Goal: Task Accomplishment & Management: Complete application form

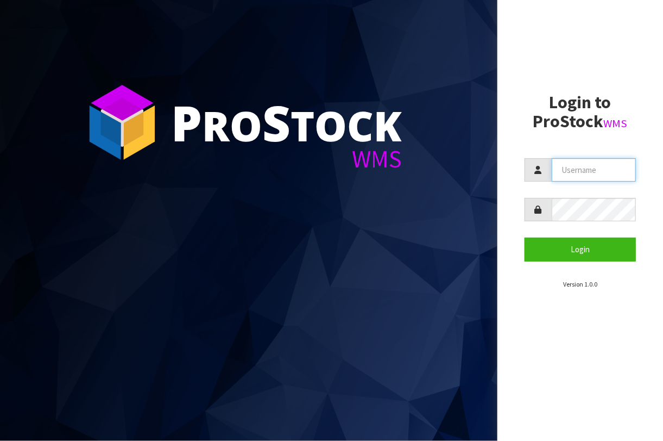
click at [612, 176] on input "text" at bounding box center [594, 169] width 84 height 23
type input "BABW"
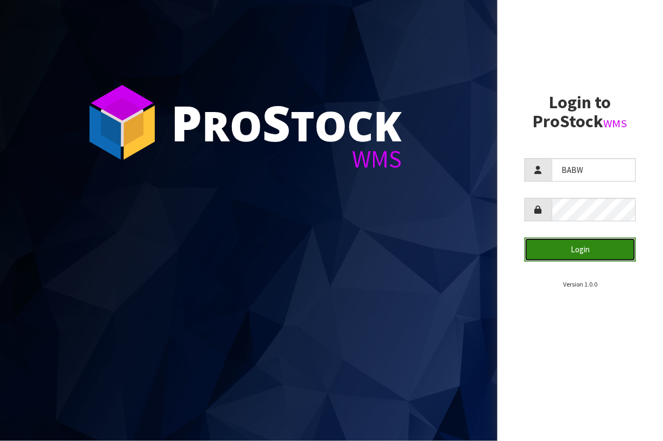
click at [617, 244] on button "Login" at bounding box center [580, 248] width 111 height 23
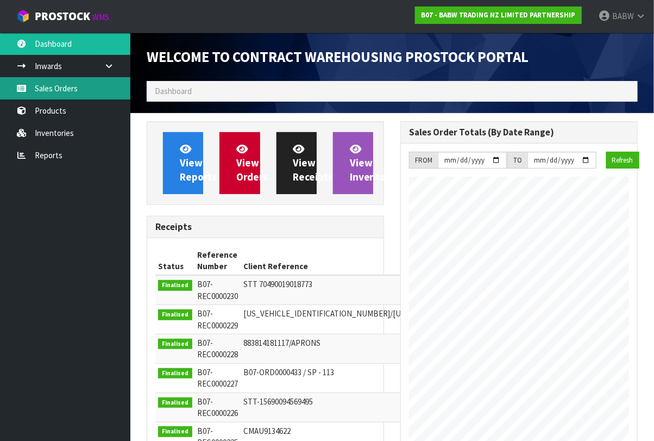
click at [83, 86] on link "Sales Orders" at bounding box center [65, 88] width 130 height 22
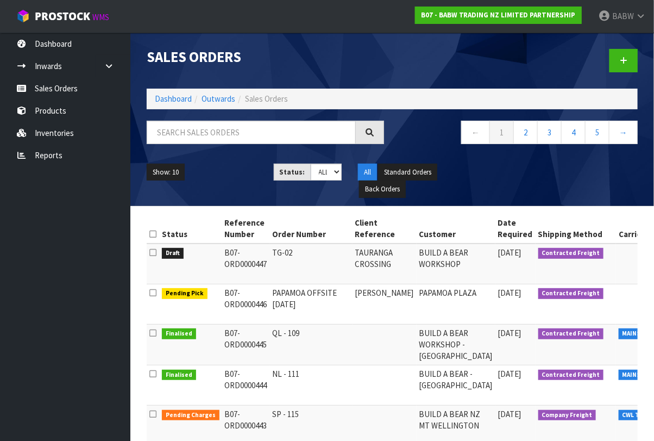
click at [104, 273] on ul "Dashboard Inwards Purchase Orders Receipts Sales Orders Products Inventories Re…" at bounding box center [65, 237] width 130 height 408
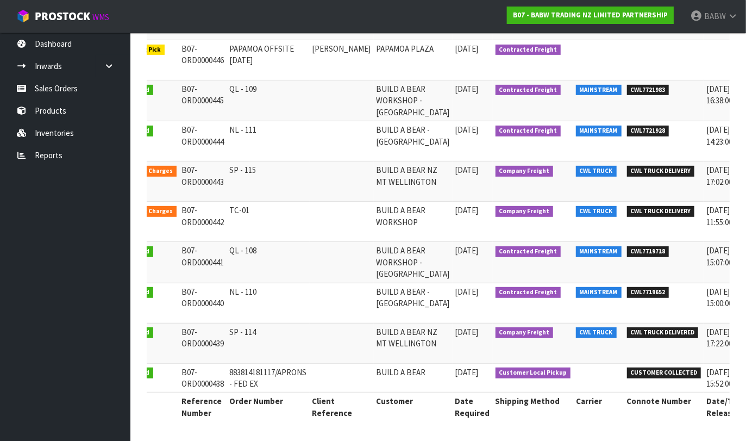
drag, startPoint x: 328, startPoint y: 431, endPoint x: 365, endPoint y: 431, distance: 36.9
click at [365, 431] on div "Status Reference Number Order Number Client Reference Customer Date Required Sh…" at bounding box center [438, 201] width 583 height 462
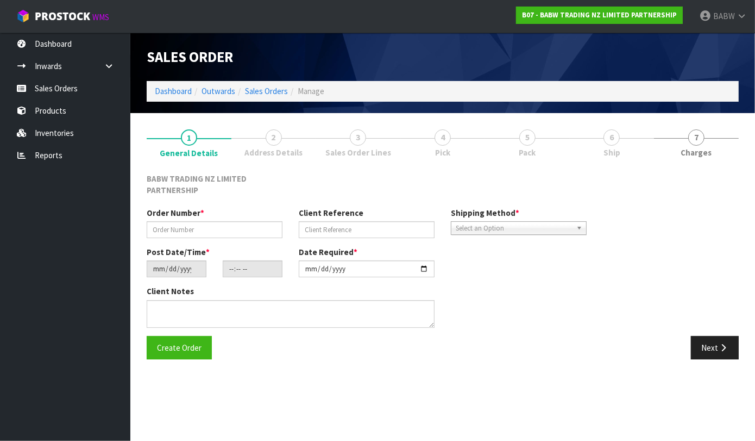
type input "TG-02"
type input "TAURANGA CROSSING"
type input "[DATE]"
type input "10:12:00.000"
type input "[DATE]"
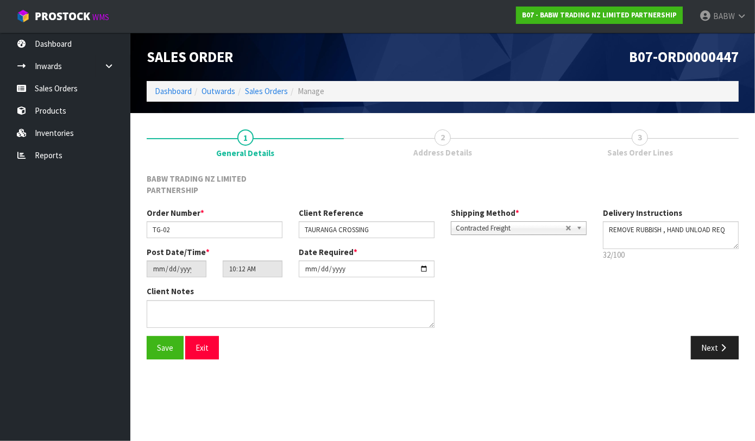
click at [431, 147] on span "Address Details" at bounding box center [442, 152] width 59 height 11
click at [445, 139] on span "2" at bounding box center [443, 137] width 16 height 16
click at [663, 351] on button "Next" at bounding box center [715, 347] width 48 height 23
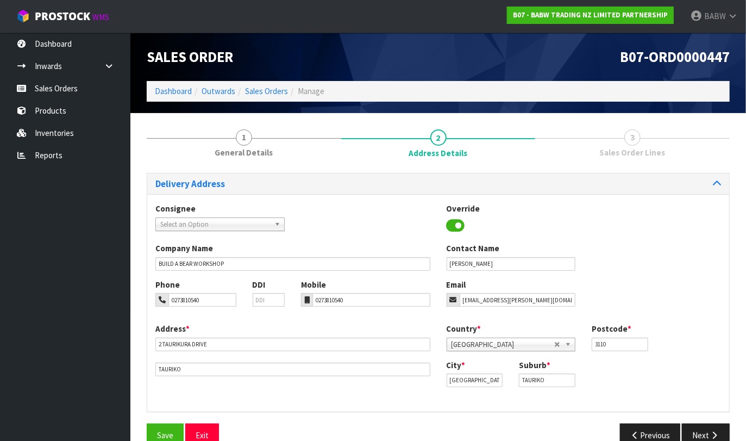
scroll to position [22, 0]
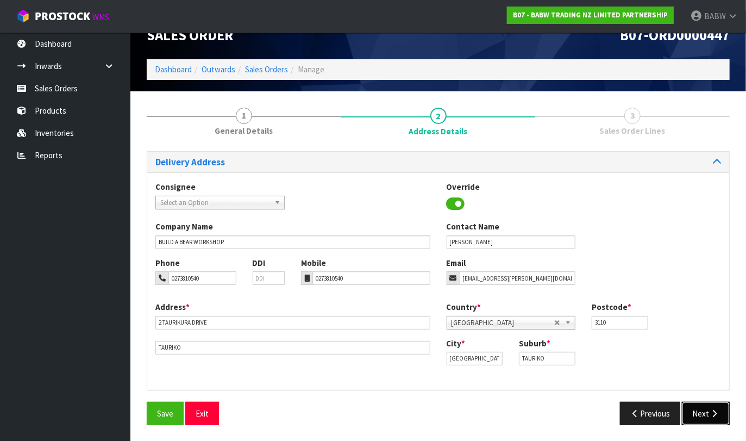
click at [663, 413] on button "Next" at bounding box center [706, 412] width 48 height 23
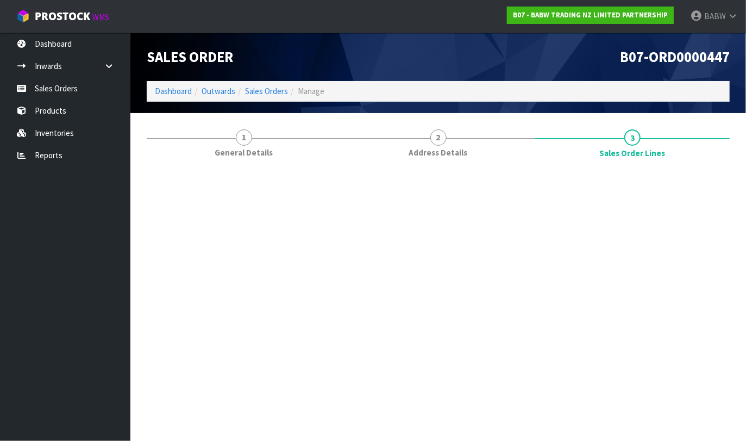
scroll to position [0, 0]
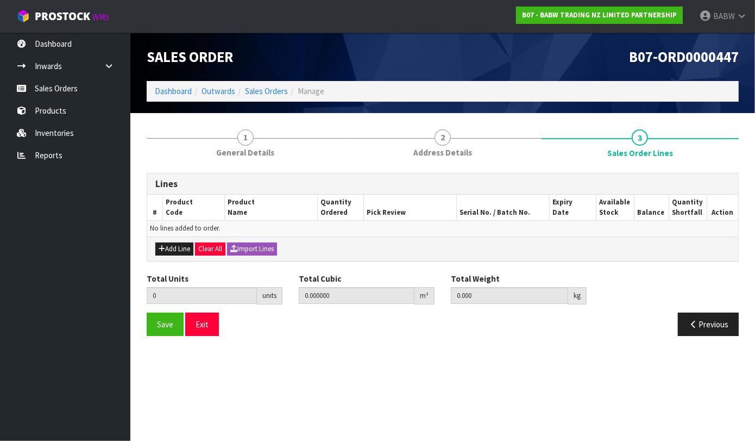
drag, startPoint x: 391, startPoint y: 363, endPoint x: 390, endPoint y: 370, distance: 6.6
click at [391, 369] on section "Edit Sales Order B07-ORD0000447 Dashboard Outwards Sales Orders Manage Sales Or…" at bounding box center [377, 220] width 755 height 441
click at [328, 348] on section "1 General Details 2 Address Details 3 Sales Order Lines Lines # Product Code Pr…" at bounding box center [442, 232] width 625 height 239
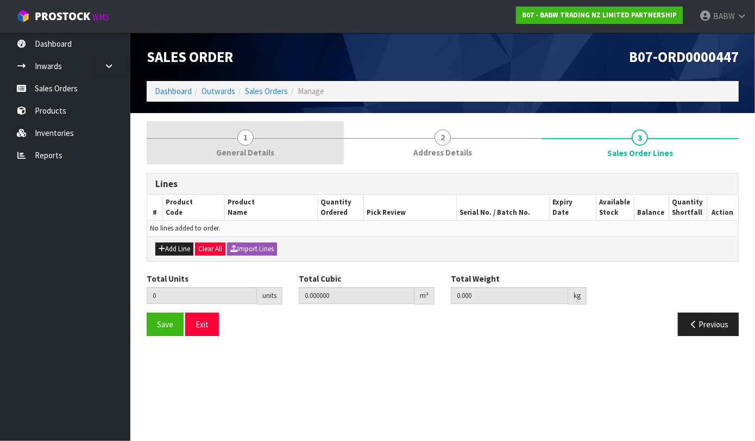
click at [238, 147] on span "General Details" at bounding box center [245, 152] width 58 height 11
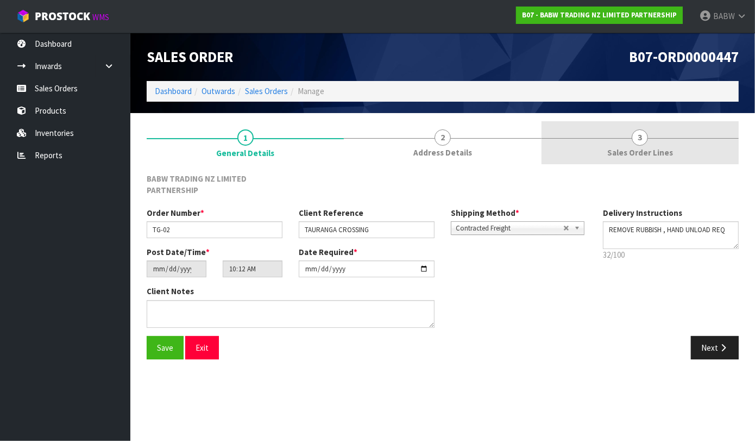
click at [661, 146] on link "3 Sales Order Lines" at bounding box center [640, 142] width 197 height 43
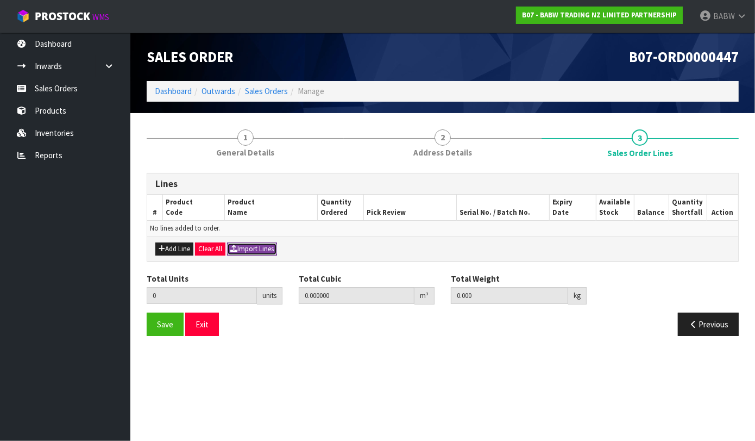
click at [252, 247] on button "Import Lines" at bounding box center [252, 248] width 50 height 13
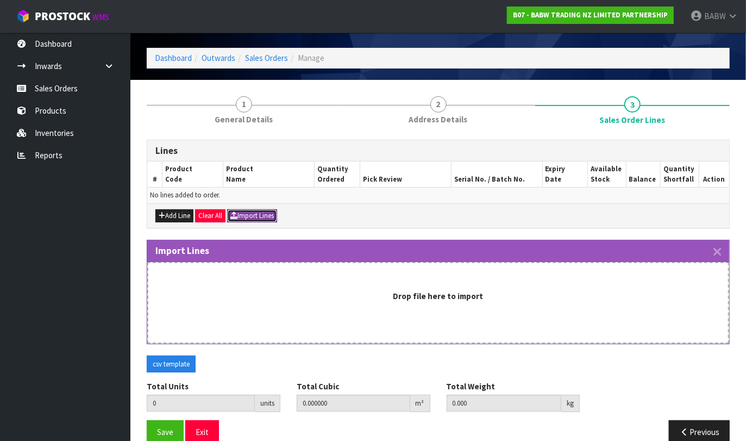
scroll to position [52, 0]
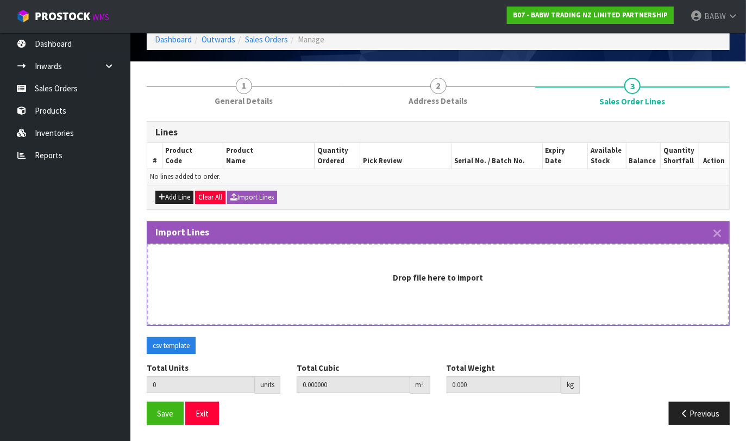
click at [63, 213] on ul "Dashboard Inwards Purchase Orders Receipts Sales Orders Products Inventories Re…" at bounding box center [65, 237] width 130 height 408
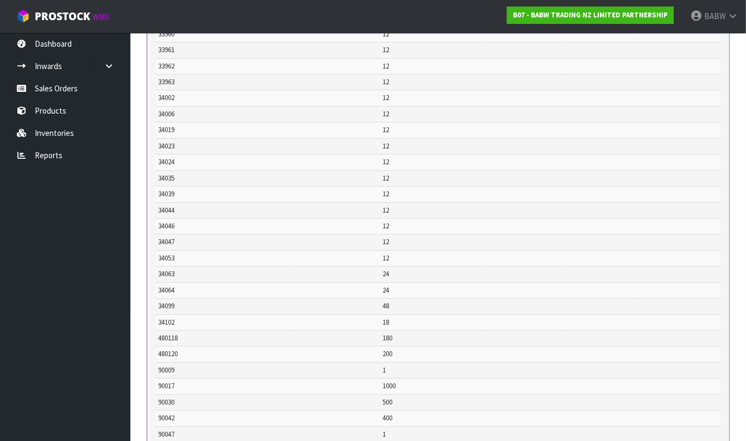
scroll to position [6697, 0]
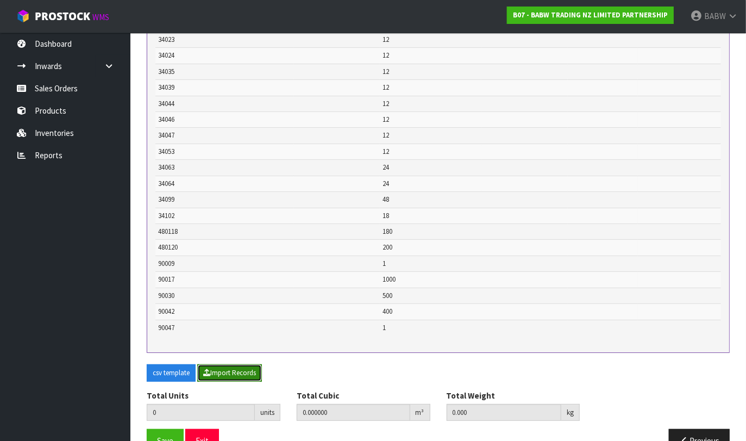
click at [227, 364] on button "Import Records" at bounding box center [229, 372] width 65 height 17
type input "9328"
type input "0"
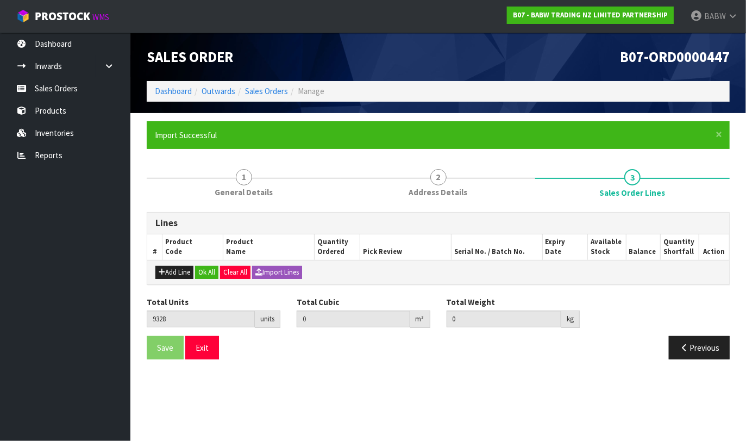
scroll to position [0, 0]
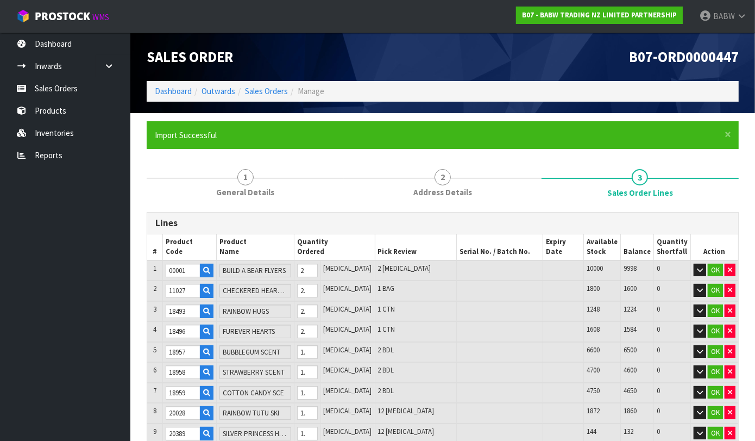
type input "32727"
type input "GIANT PUMPKIN KITTY"
type input "32782"
type input "SELF CARE ERA TEE"
type input "32804"
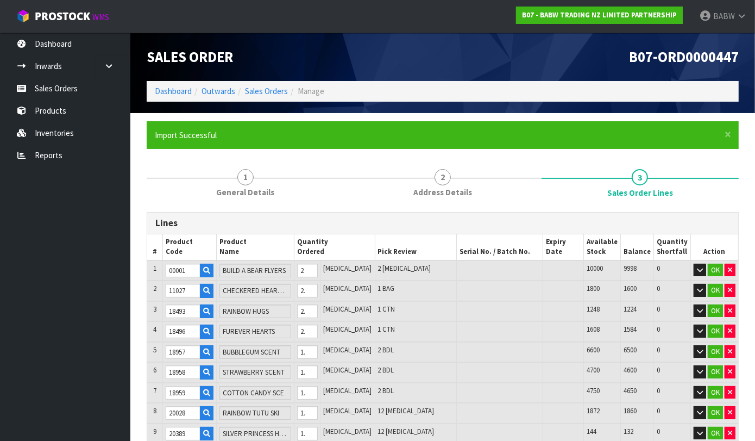
type input "GIANT CAPYBARA"
type input "32810"
type input "DEFY GRAVITY TEE"
type input "32855"
type input "MB MINI BUT MTY T"
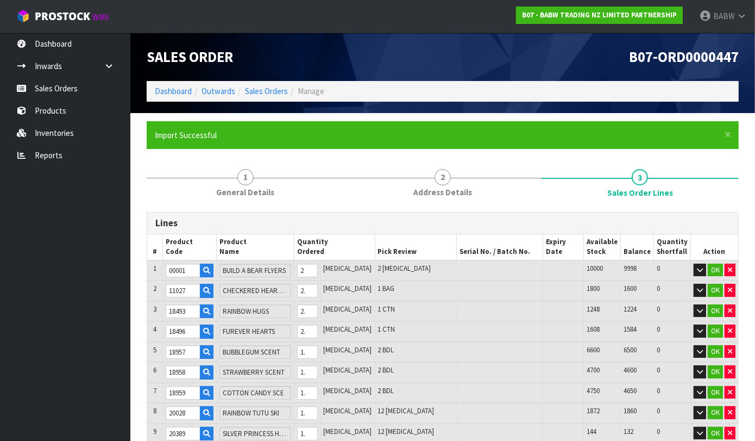
type input "33018"
type input "RAINBOW TULLE DRS"
type input "33311"
type input "RED TUTU"
type input "33313"
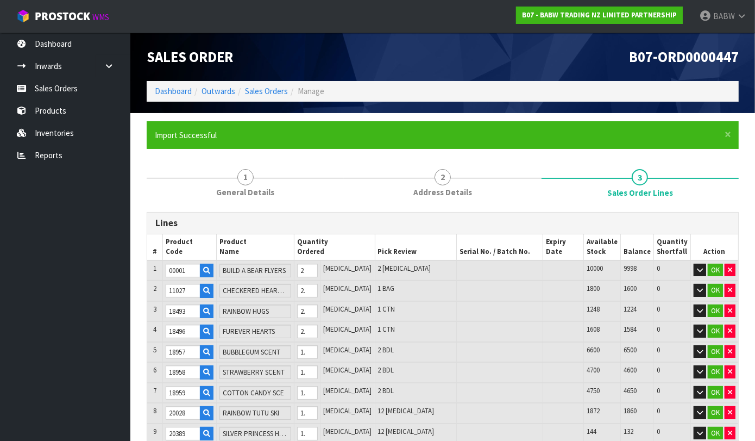
type input "AFRO UNICORN PLSH"
type input "33448"
type input "MOANA COSTUME II"
type input "32468"
type input "RAPUNZEL DRESS"
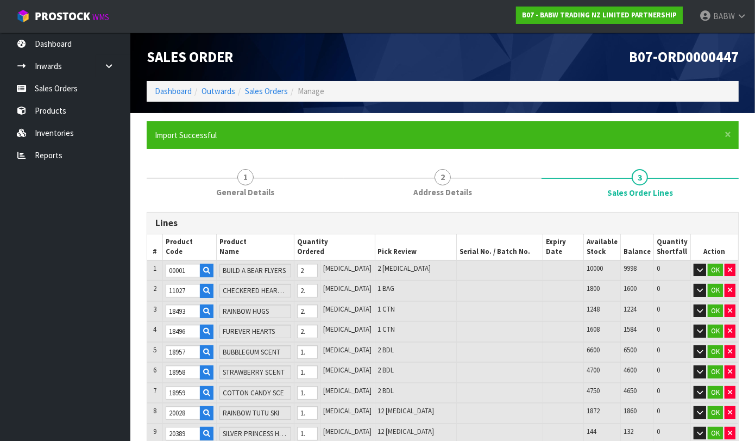
type input "32629"
type input "BLUEY SLEEPER"
type input "32658"
type input "SANRIO HAPPY BIRTHDAY TEE"
type input "32746"
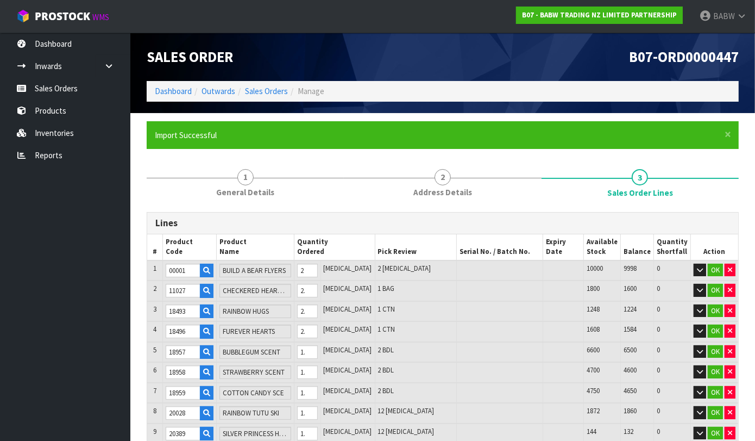
type input "MB SMILEY TEE"
type input "33214"
type input "PP HOT DOG CSTM"
type input "33944"
type input "TOY'S SNOOPY 75TH SUIT"
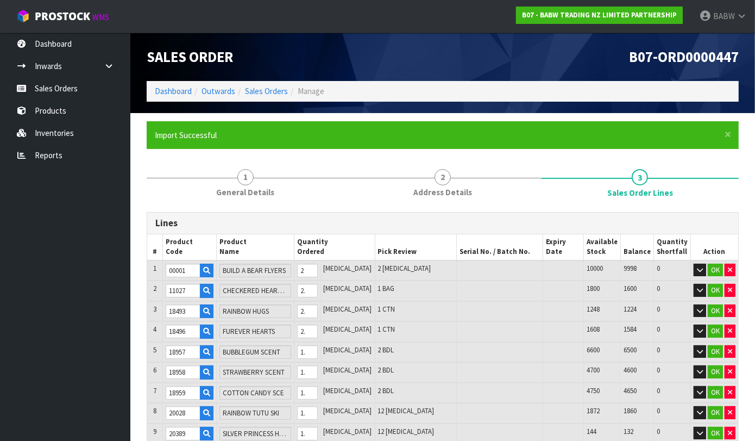
type input "33947"
type input "STRAWB HALTR DRSS"
type input "29215"
type input "FEEL BETTER TEE"
type input "32469"
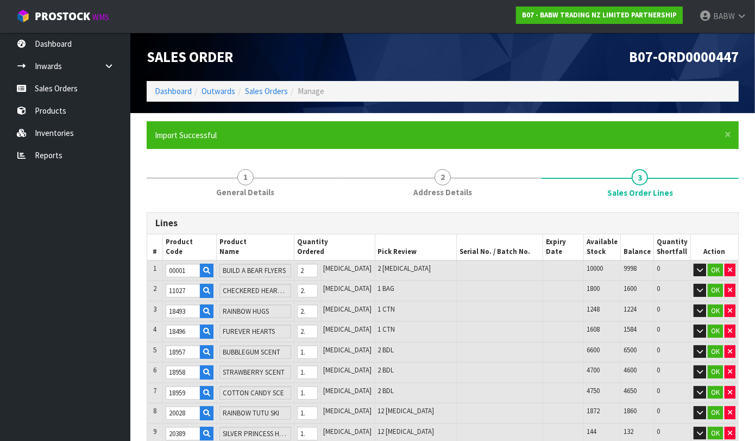
type input "SLEEPING BEUTY DRESS"
type input "32635"
type input "BLUEY TEE"
type input "32636"
type input "BINGO"
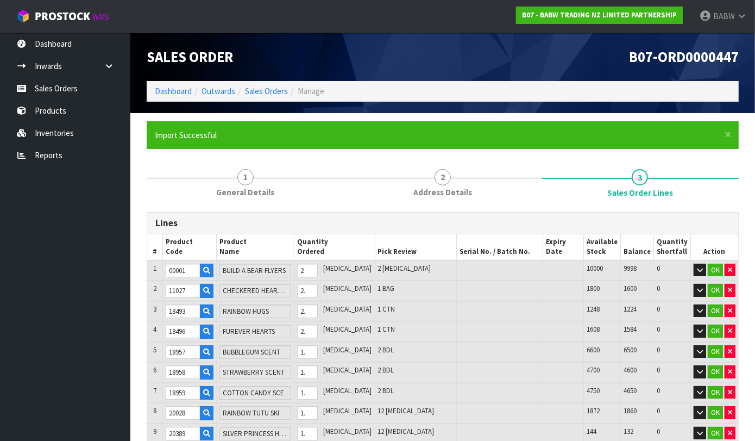
type input "32637"
type input "BLUEY"
type input "32659"
type input "HK 50TH CUPCAKE"
type input "32837"
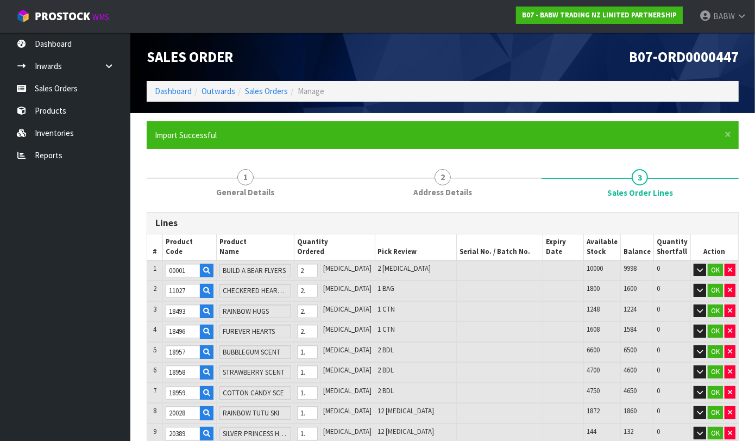
type input "PP DACHSHUND"
type input "33365"
type input "LIGHT UP HEART"
type input "33507"
type input "MB TD PAWLETTE"
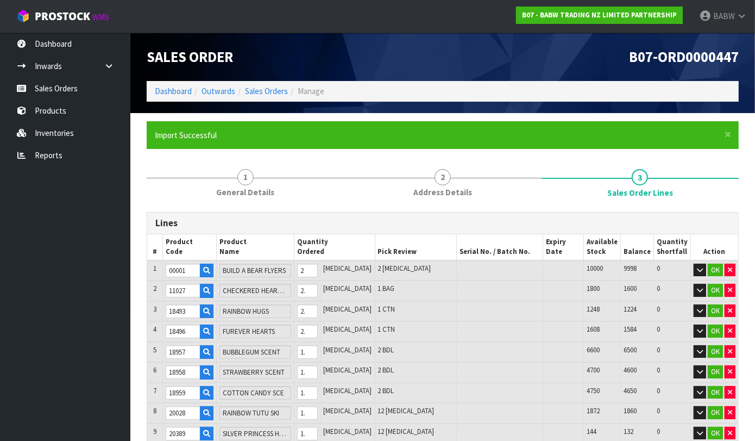
type input "33512"
type input "MB [DEMOGRAPHIC_DATA]"
type input "33551"
type input "STUFF GOT REAL T"
type input "32467"
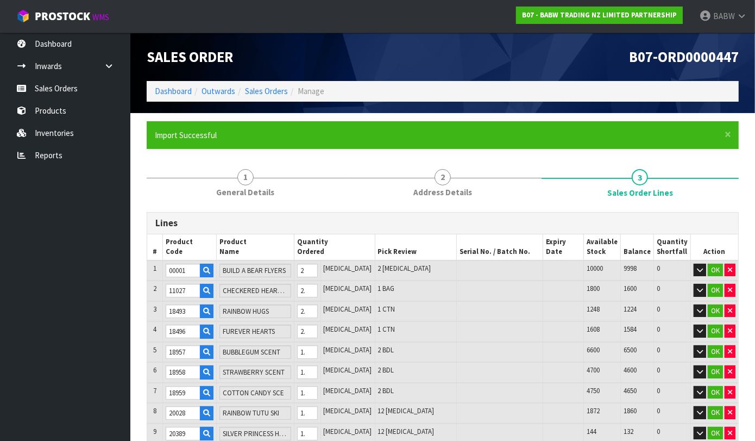
type input "BELLE DRESS"
type input "32592"
type input "HG SEQ SKRT ST II"
type input "32628"
type input "BLUEY BR CARRIER"
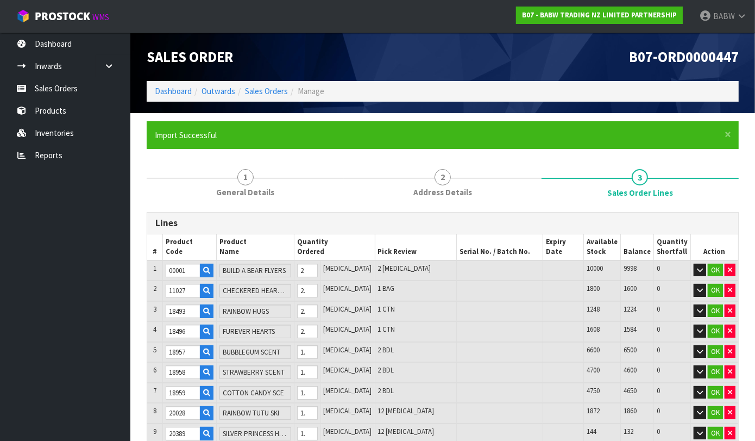
type input "32829"
type input "PP GREY FRENCHIE"
type input "33053"
type input "[PERSON_NAME] COSTUME"
type input "33459"
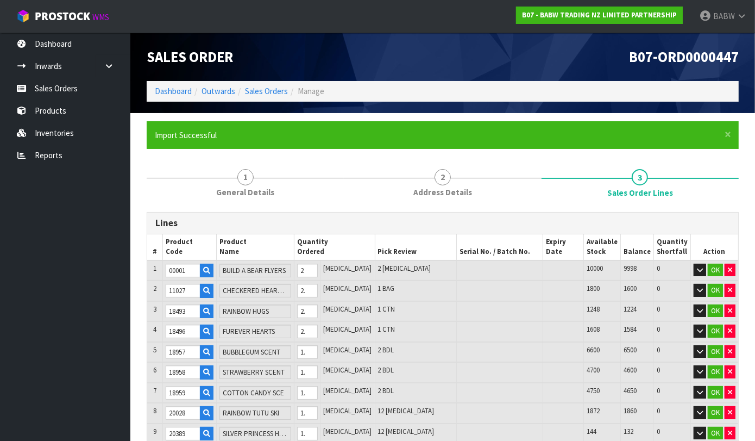
type input "TOYS TIE DYE RUFFL TOP"
type input "33494"
type input "BLUE SOCCER UNI"
type input "33505"
type input "MB GREEN T [PERSON_NAME]"
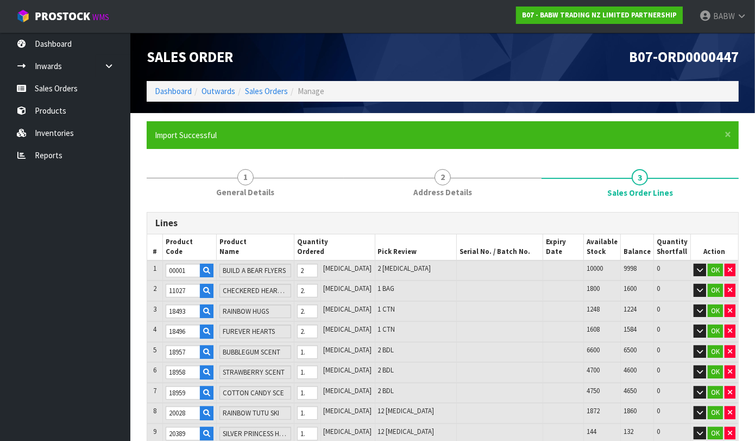
type input "33545"
type input "EEVEE SLEEPER"
type input "33896"
type input "SKLTN CANDY TEE"
type input "32460"
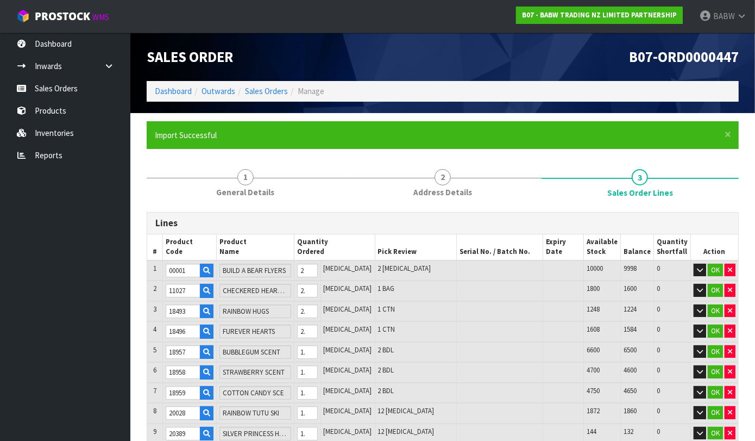
type input "RAINBOW BR CARRIER"
type input "32463"
type input "HG ACOU GUITAR"
type input "33513"
type input "MB COLORBLK FROG"
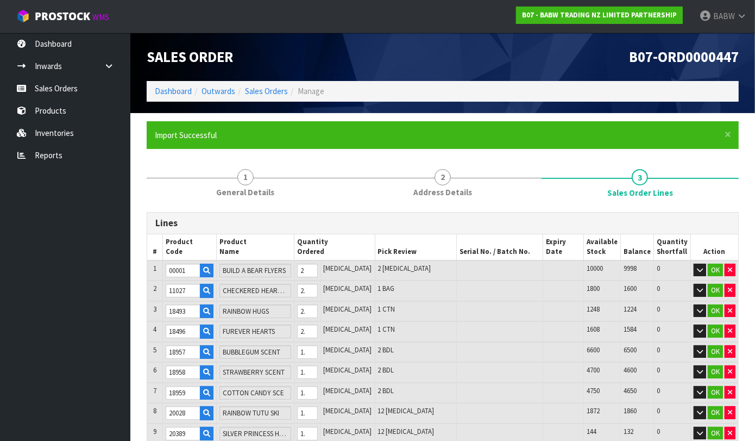
type input "33747"
type input "CTN CNDY CINNA ST"
type input "33858"
type input "BEAR HEAD OVERALL"
type input "33861"
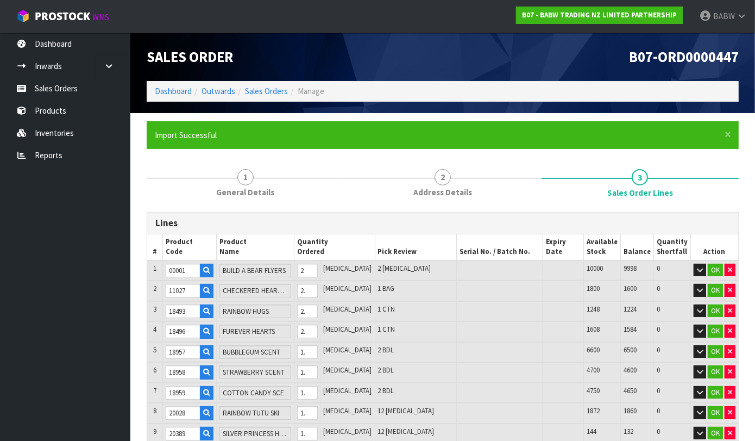
type input "CLASSIC PDGTN"
type input "33862"
type input "PDGTN COAT SET"
type input "33863"
type input "PDGTN SUITCASE"
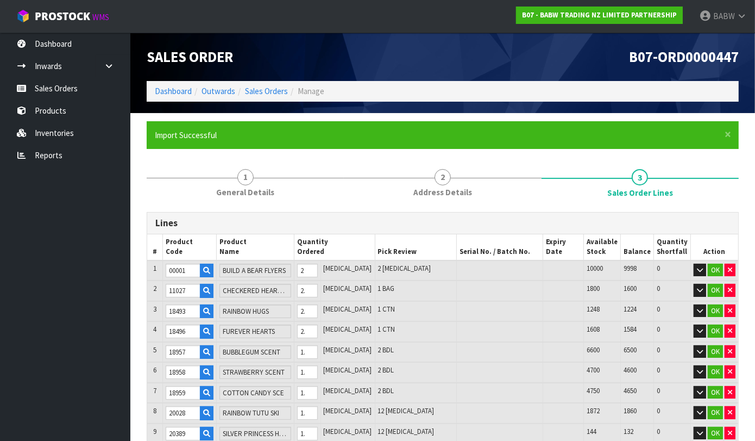
type input "33903"
type input "CAKE POP COW"
type input "33904"
type input "CARAMEL FRAPPE FROG"
type input "33916"
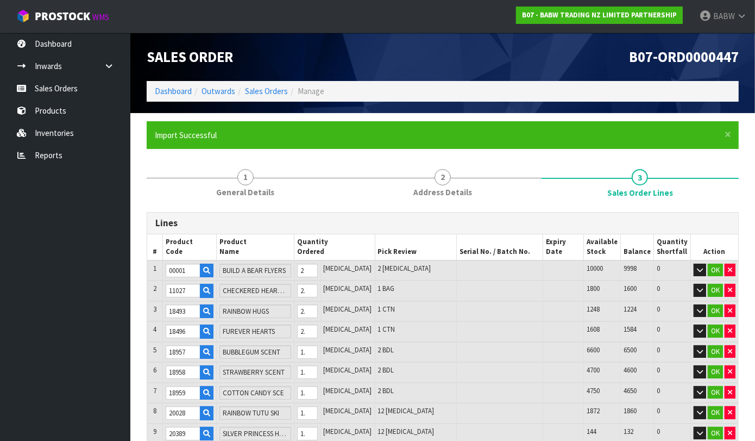
type input "SAYURI BUDDY"
type input "33552"
type input "YNICRN FY CSTM II"
type input "33558"
type input "BFF CROWN HDBD"
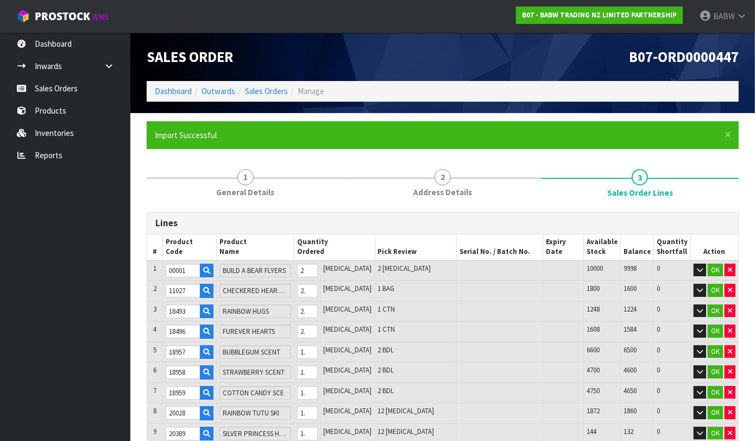
type input "33595"
type input "[PERSON_NAME]"
type input "33860"
type input "PDGTN MARMALADE"
type input "33867"
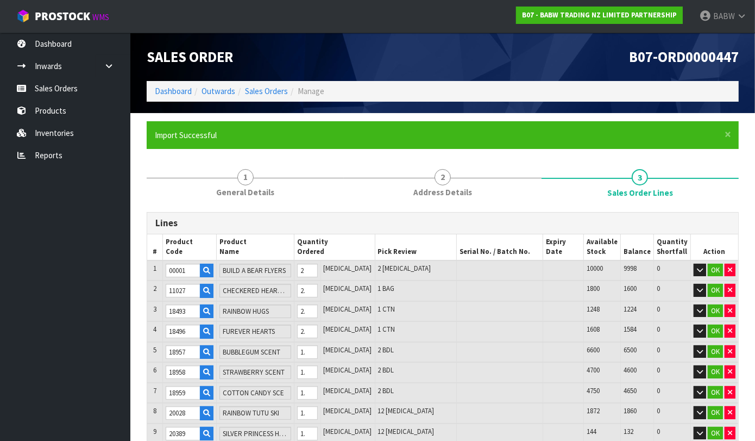
type input "TIE DYE SMILY TEE"
type input "33870"
type input "DAISY SWEATER"
type input "33875"
type input "HLWN CANDY DRESS"
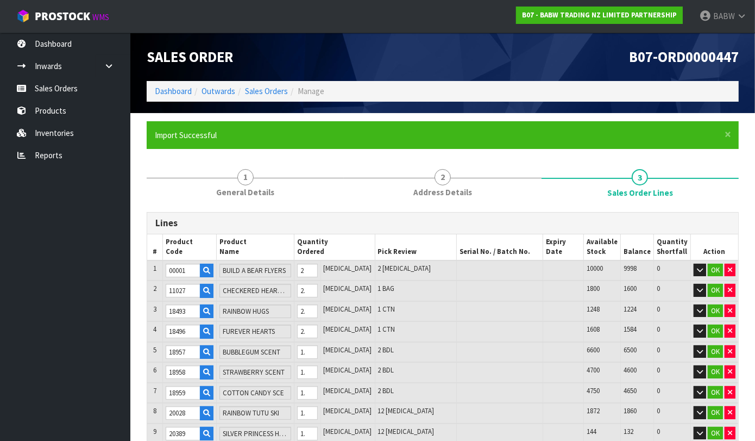
type input "33891"
type input "TACO COSTUME"
type input "33894"
type input "ROCK ROLL TEE"
type input "33915"
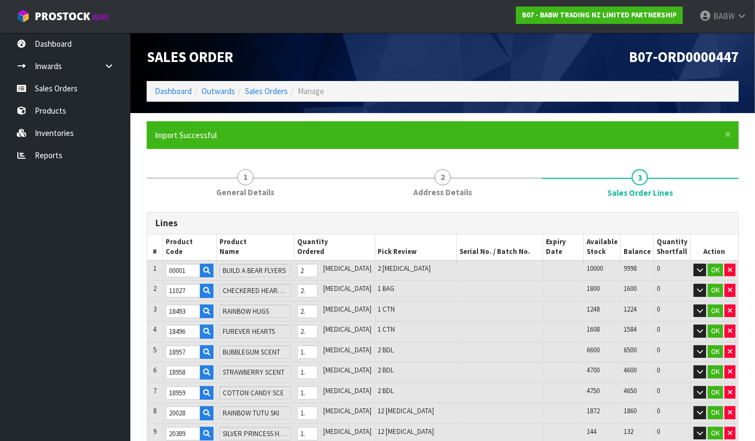
type input "HANGYODON"
type input "33917"
type input "HANGYODON SLEEPR"
type input "33579"
type input "SLTH SUMMR TANK"
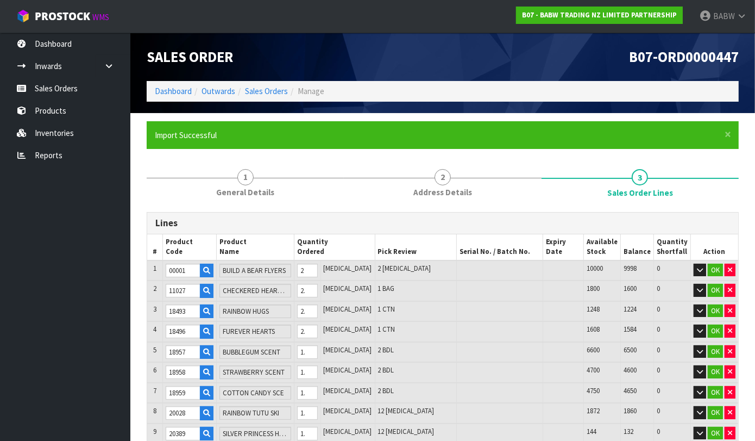
type input "33619"
type input "CUPCAKE KUROMI"
type input "33681"
type input "JAWS 50TH TEE"
type input "33740"
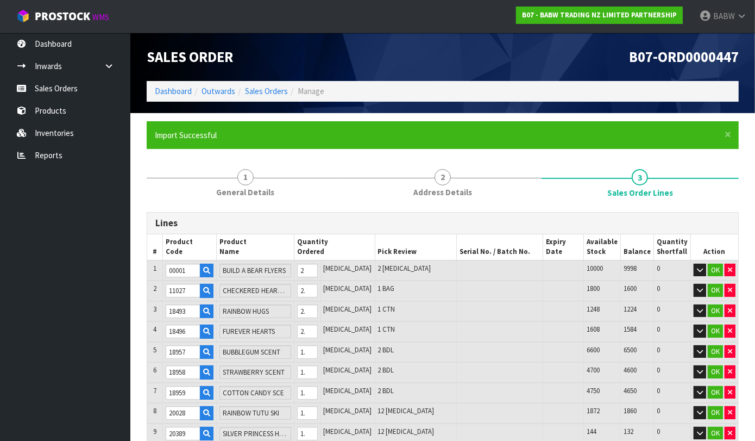
type input "SUPERMAN TEE"
type input "33857"
type input "DTSY FLORAL DRESS"
type input "33864"
type input "CAKE POP WRISTIE"
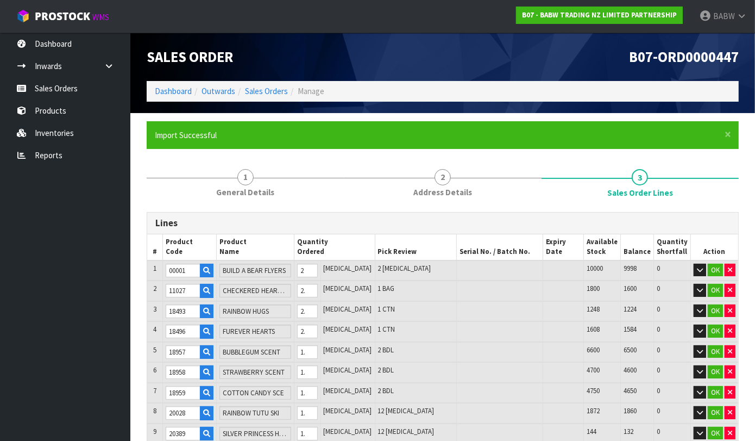
type input "33865"
type input "SUPPORT COFFEE T"
type input "33873"
type input "GIANT BLUEY"
type input "33881"
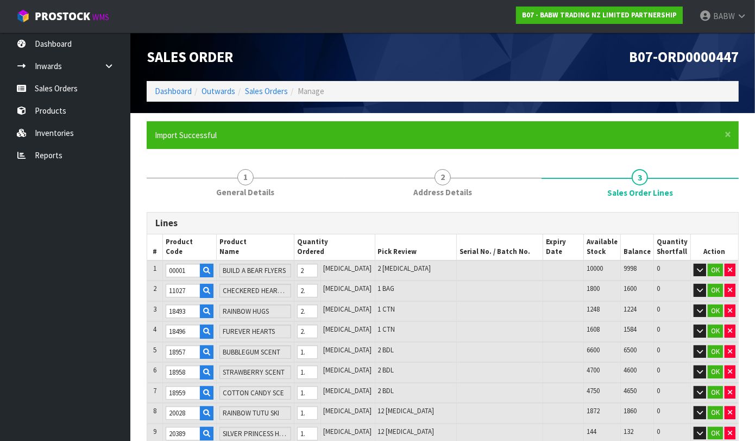
type input "SUPRMN MOVIE CSTM"
type input "33911"
type input "SKELETON CAPYBOORA"
type input "32448"
type input "RAINBOW OMBRE DRESS"
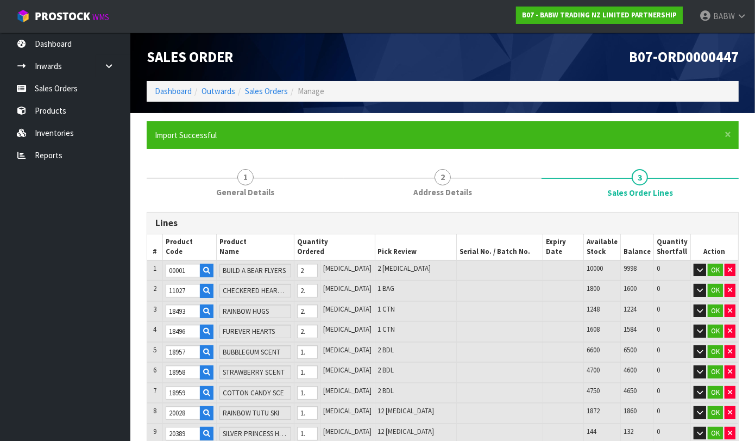
type input "32451"
type input "PINK BDAY PRINCESS [PERSON_NAME]"
type input "32453"
type input "PK BEAR BOOK TEE"
type input "32454"
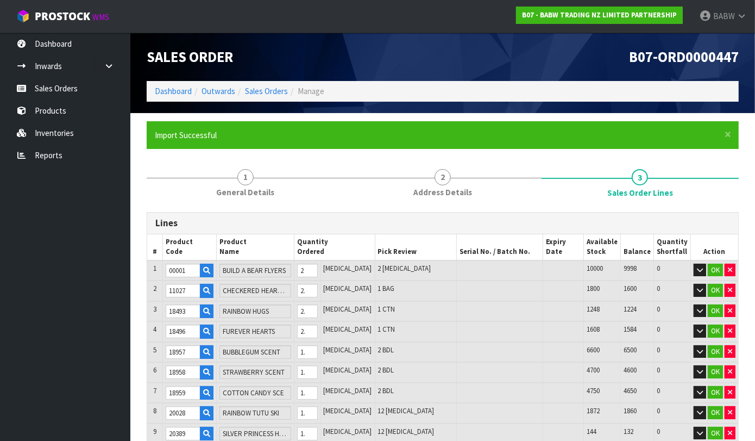
type input "BDAY BALLOON TEE"
type input "33605"
type input "HAPPY CAMPER TANK"
type input "33606"
type input "BANDANA HEADBAND"
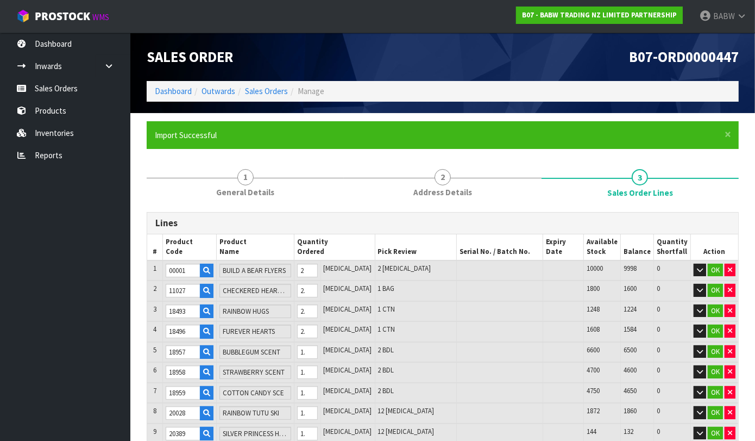
type input "33608"
type input "SNOW CONE WRISTIE"
type input "33617"
type input "CHOC CHP POCHACCO"
type input "33618"
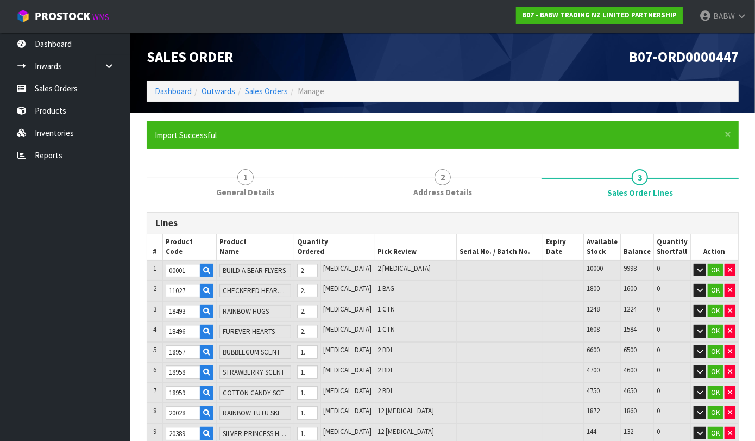
type input "CTN CNDY CINNAMRL"
type input "33634"
type input "PALM LEAF DRESS"
type input "33877"
type input "MB SKELETON CAPY"
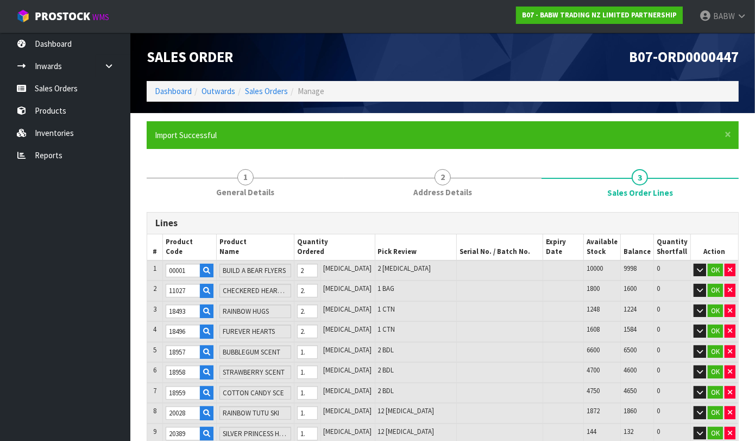
type input "33559"
type input "BFF SQUIN TRD DRS"
type input "33629"
type input "SUMMER TUMBLER"
type input "33637"
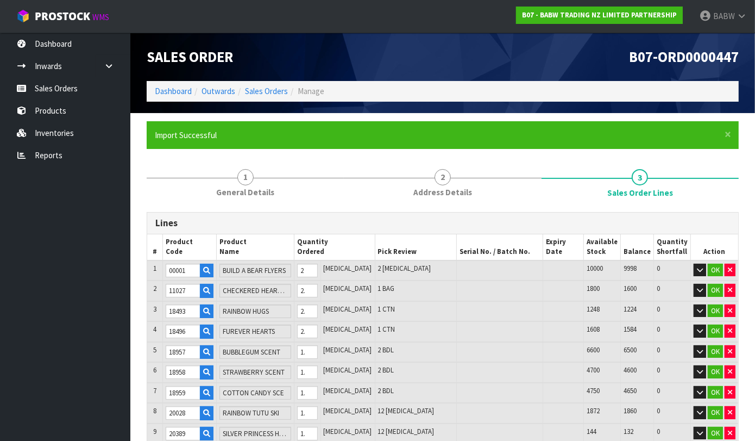
type input "BLUE CROP SWTSHRT"
type input "33638"
type input "SUMERFUN SWIMSUIT"
type input "33648"
type input "MB KIWI KOALA"
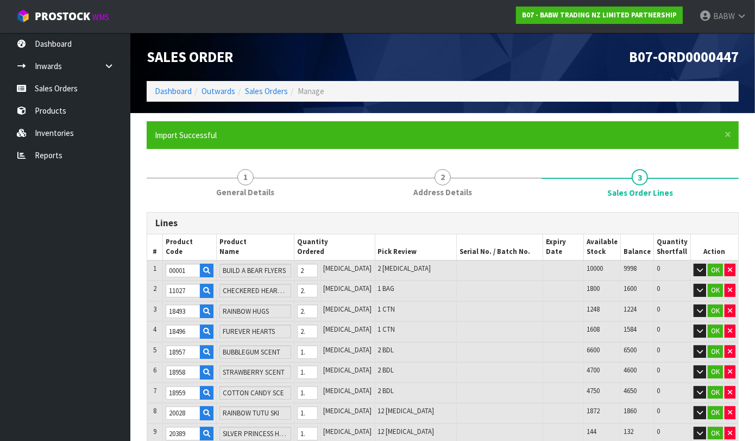
type input "33664"
type input "MB TIMELESS TEDDY"
type input "33678"
type input "ALLIGATOR"
type input "33679"
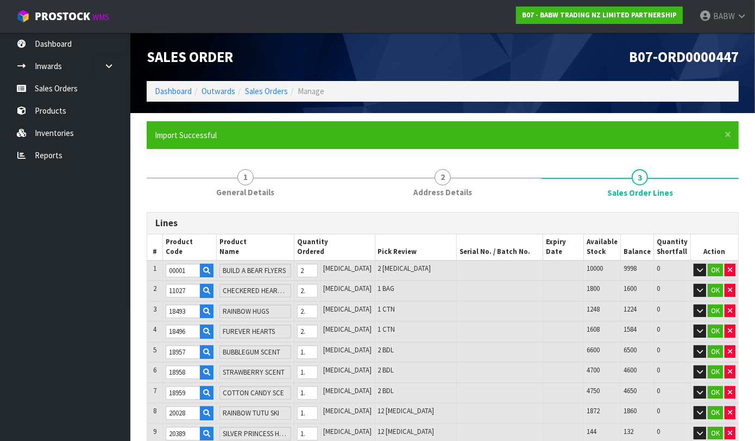
type input "SNOWCONE HLTR DRS"
type input "33693"
type input "MB RNBW TRICRATPS"
type input "33895"
type input "BLCK WHT STRP PNT"
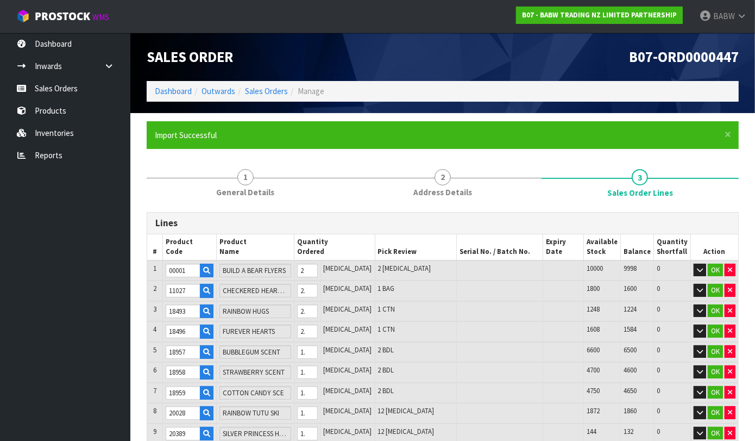
type input "30183"
type input "BLK HENLEY TEE"
type input "30848"
type input "TEDDY TALES BOOK"
type input "33554"
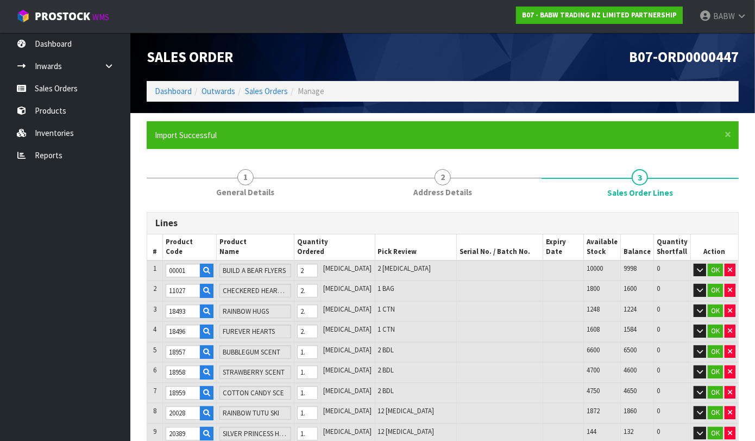
type input "BFF BEAR"
type input "33555"
type input "BFF BUTTFLY"
type input "33603"
type input "FRUIT PRINT SHIRT"
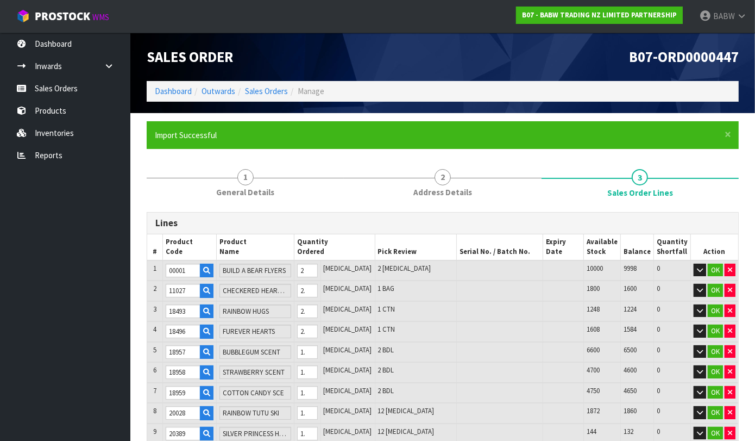
type input "33609"
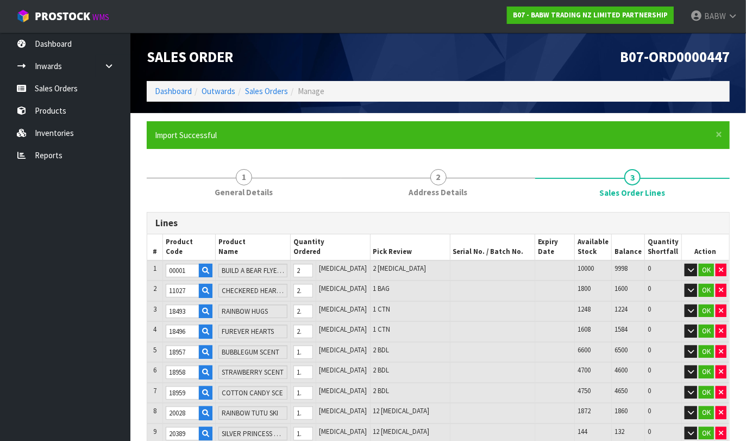
click at [90, 262] on ul "Dashboard Inwards Purchase Orders Receipts Sales Orders Products Inventories Re…" at bounding box center [65, 237] width 130 height 408
click at [313, 271] on input "2" at bounding box center [303, 270] width 20 height 14
click at [305, 269] on tr "1 00001 BUILD A BEAR FLYERS 2 [MEDICAL_DATA] 2 [MEDICAL_DATA] 10000 9998 0 OK" at bounding box center [438, 270] width 582 height 21
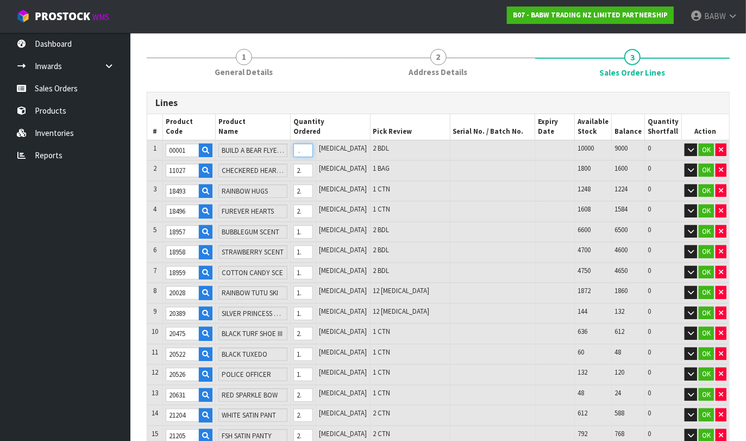
scroll to position [121, 0]
click at [313, 287] on input "12" at bounding box center [303, 292] width 20 height 14
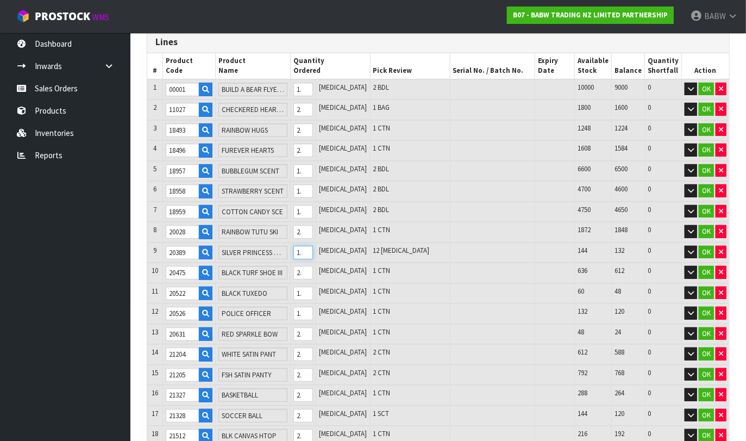
click at [313, 249] on input "12" at bounding box center [303, 253] width 20 height 14
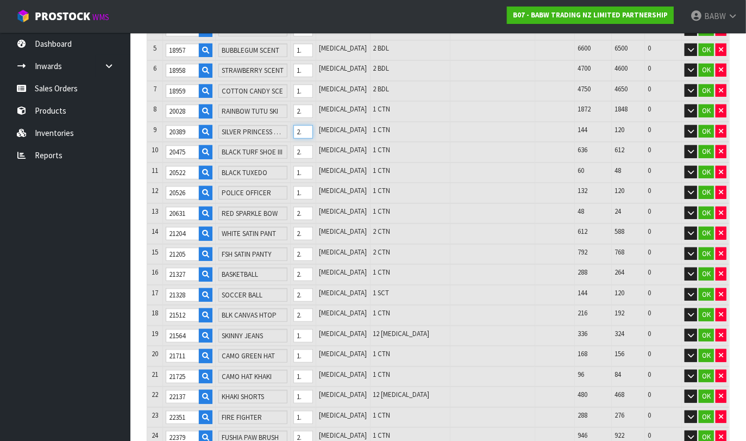
scroll to position [362, 0]
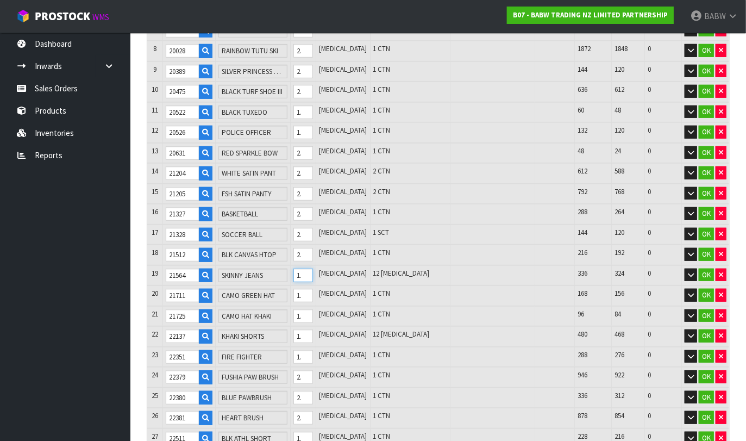
click at [313, 268] on input "12" at bounding box center [303, 275] width 20 height 14
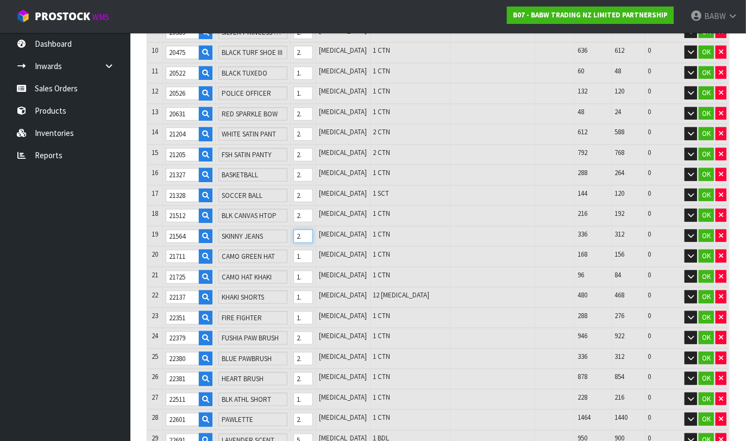
scroll to position [422, 0]
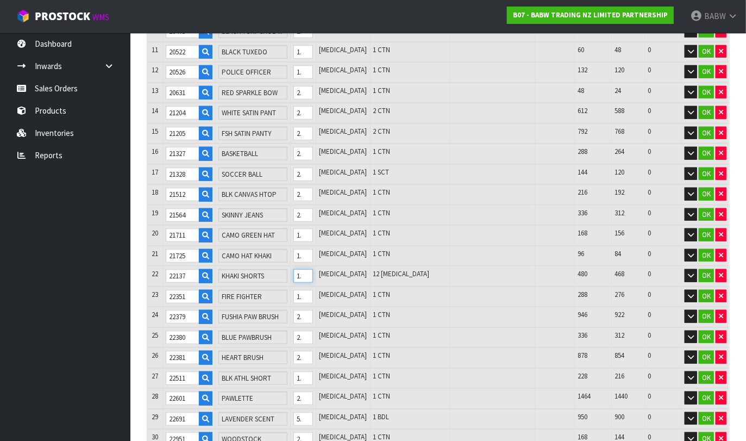
click at [313, 269] on input "12" at bounding box center [303, 276] width 20 height 14
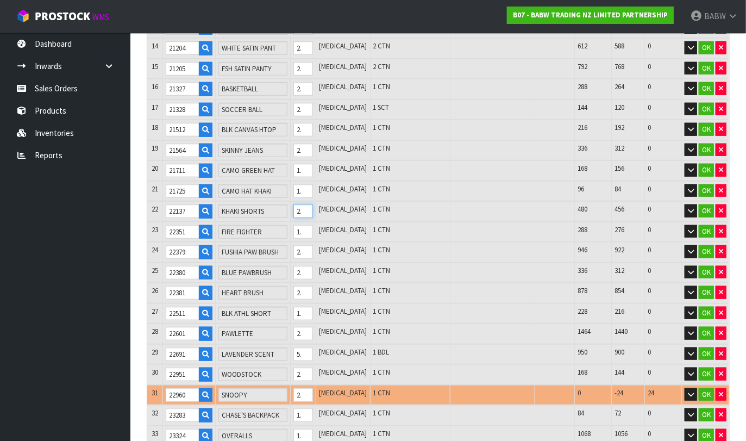
scroll to position [543, 0]
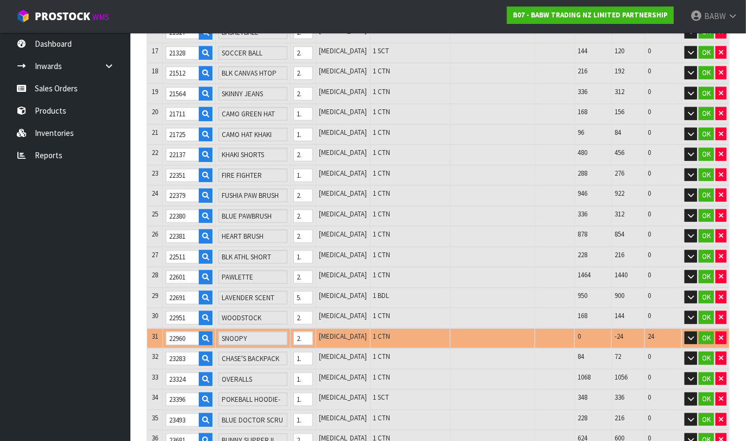
drag, startPoint x: 78, startPoint y: 299, endPoint x: 638, endPoint y: 320, distance: 560.4
click at [78, 299] on ul "Dashboard Inwards Purchase Orders Receipts Sales Orders Products Inventories Re…" at bounding box center [65, 237] width 130 height 408
click at [663, 334] on icon "button" at bounding box center [721, 337] width 4 height 7
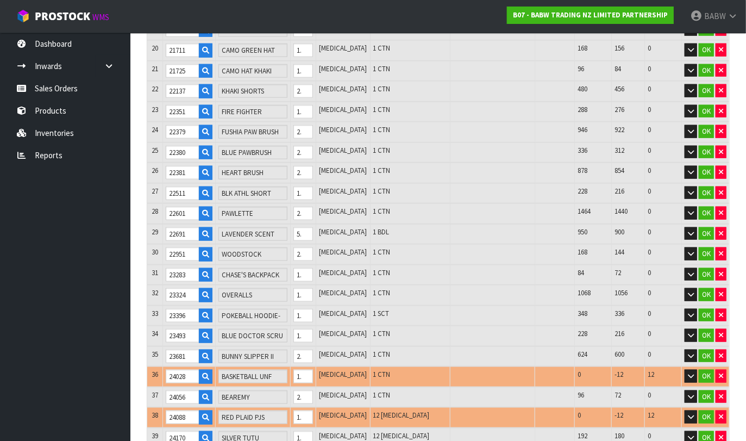
scroll to position [664, 0]
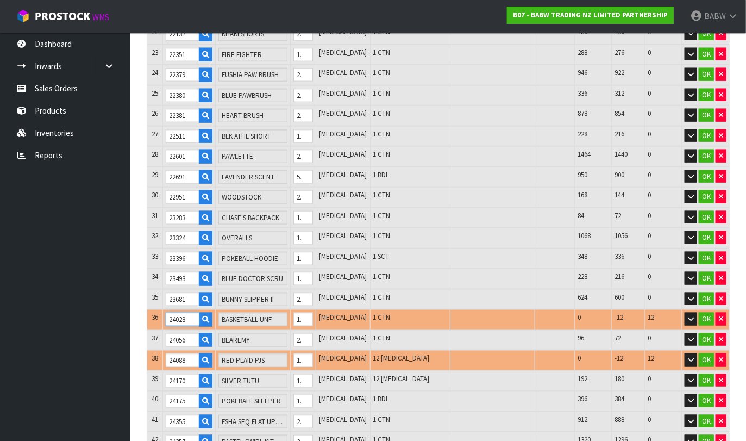
click at [174, 312] on input "24028" at bounding box center [183, 319] width 34 height 14
click at [181, 353] on input "24088" at bounding box center [183, 360] width 34 height 14
click at [391, 310] on td "1 CTN" at bounding box center [410, 319] width 80 height 21
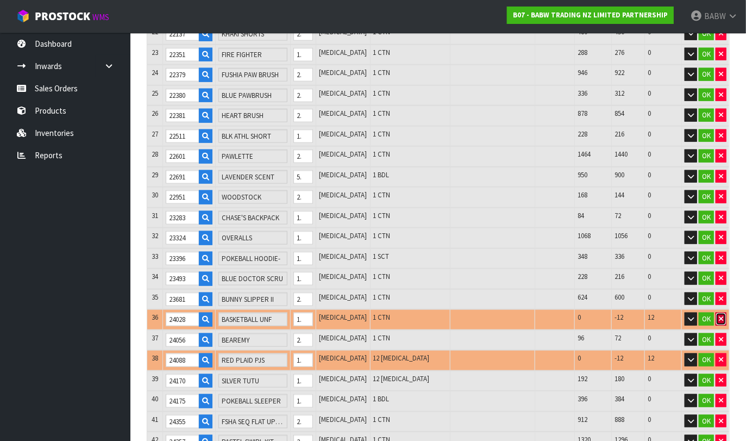
click at [663, 315] on icon "button" at bounding box center [721, 318] width 4 height 7
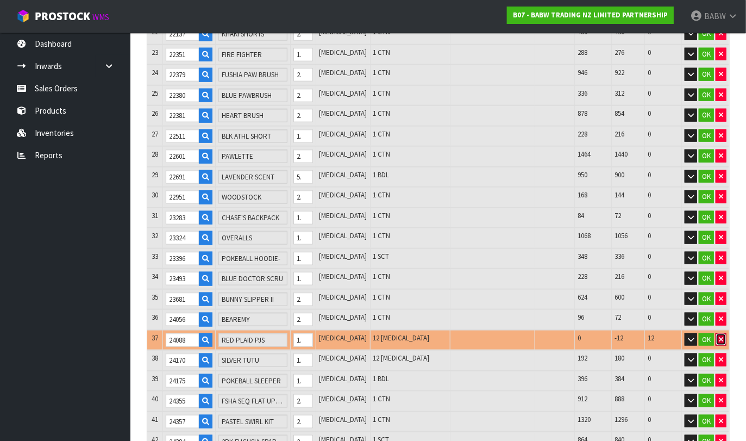
click at [663, 336] on icon "button" at bounding box center [721, 339] width 4 height 7
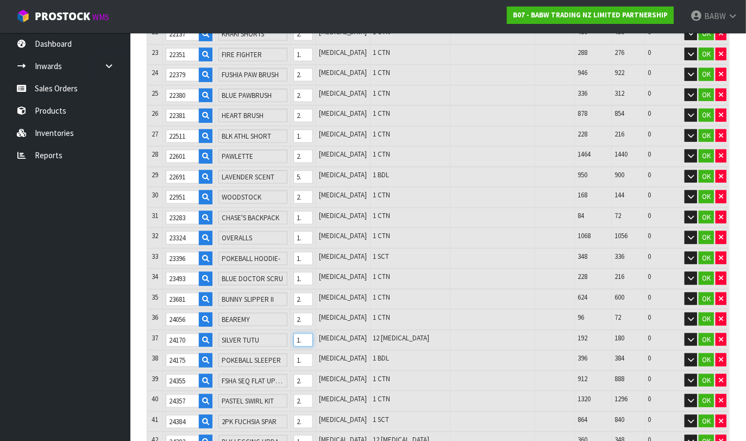
click at [295, 330] on tr "37 24170 SILVER TUTU 12 [MEDICAL_DATA] 12 [MEDICAL_DATA] 192 180 0 OK" at bounding box center [438, 340] width 582 height 21
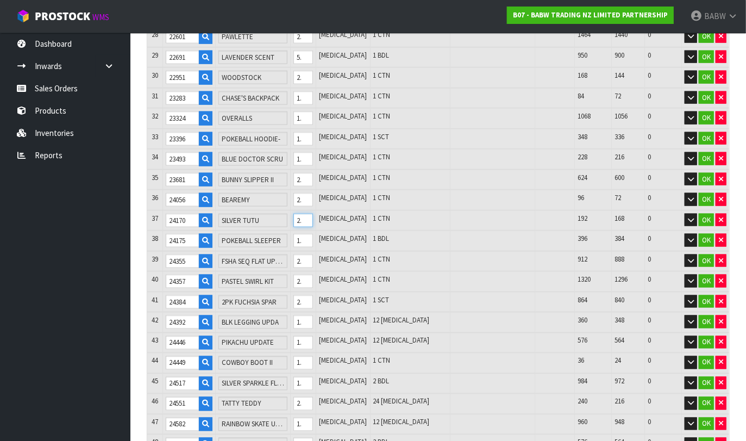
scroll to position [784, 0]
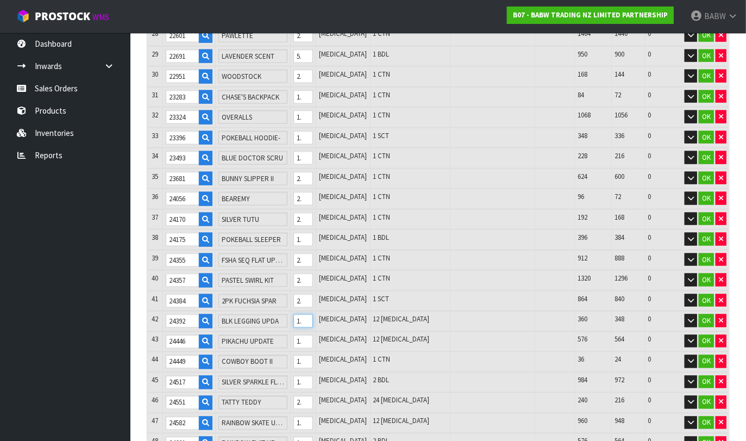
click at [282, 311] on tr "42 24392 BLK LEGGING UPDA 12 [MEDICAL_DATA] 12 [MEDICAL_DATA] 360 348 0 OK" at bounding box center [438, 321] width 582 height 21
click at [298, 331] on tr "43 24446 PIKACHU UPDATE 12 [MEDICAL_DATA] 12 [MEDICAL_DATA] 576 564 0 OK" at bounding box center [438, 341] width 582 height 21
click at [295, 392] on tr "46 24551 TATTY TEDDY 24 [MEDICAL_DATA] 24 [MEDICAL_DATA] 240 216 0 OK" at bounding box center [438, 402] width 582 height 21
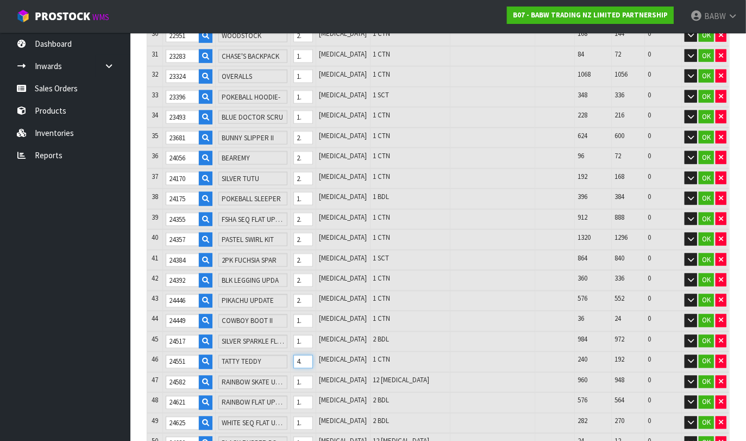
scroll to position [845, 0]
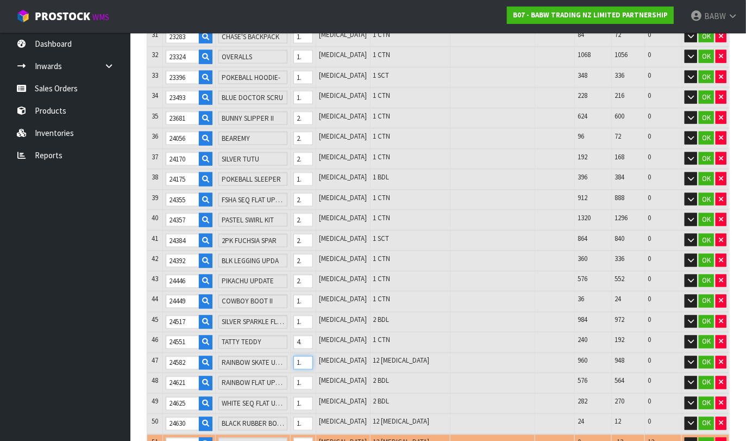
click at [302, 353] on tr "47 24582 RAINBOW SKATE UPDATE 12 [MEDICAL_DATA] 12 [MEDICAL_DATA] 960 948 0 OK" at bounding box center [438, 363] width 582 height 21
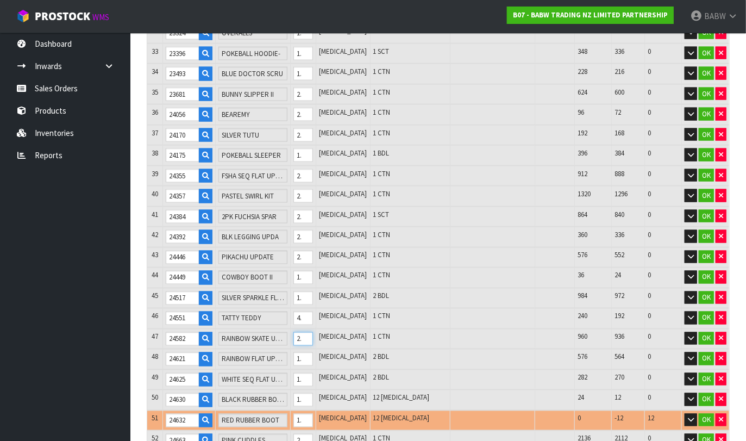
scroll to position [905, 0]
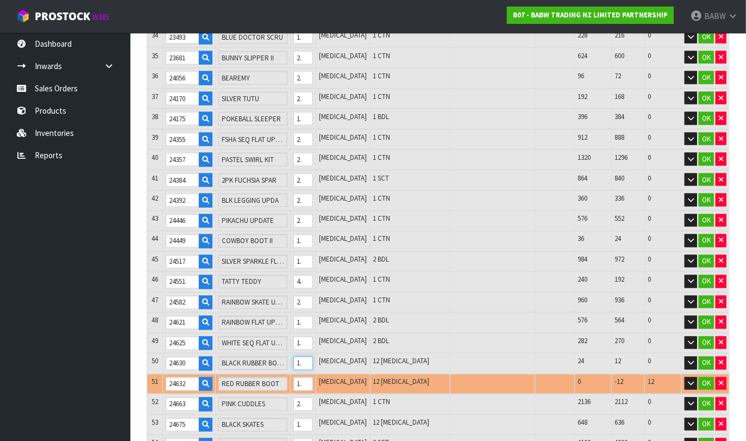
click at [295, 353] on tr "50 24630 BLACK RUBBER BOOT 12 [MEDICAL_DATA] 12 [MEDICAL_DATA] 24 12 0 OK" at bounding box center [438, 363] width 582 height 21
click at [313, 356] on input "12" at bounding box center [303, 363] width 20 height 14
drag, startPoint x: 324, startPoint y: 349, endPoint x: 315, endPoint y: 349, distance: 9.8
click at [313, 356] on input "12" at bounding box center [303, 363] width 20 height 14
click at [174, 377] on input "24632" at bounding box center [183, 384] width 34 height 14
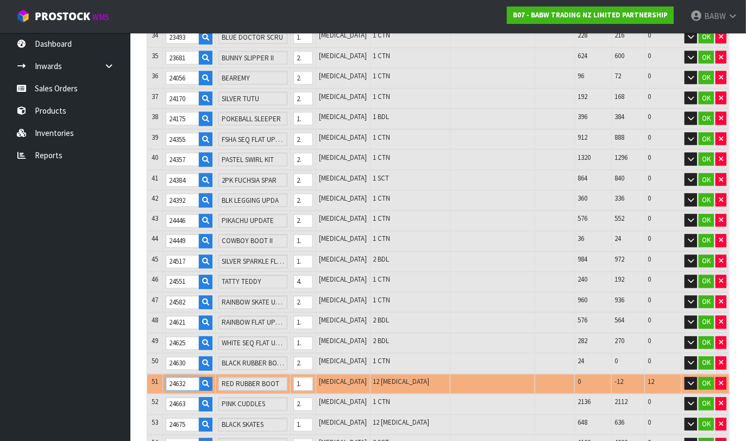
click at [174, 377] on input "24632" at bounding box center [183, 384] width 34 height 14
click at [191, 377] on input "24632" at bounding box center [183, 384] width 34 height 14
click at [663, 380] on icon "button" at bounding box center [721, 383] width 4 height 7
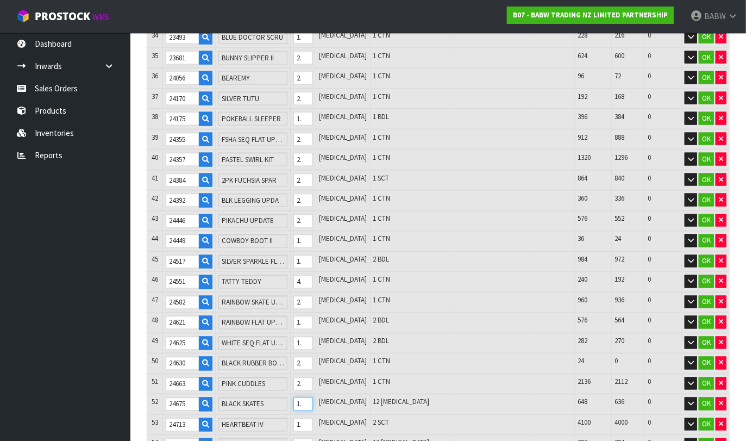
click at [290, 394] on tr "52 24675 BLACK SKATES 12 [MEDICAL_DATA] 12 [MEDICAL_DATA] 648 636 0 OK" at bounding box center [438, 404] width 582 height 21
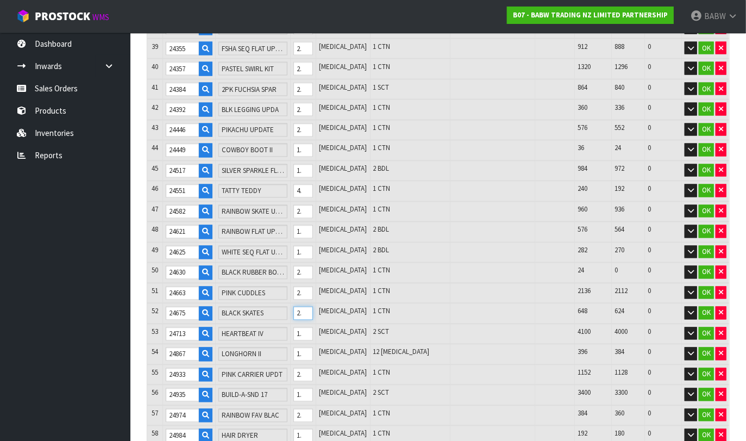
scroll to position [1026, 0]
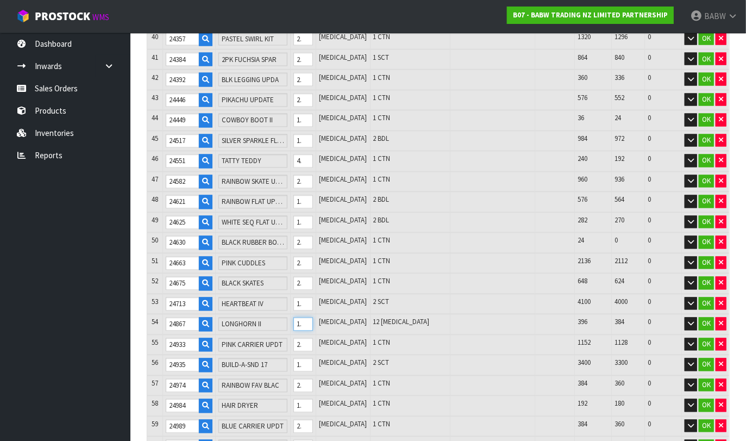
click at [313, 317] on input "11" at bounding box center [303, 324] width 20 height 14
click at [296, 314] on tr "54 24867 LONGHORN II 11 [MEDICAL_DATA] 11 [MEDICAL_DATA] 396 385 0 OK" at bounding box center [438, 324] width 582 height 21
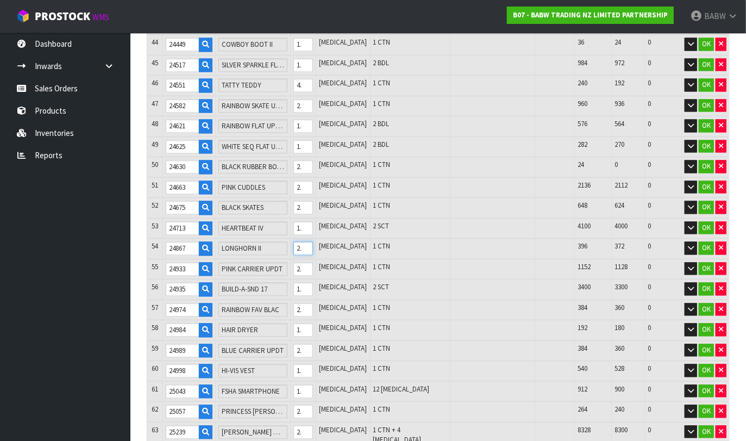
scroll to position [1147, 0]
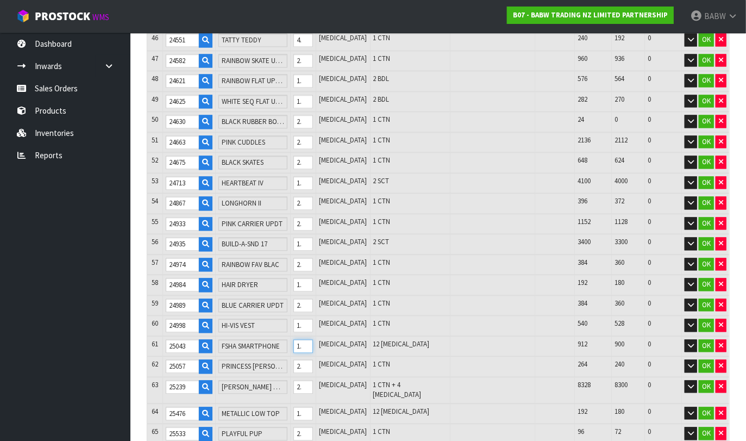
click at [313, 339] on input "12" at bounding box center [303, 346] width 20 height 14
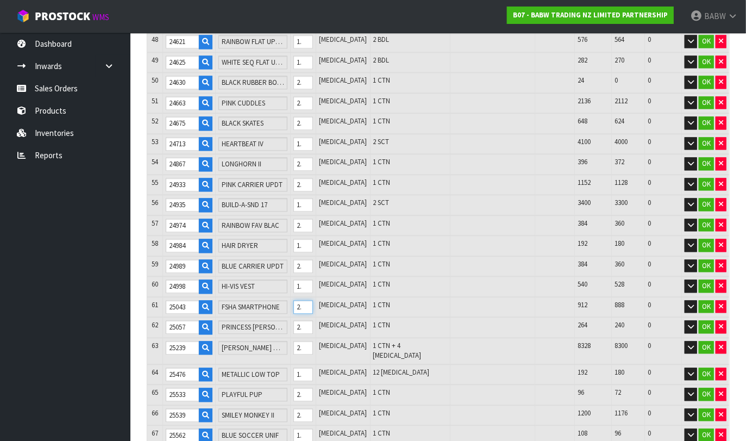
scroll to position [1207, 0]
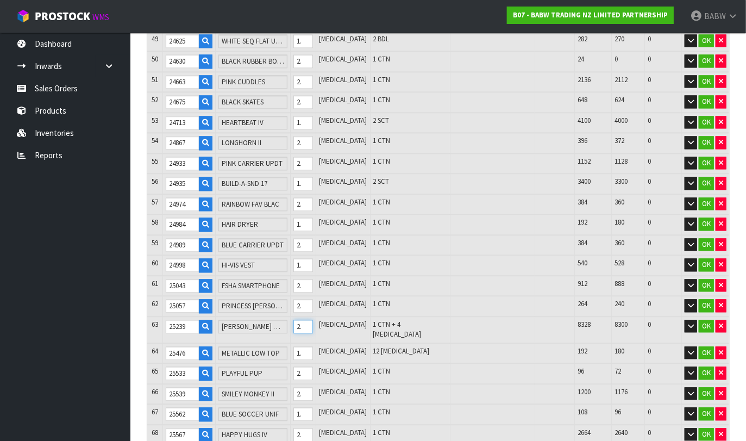
click at [313, 319] on input "28" at bounding box center [303, 326] width 20 height 14
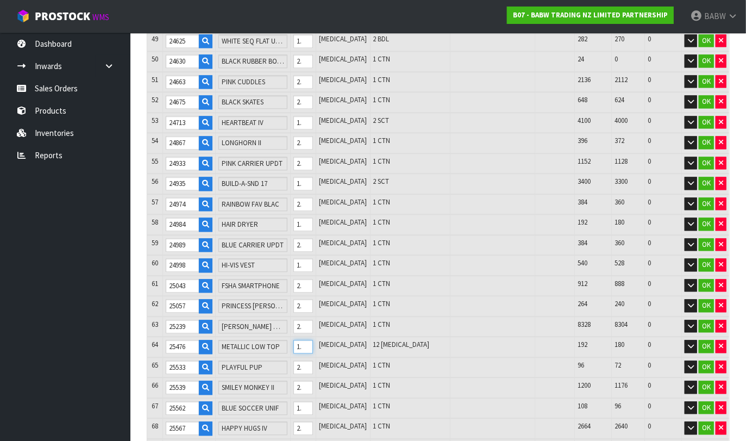
click at [307, 336] on tr "64 25476 METALLIC LOW TOP 12 [MEDICAL_DATA] 12 [MEDICAL_DATA] 192 180 0 OK" at bounding box center [438, 346] width 582 height 21
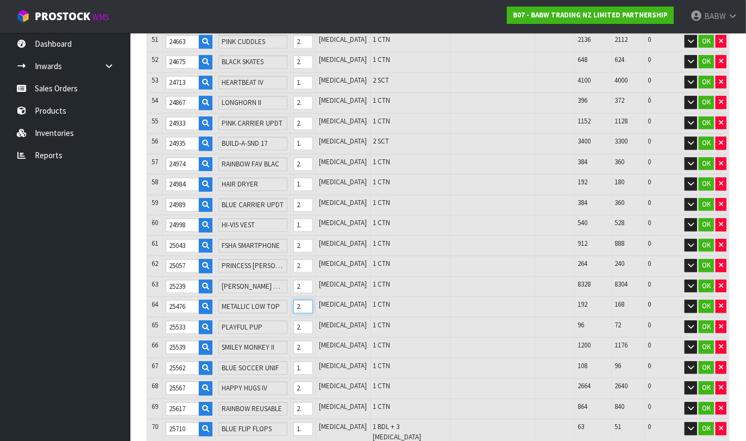
scroll to position [1267, 0]
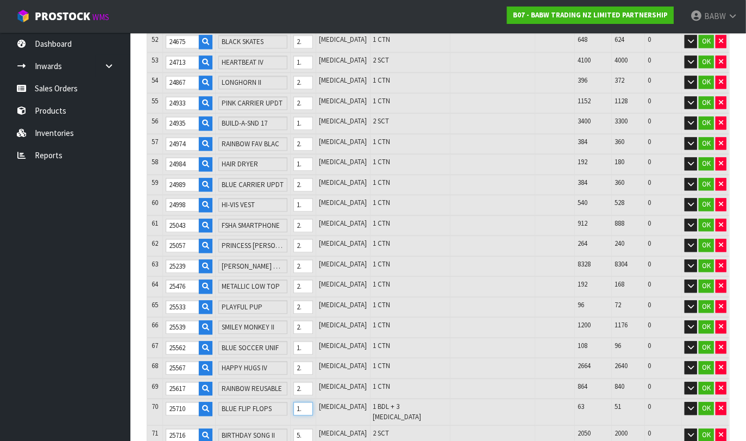
click at [313, 401] on input "12" at bounding box center [303, 408] width 20 height 14
drag, startPoint x: 324, startPoint y: 390, endPoint x: 315, endPoint y: 388, distance: 9.0
click at [313, 401] on input "12" at bounding box center [303, 408] width 20 height 14
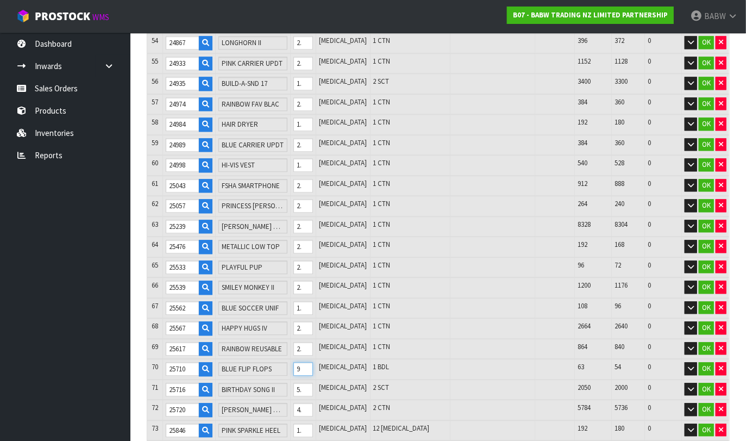
scroll to position [1328, 0]
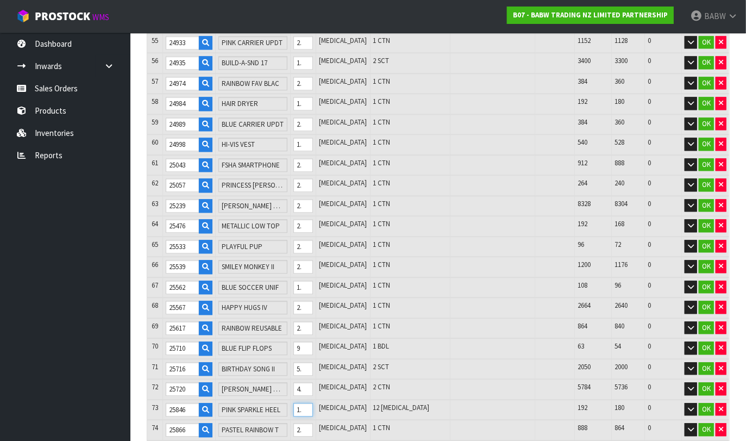
click at [300, 399] on tr "73 25846 PINK SPARKLE HEEL 12 [MEDICAL_DATA] 12 [MEDICAL_DATA] 192 180 0 OK" at bounding box center [438, 409] width 582 height 21
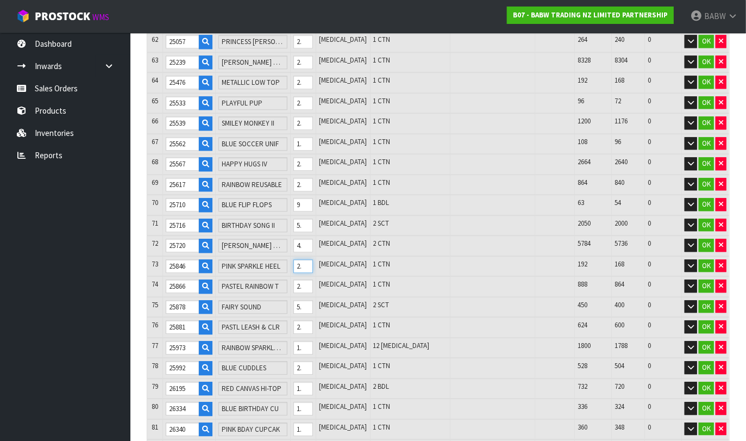
scroll to position [1508, 0]
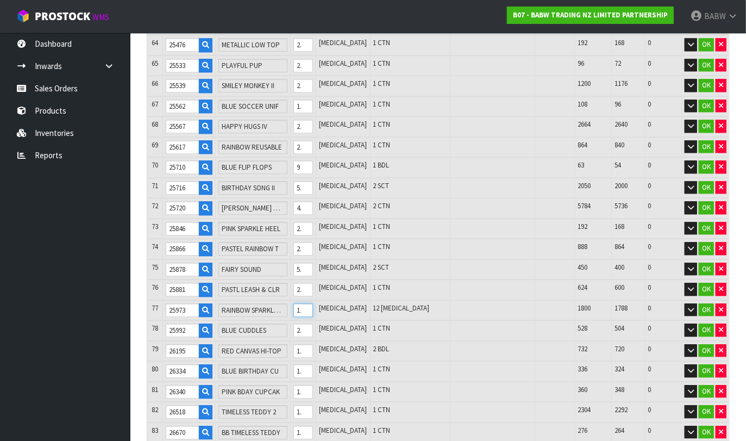
click at [306, 300] on tr "77 25973 RAINBOW SPARKLE TUTU 12 [MEDICAL_DATA] 12 [MEDICAL_DATA] 1800 1788 0 OK" at bounding box center [438, 310] width 582 height 21
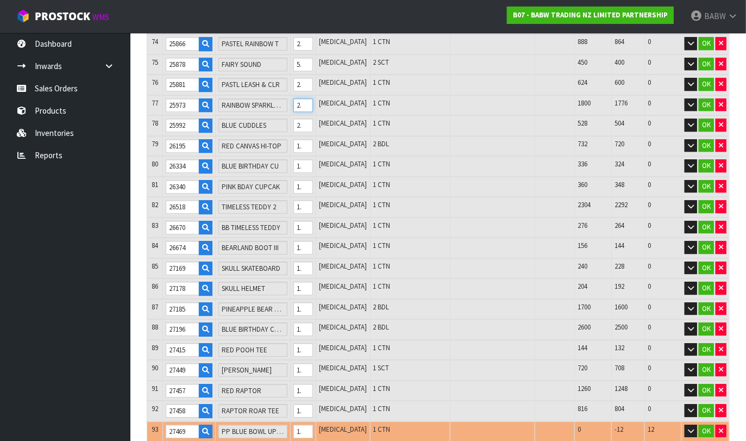
scroll to position [1750, 0]
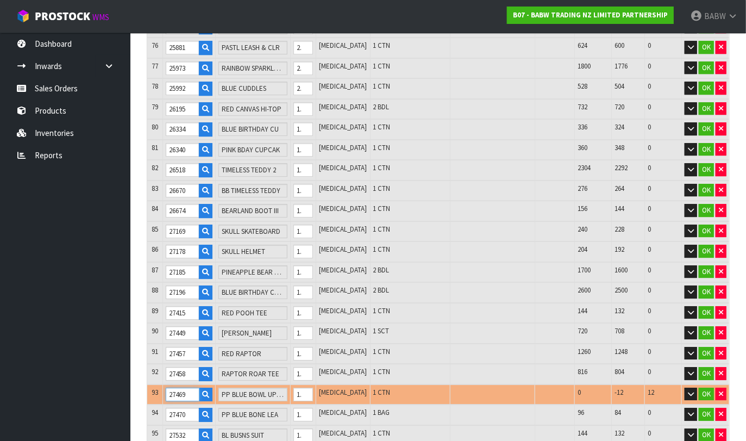
click at [187, 387] on input "27469" at bounding box center [183, 394] width 34 height 14
click at [663, 390] on icon "button" at bounding box center [721, 393] width 4 height 7
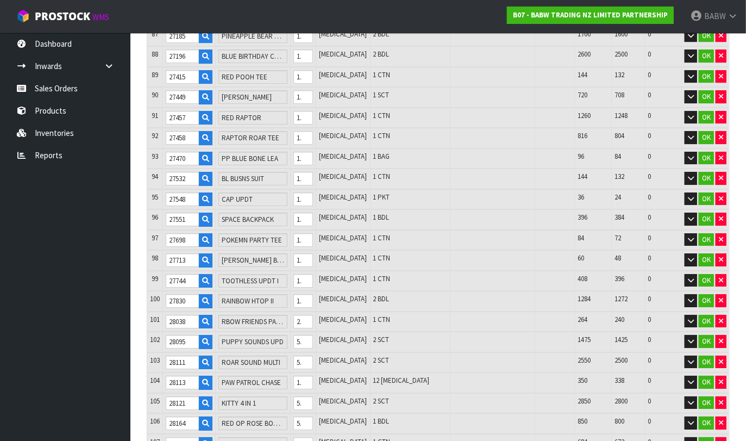
scroll to position [2052, 0]
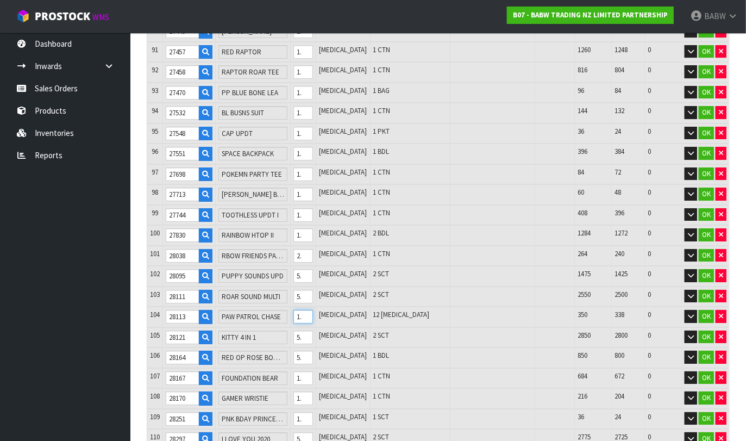
click at [300, 306] on tr "104 28113 PAW PATROL CHASE 12 [MEDICAL_DATA] 12 [MEDICAL_DATA] 350 338 0 OK" at bounding box center [438, 316] width 582 height 21
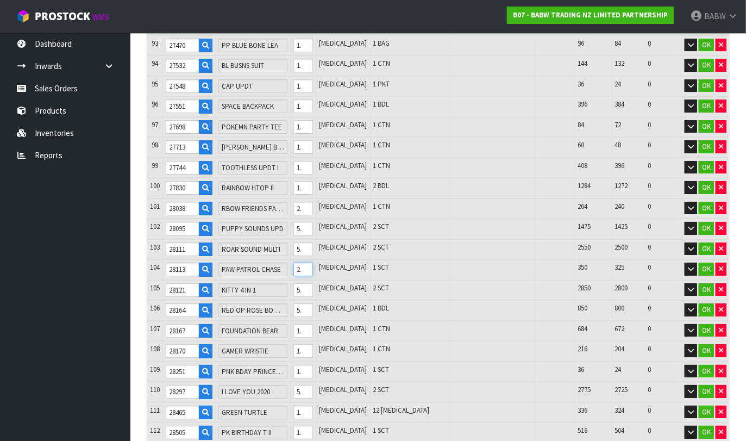
scroll to position [2112, 0]
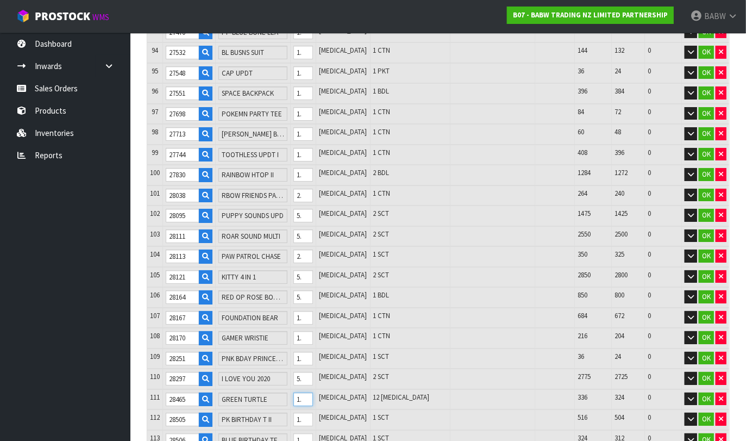
click at [313, 392] on input "12" at bounding box center [303, 399] width 20 height 14
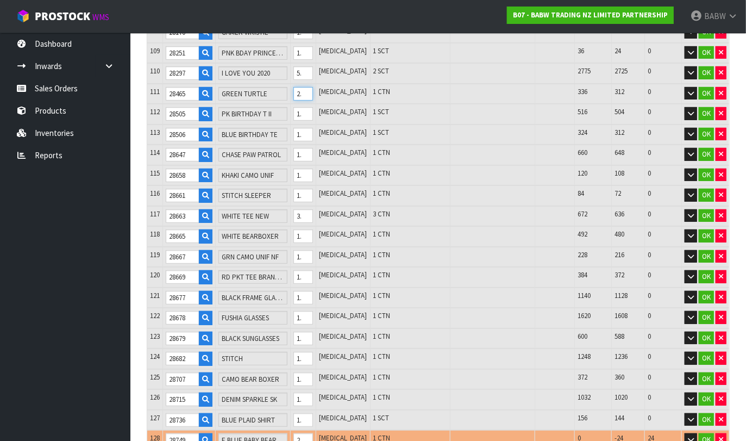
scroll to position [2474, 0]
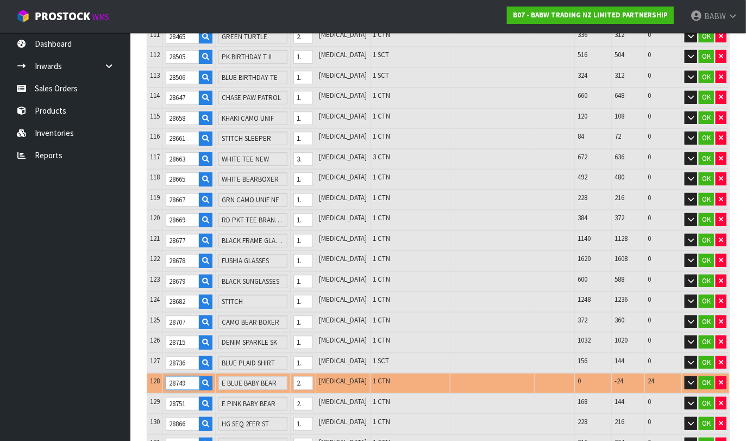
click at [182, 376] on input "28749" at bounding box center [183, 383] width 34 height 14
click at [663, 379] on icon "button" at bounding box center [721, 382] width 4 height 7
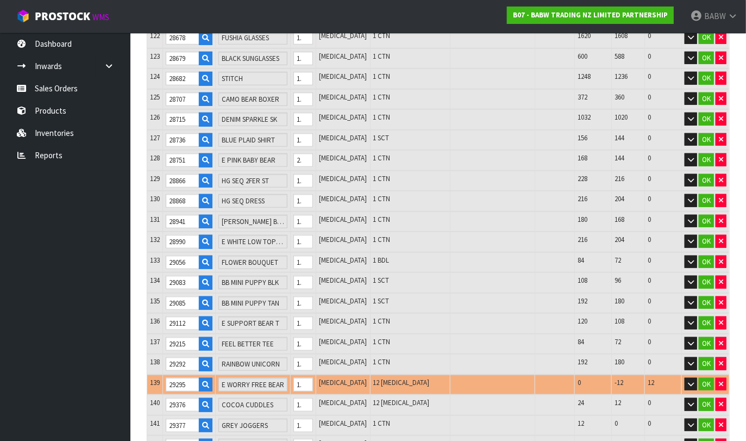
scroll to position [2716, 0]
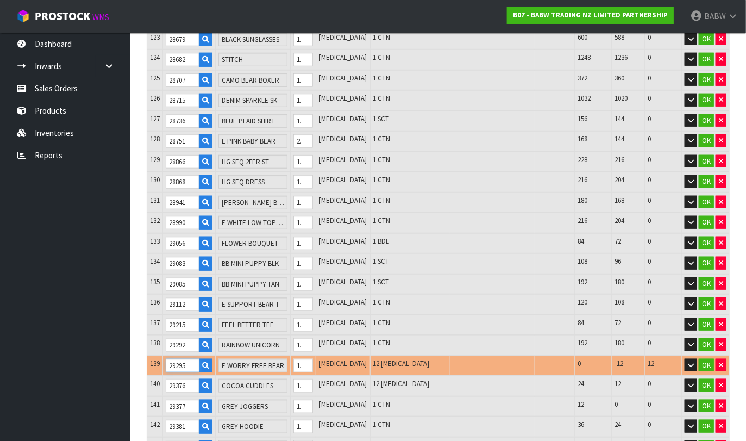
click at [179, 359] on input "29295" at bounding box center [183, 366] width 34 height 14
drag, startPoint x: 407, startPoint y: 332, endPoint x: 516, endPoint y: 313, distance: 110.7
click at [407, 355] on td "12 [MEDICAL_DATA]" at bounding box center [410, 365] width 80 height 21
click at [663, 359] on button "button" at bounding box center [720, 365] width 11 height 13
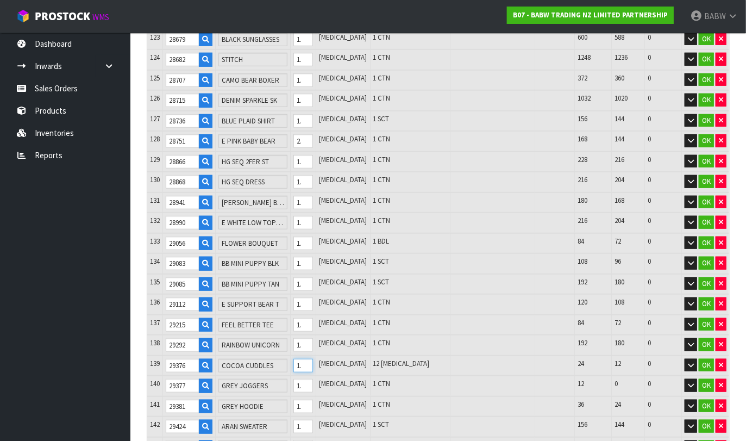
click at [309, 355] on tr "139 29376 COCOA CUDDLES 12 [MEDICAL_DATA] 12 [MEDICAL_DATA] 24 12 0 OK" at bounding box center [438, 365] width 582 height 21
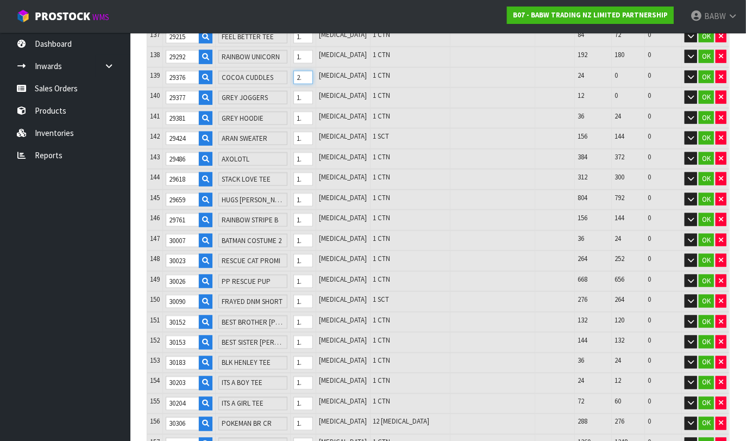
scroll to position [3017, 0]
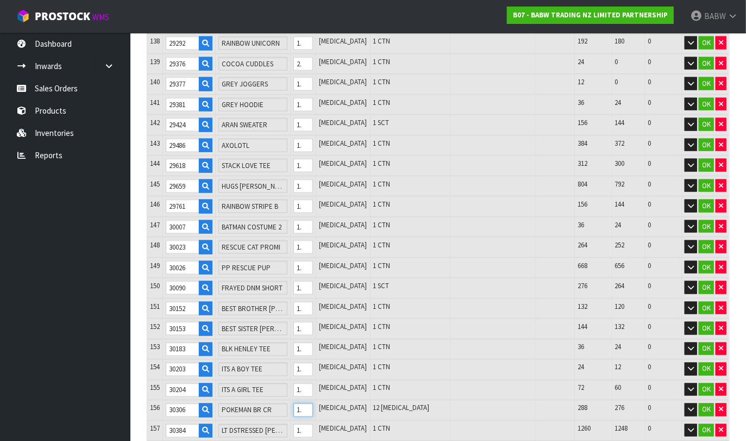
click at [305, 400] on tr "156 30306 POKEMAN BR CR 12 [MEDICAL_DATA] 12 [MEDICAL_DATA] 288 276 0 OK" at bounding box center [438, 410] width 582 height 21
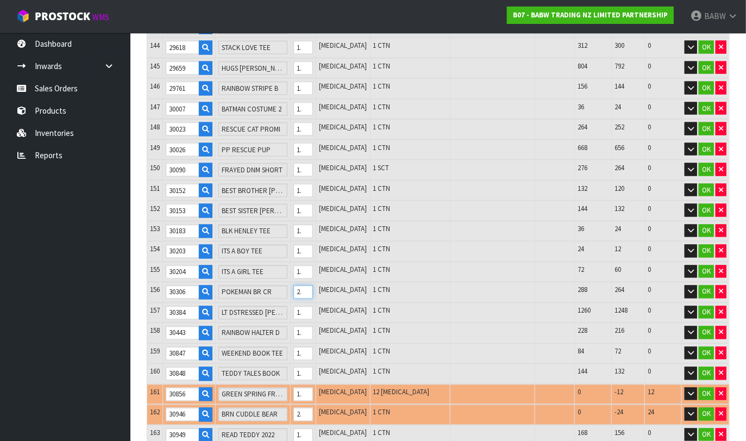
scroll to position [3138, 0]
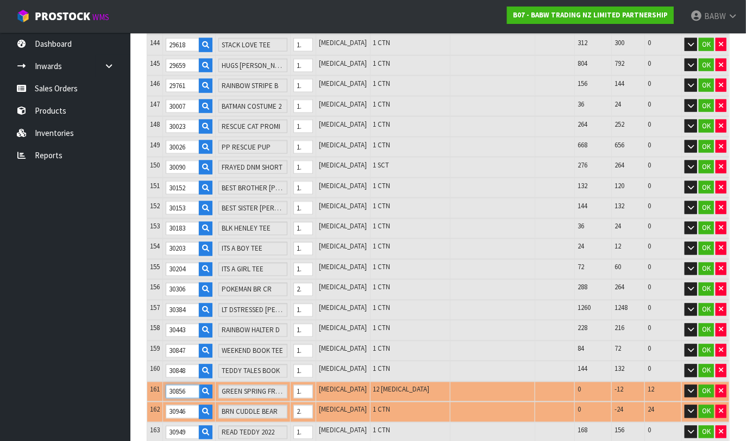
click at [185, 385] on input "30856" at bounding box center [183, 392] width 34 height 14
click at [180, 385] on input "30856" at bounding box center [183, 392] width 34 height 14
click at [177, 405] on input "30946" at bounding box center [183, 412] width 34 height 14
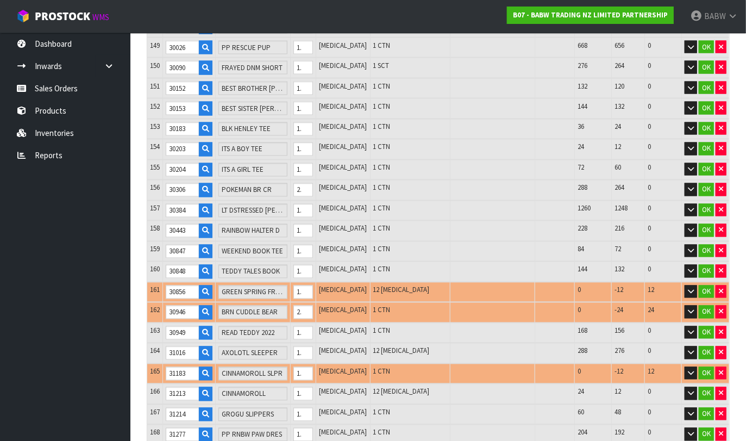
scroll to position [3259, 0]
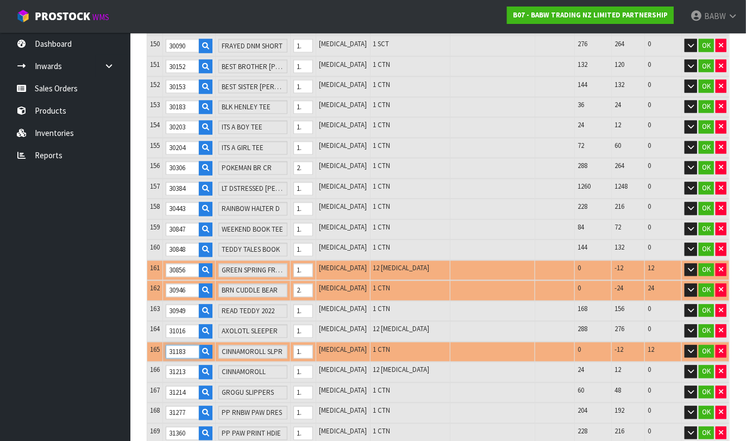
click at [178, 345] on input "31183" at bounding box center [183, 352] width 34 height 14
drag, startPoint x: 382, startPoint y: 232, endPoint x: 416, endPoint y: 232, distance: 33.7
click at [382, 263] on span "12 [MEDICAL_DATA]" at bounding box center [401, 267] width 56 height 9
click at [663, 266] on icon "button" at bounding box center [721, 269] width 4 height 7
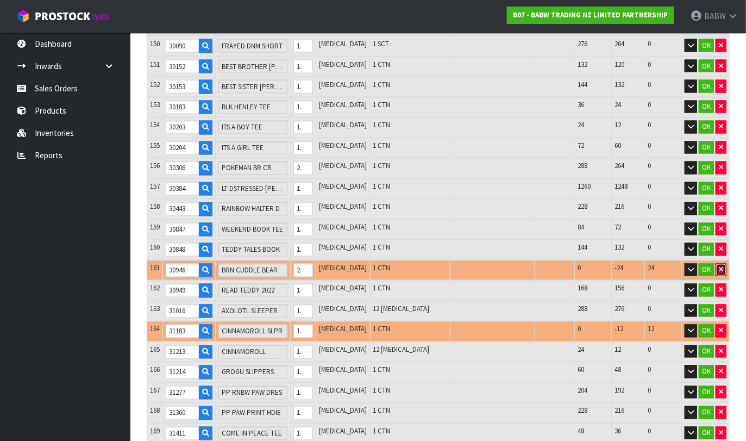
click at [663, 266] on icon "button" at bounding box center [721, 269] width 4 height 7
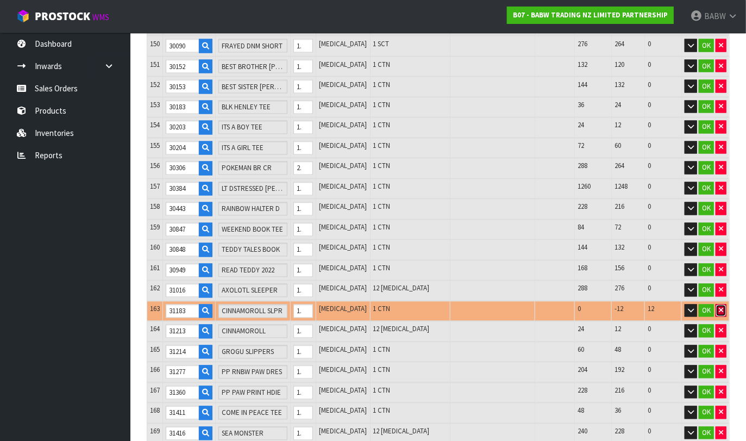
click at [663, 304] on button "button" at bounding box center [720, 310] width 11 height 13
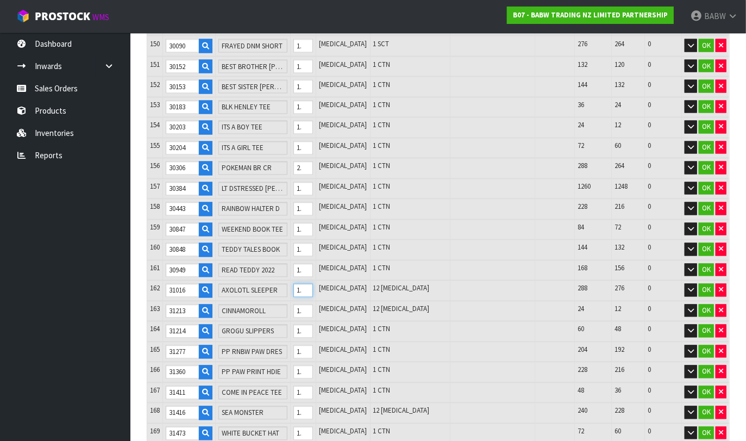
click at [313, 284] on input "12" at bounding box center [303, 291] width 20 height 14
click at [313, 304] on input "12" at bounding box center [303, 311] width 20 height 14
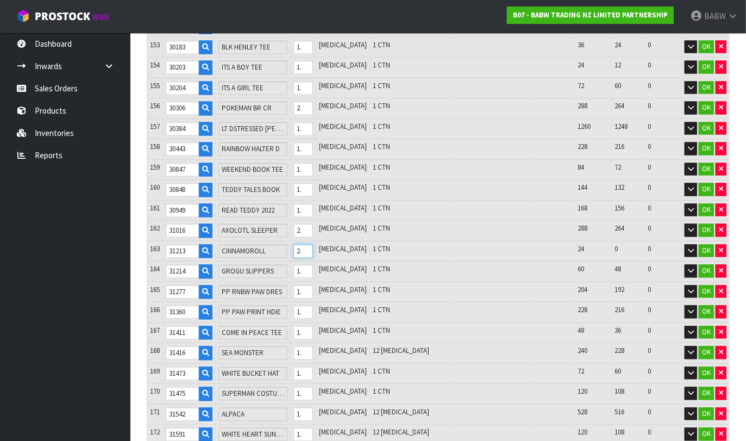
scroll to position [3319, 0]
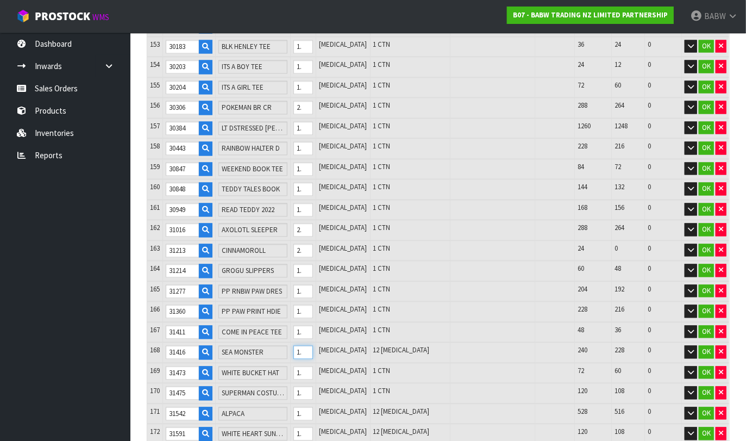
click at [313, 345] on input "12" at bounding box center [303, 352] width 20 height 14
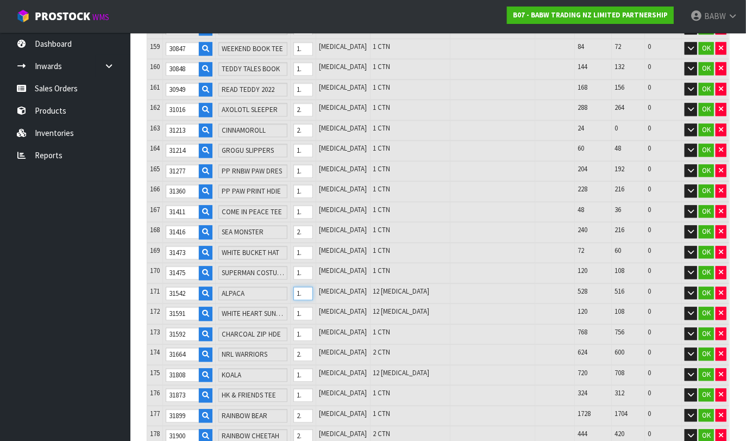
click at [313, 286] on input "12" at bounding box center [303, 293] width 20 height 14
click at [313, 306] on input "12" at bounding box center [303, 313] width 20 height 14
click at [313, 368] on input "12" at bounding box center [303, 375] width 20 height 14
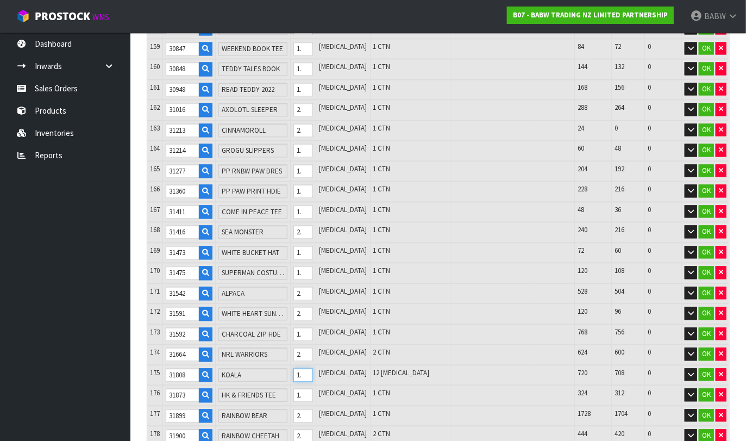
click at [313, 368] on input "12" at bounding box center [303, 375] width 20 height 14
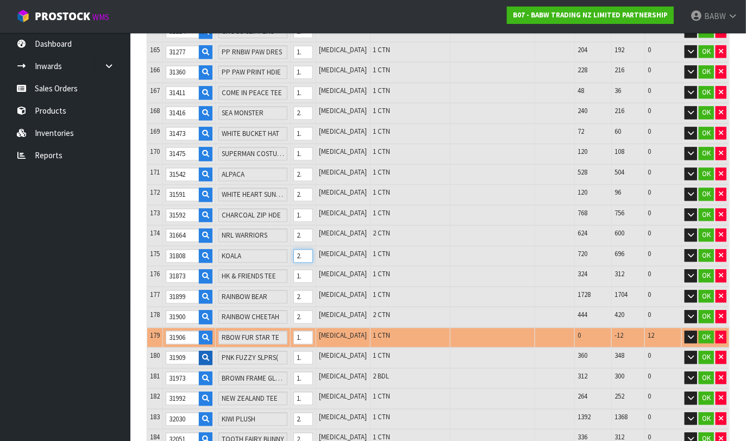
scroll to position [3561, 0]
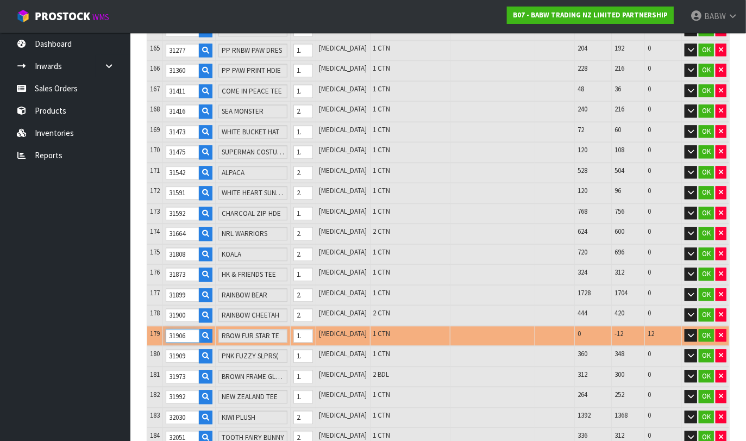
click at [176, 329] on input "31906" at bounding box center [183, 336] width 34 height 14
click at [663, 331] on icon "button" at bounding box center [721, 334] width 4 height 7
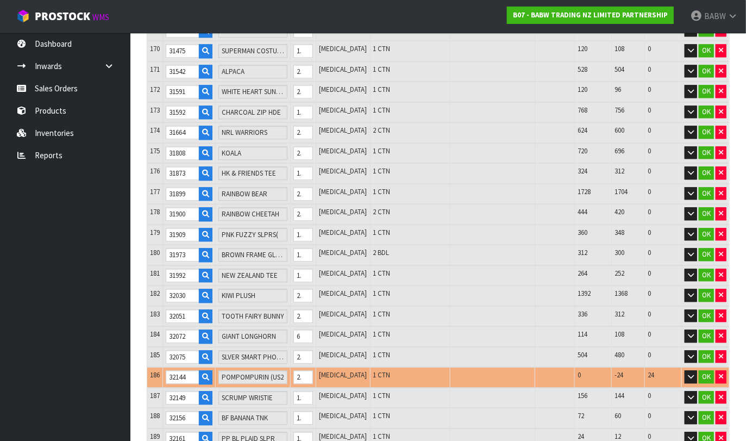
scroll to position [3681, 0]
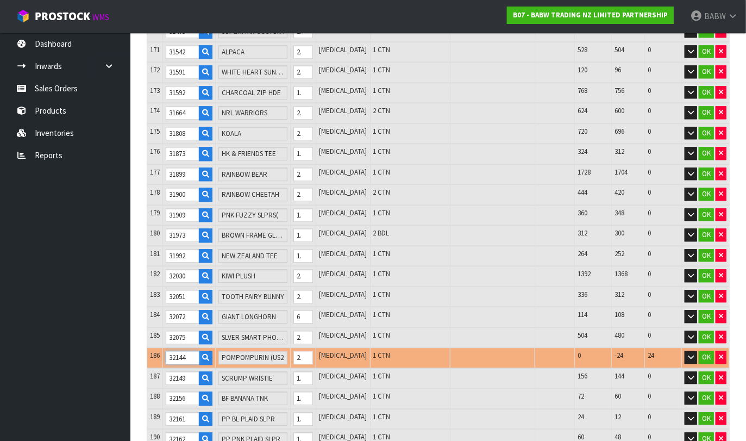
click at [179, 350] on input "32144" at bounding box center [183, 357] width 34 height 14
click at [663, 353] on icon "button" at bounding box center [721, 356] width 4 height 7
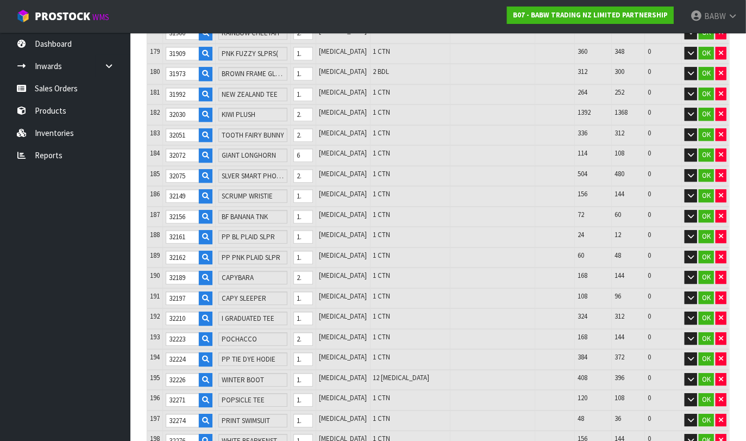
scroll to position [3863, 0]
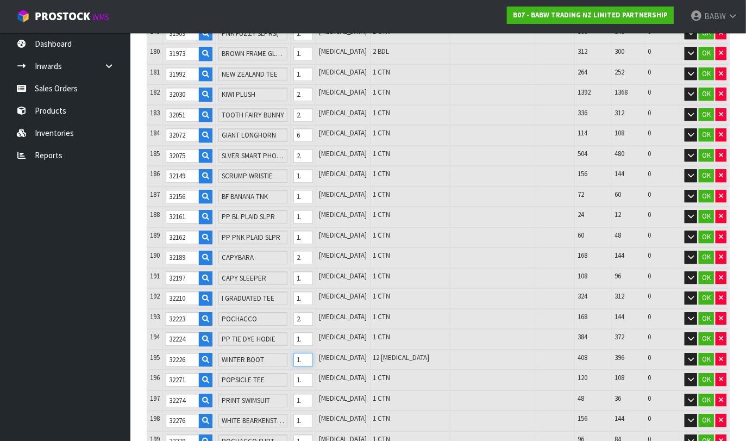
click at [313, 353] on input "12" at bounding box center [303, 360] width 20 height 14
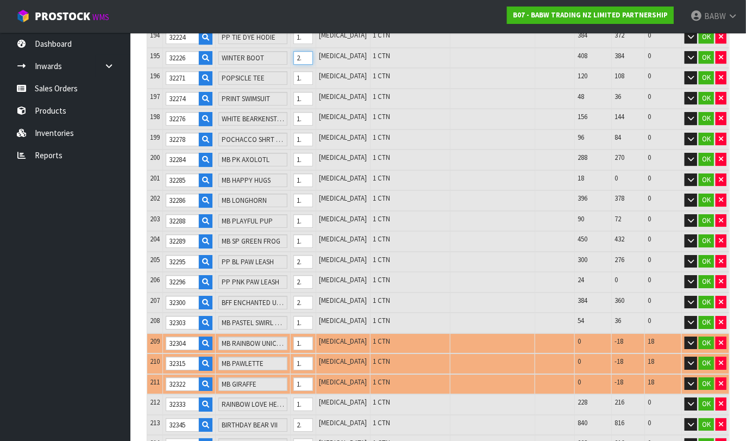
scroll to position [4224, 0]
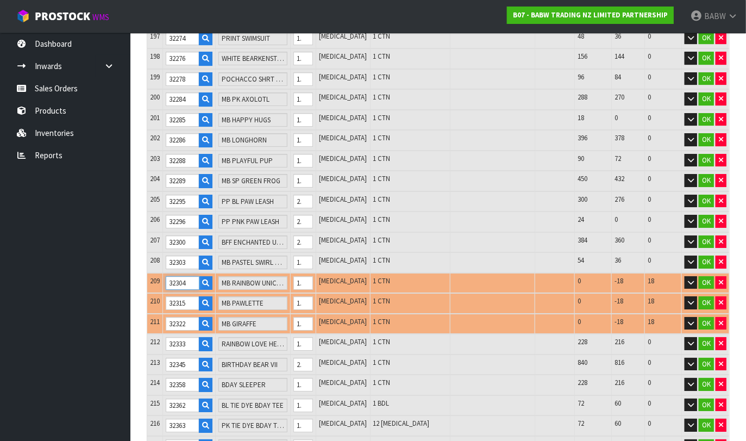
click at [184, 276] on input "32304" at bounding box center [183, 283] width 34 height 14
drag, startPoint x: 175, startPoint y: 254, endPoint x: 188, endPoint y: 255, distance: 13.6
click at [175, 296] on input "32315" at bounding box center [183, 303] width 34 height 14
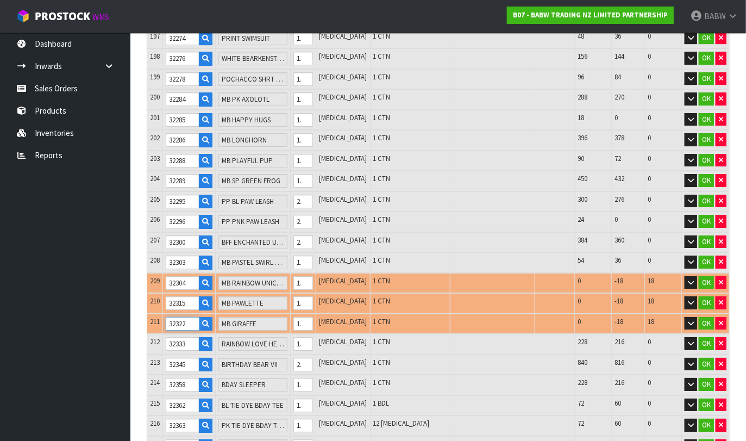
click at [184, 317] on input "32322" at bounding box center [183, 324] width 34 height 14
click at [663, 279] on icon "button" at bounding box center [721, 282] width 4 height 7
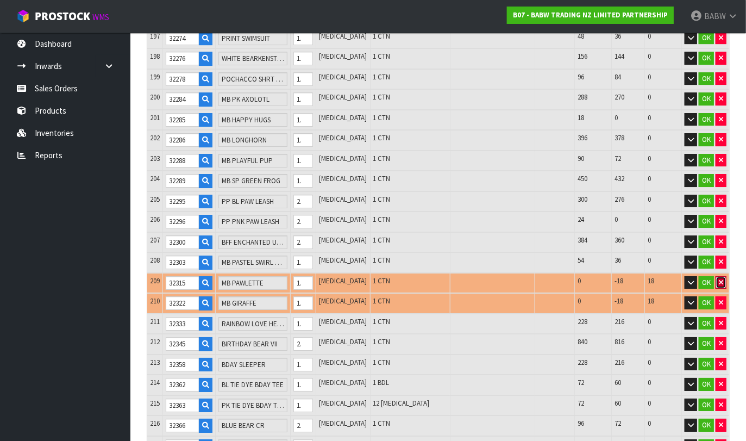
click at [663, 276] on button "button" at bounding box center [720, 282] width 11 height 13
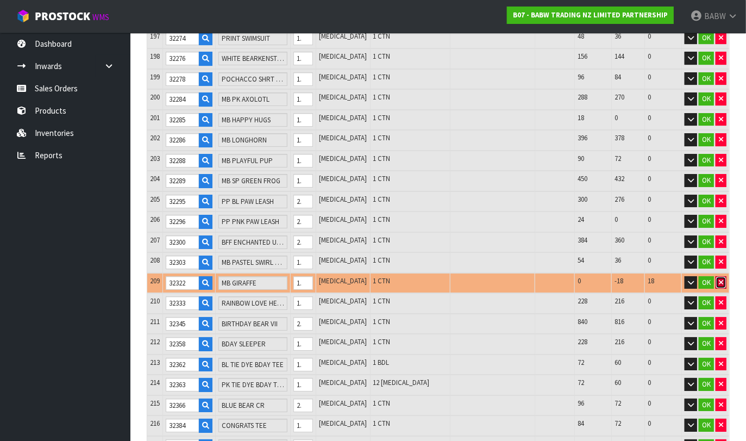
click at [663, 276] on button "button" at bounding box center [720, 282] width 11 height 13
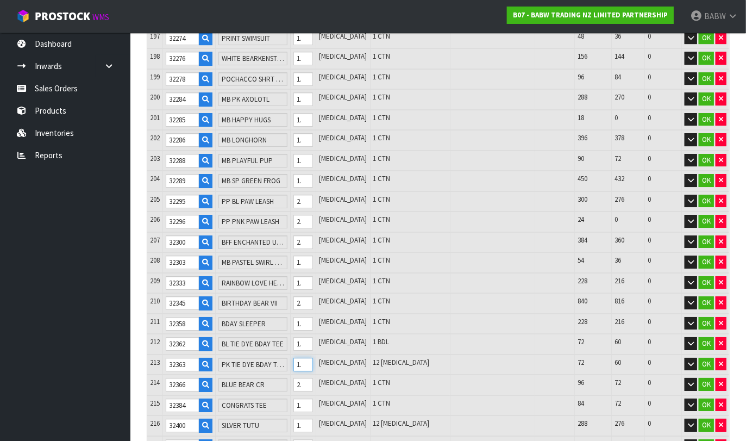
click at [313, 357] on input "12" at bounding box center [303, 364] width 20 height 14
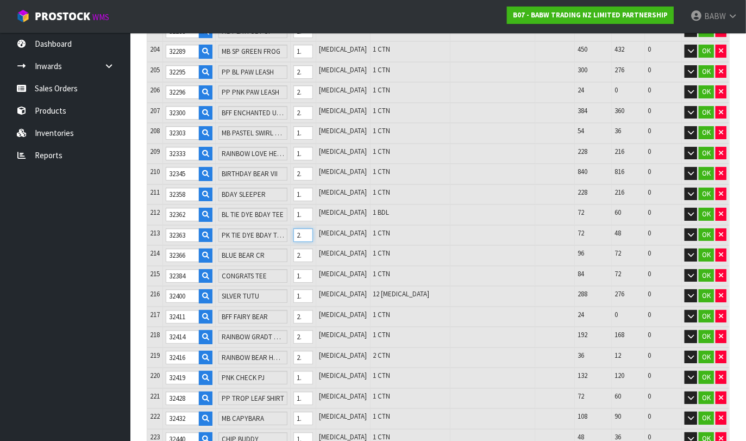
scroll to position [4406, 0]
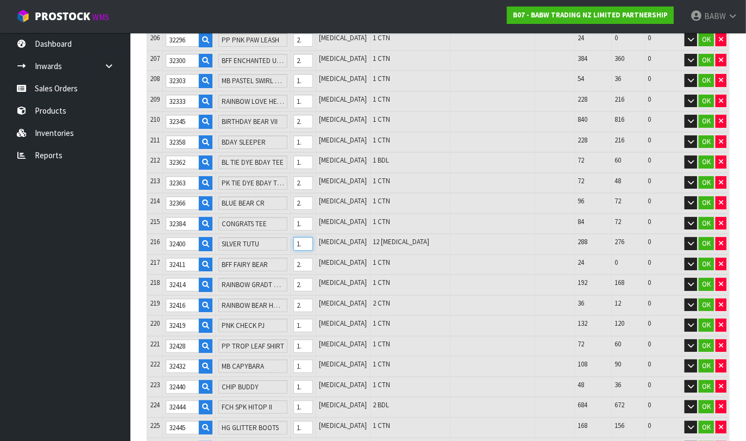
click at [313, 237] on input "12" at bounding box center [303, 244] width 20 height 14
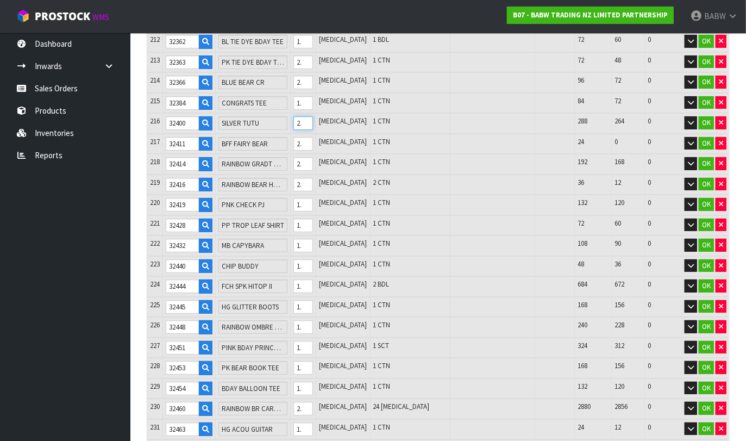
scroll to position [4587, 0]
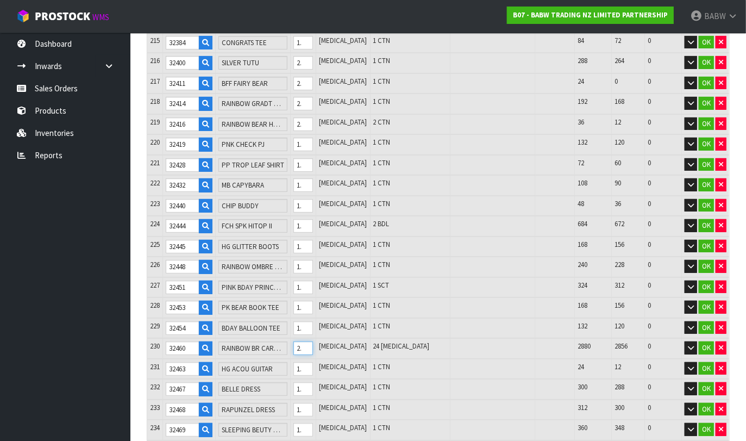
click at [313, 341] on input "24" at bounding box center [303, 348] width 20 height 14
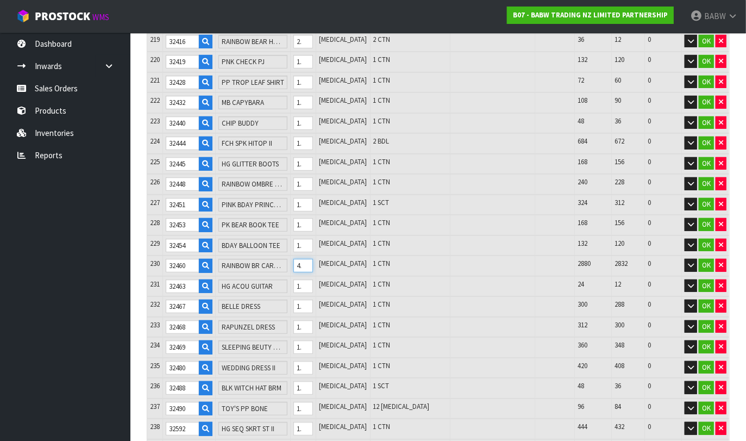
scroll to position [4707, 0]
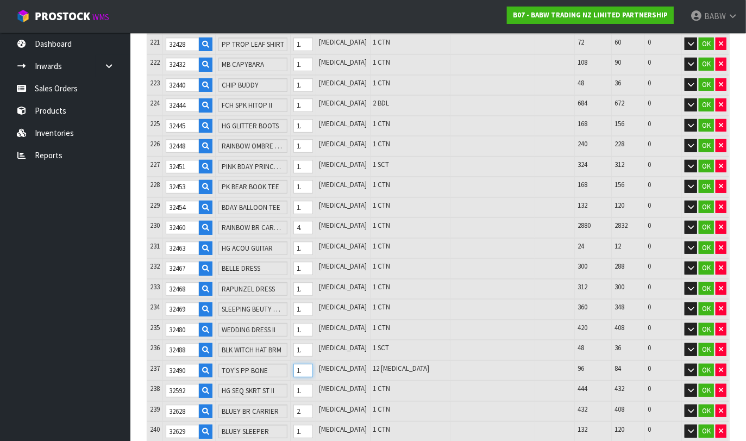
click at [313, 363] on input "12" at bounding box center [303, 370] width 20 height 14
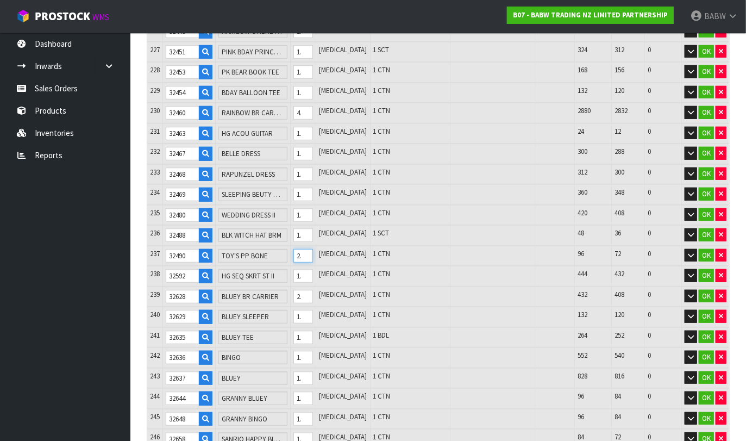
scroll to position [4828, 0]
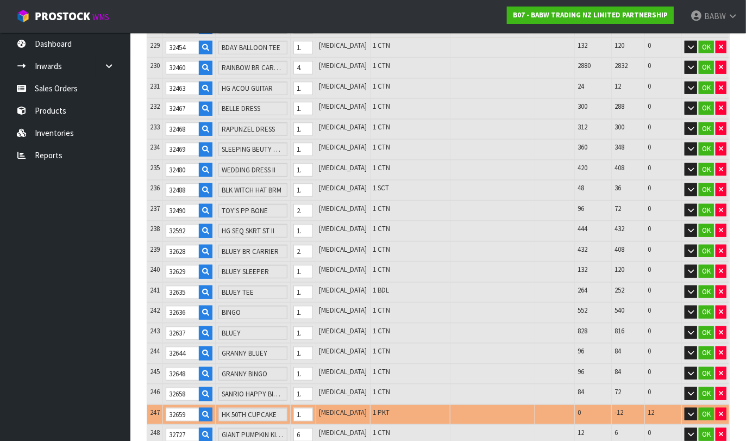
scroll to position [4949, 0]
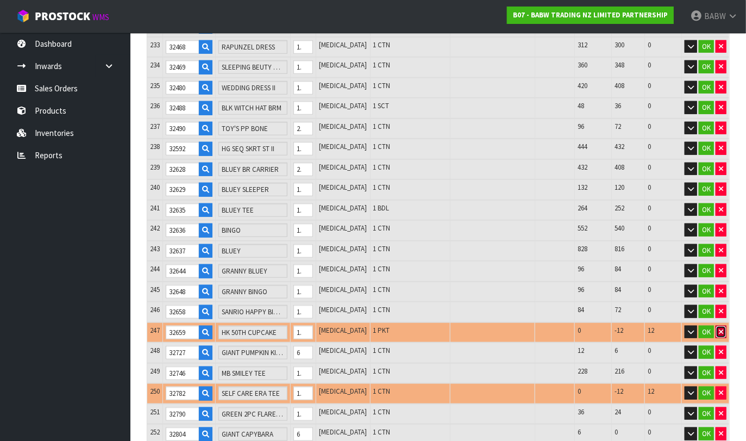
click at [663, 328] on icon "button" at bounding box center [721, 331] width 4 height 7
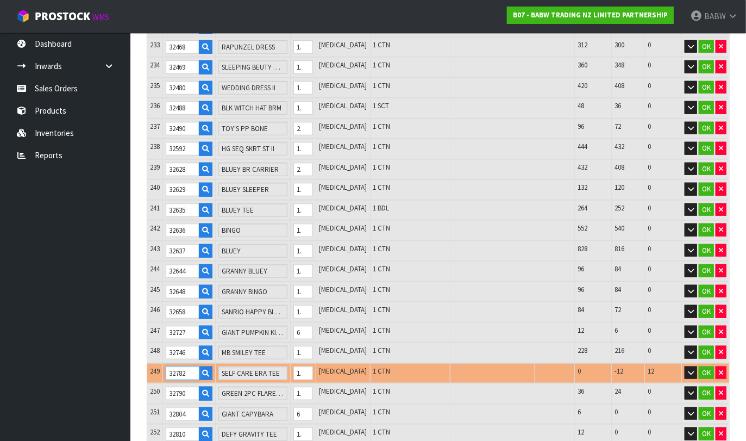
click at [180, 366] on input "32782" at bounding box center [183, 373] width 34 height 14
click at [663, 369] on icon "button" at bounding box center [721, 372] width 4 height 7
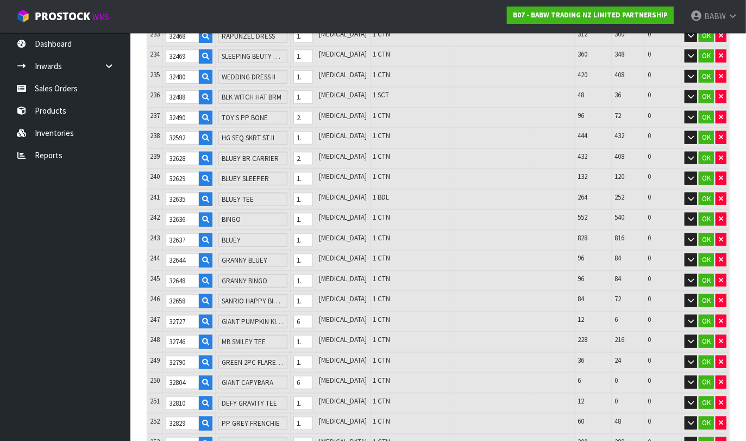
scroll to position [5070, 0]
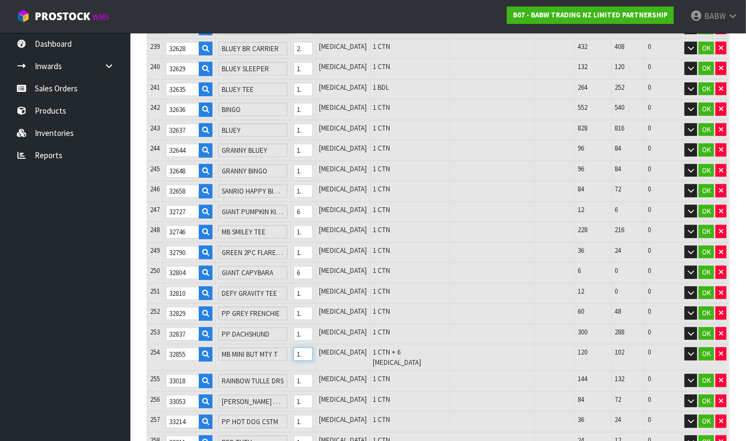
click at [300, 344] on tr "254 32855 MB MINI BUT MTY T 18 [MEDICAL_DATA] 1 CTN + 6 [MEDICAL_DATA] 120 102 …" at bounding box center [438, 357] width 582 height 27
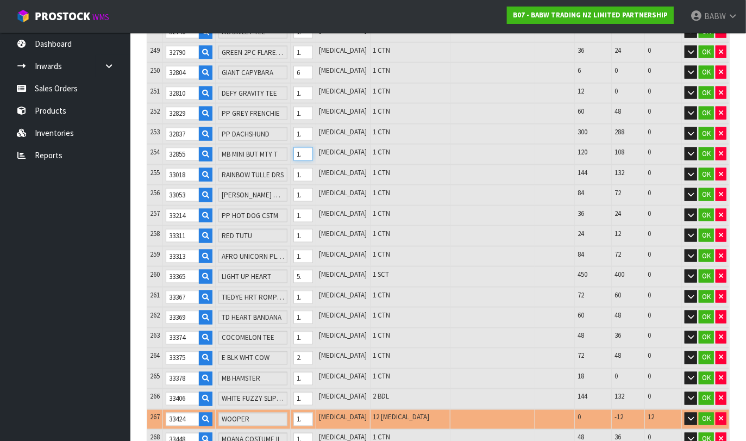
scroll to position [5371, 0]
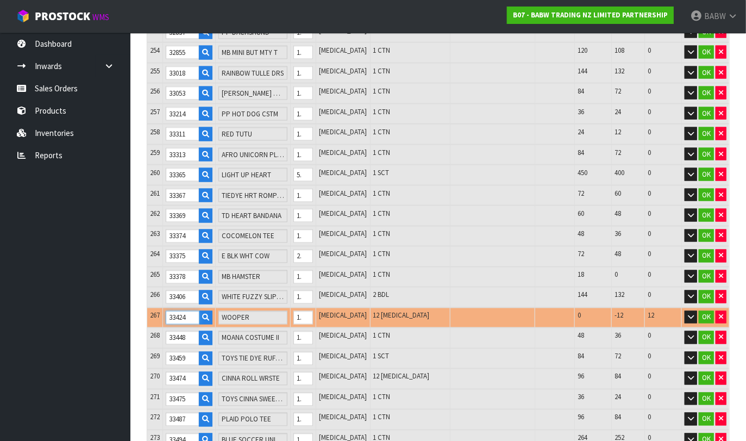
click at [177, 311] on input "33424" at bounding box center [183, 318] width 34 height 14
drag, startPoint x: 186, startPoint y: 254, endPoint x: 202, endPoint y: 255, distance: 15.2
click at [187, 311] on input "33424" at bounding box center [183, 318] width 34 height 14
click at [663, 313] on icon "button" at bounding box center [721, 316] width 4 height 7
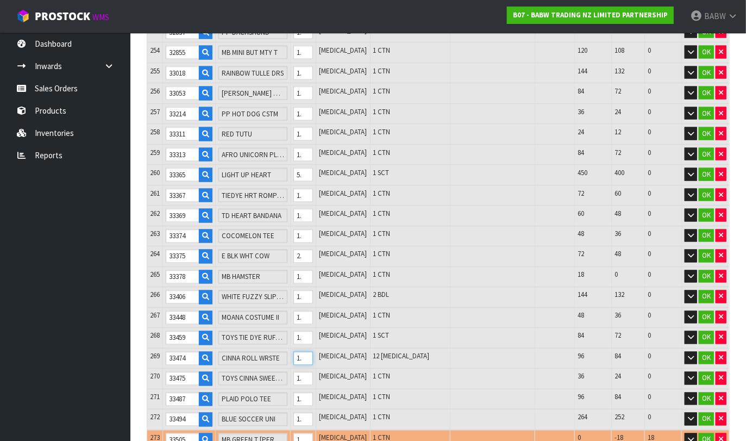
click at [313, 351] on input "12" at bounding box center [303, 358] width 20 height 14
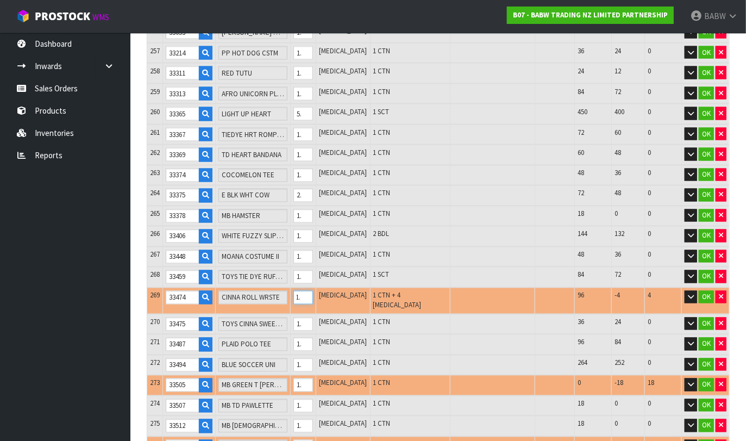
scroll to position [0, 0]
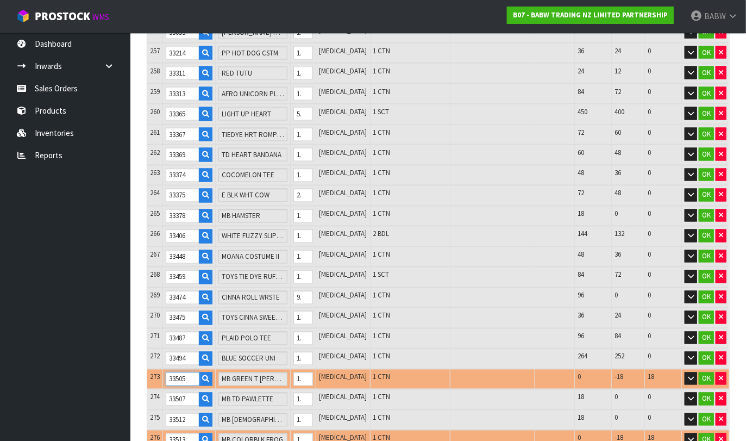
click at [179, 372] on input "33505" at bounding box center [183, 379] width 34 height 14
click at [178, 433] on input "33513" at bounding box center [183, 440] width 34 height 14
drag, startPoint x: 181, startPoint y: 313, endPoint x: 294, endPoint y: 313, distance: 113.0
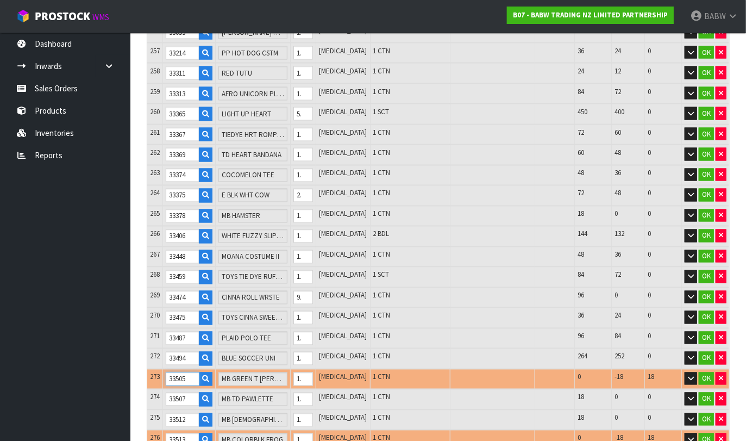
click at [181, 372] on input "33505" at bounding box center [183, 379] width 34 height 14
click at [663, 372] on button "button" at bounding box center [720, 378] width 11 height 13
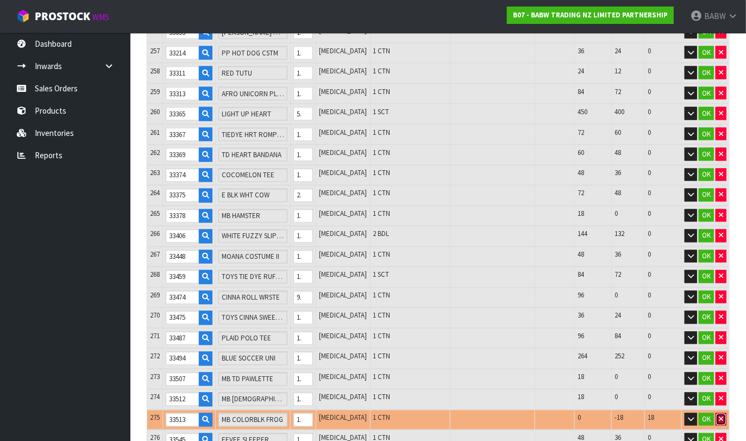
click at [663, 413] on button "button" at bounding box center [720, 419] width 11 height 13
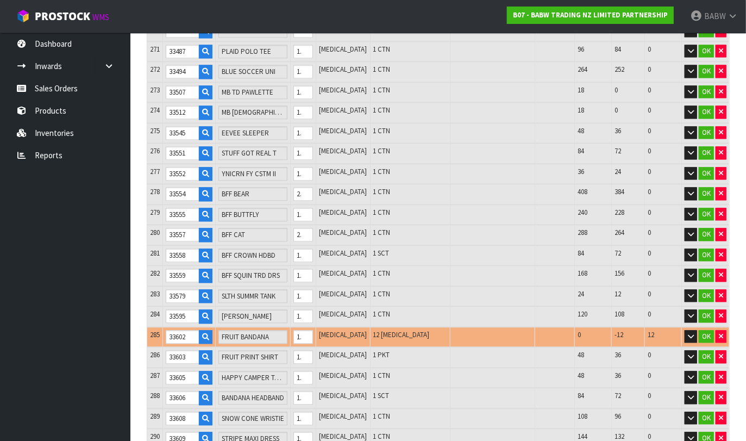
scroll to position [5794, 0]
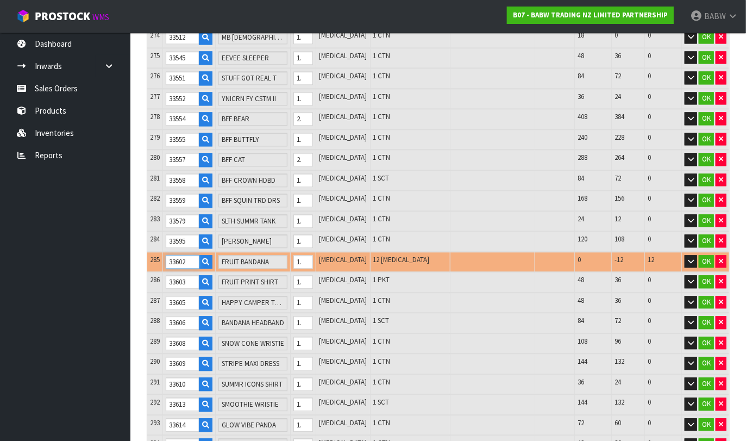
click at [180, 255] on input "33602" at bounding box center [183, 262] width 34 height 14
click at [663, 255] on button "button" at bounding box center [720, 261] width 11 height 13
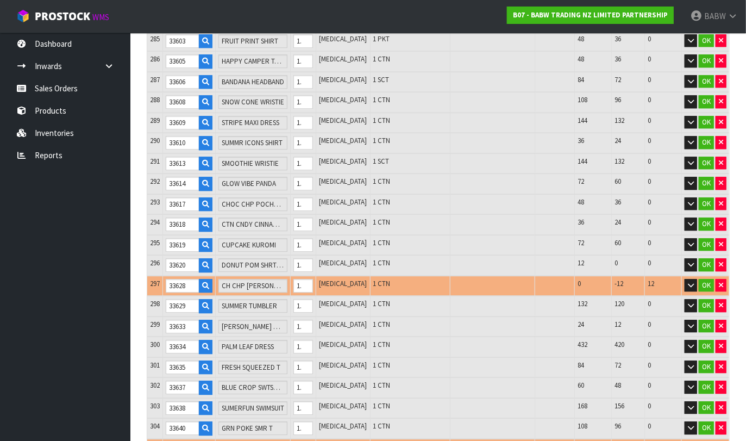
scroll to position [6035, 0]
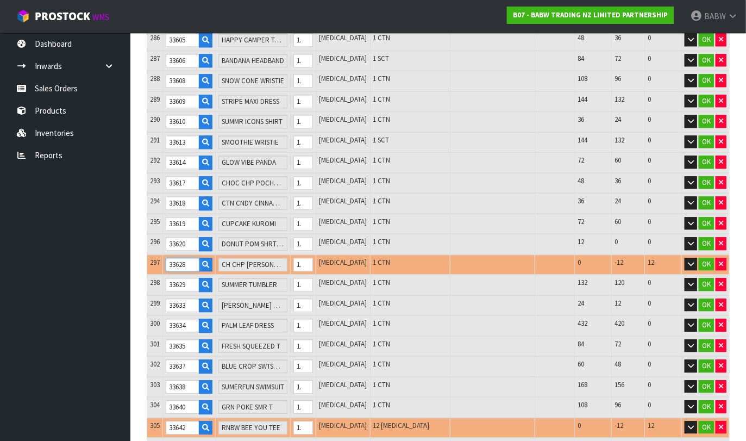
click at [183, 257] on input "33628" at bounding box center [183, 264] width 34 height 14
click at [180, 257] on input "33628" at bounding box center [183, 264] width 34 height 14
click at [663, 260] on icon "button" at bounding box center [721, 263] width 4 height 7
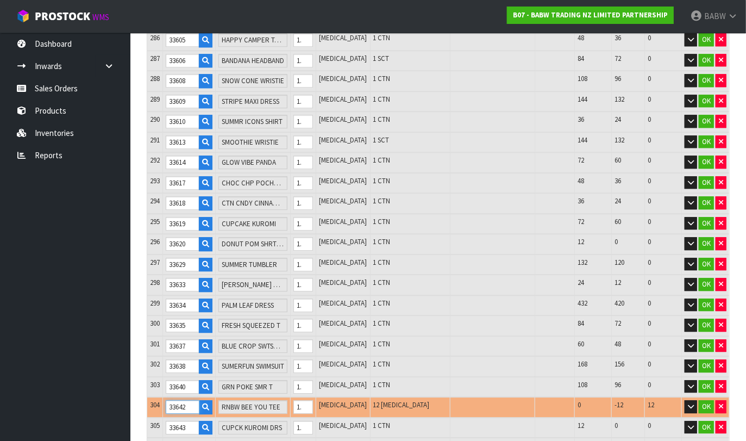
click at [178, 400] on input "33642" at bounding box center [183, 407] width 34 height 14
click at [663, 403] on icon "button" at bounding box center [721, 406] width 4 height 7
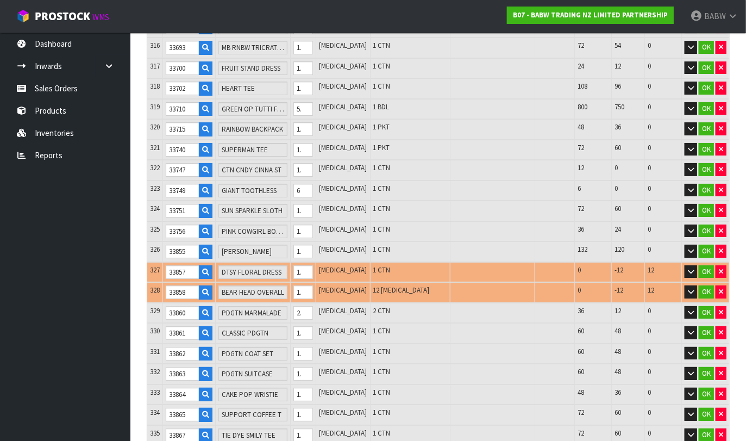
scroll to position [6699, 0]
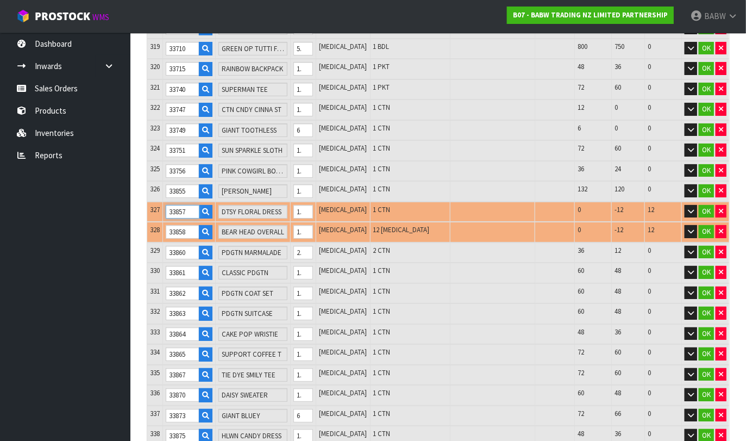
click at [174, 205] on input "33857" at bounding box center [183, 212] width 34 height 14
click at [174, 225] on input "33858" at bounding box center [183, 232] width 34 height 14
click at [178, 202] on td "33857" at bounding box center [189, 212] width 53 height 21
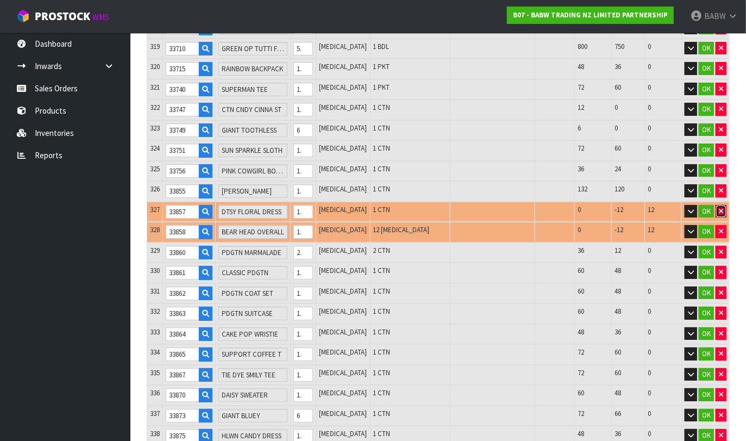
click at [663, 208] on icon "button" at bounding box center [721, 211] width 4 height 7
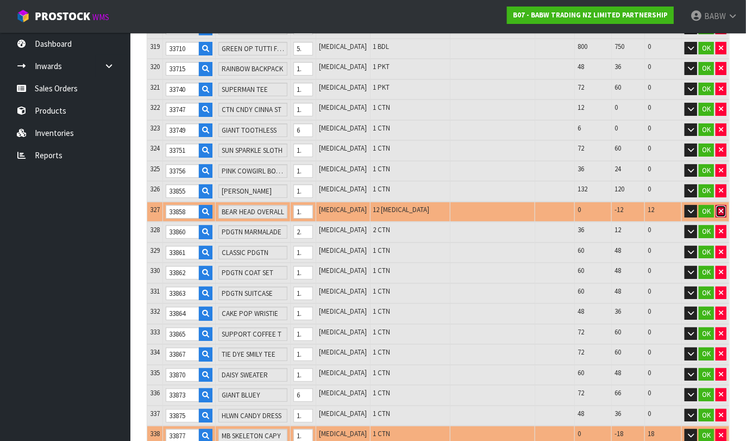
click at [663, 208] on icon "button" at bounding box center [721, 211] width 4 height 7
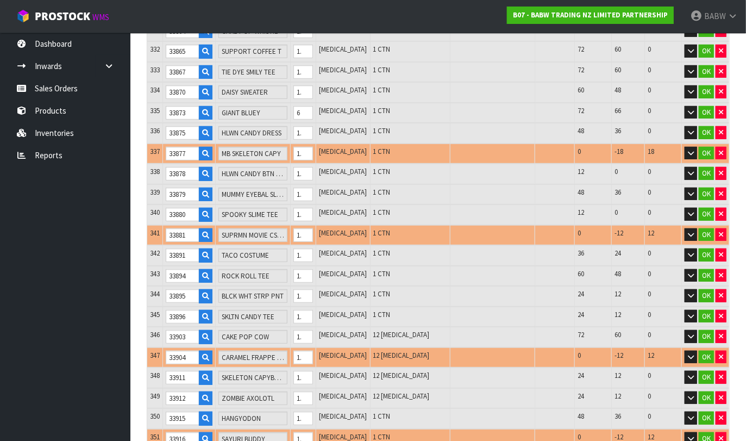
scroll to position [6940, 0]
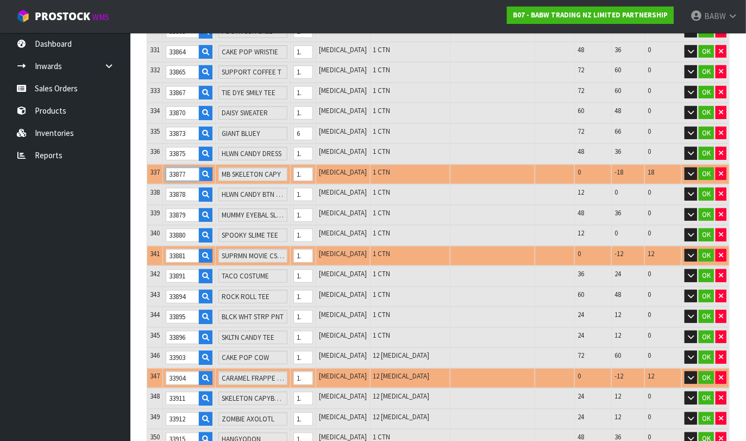
click at [180, 167] on input "33877" at bounding box center [183, 174] width 34 height 14
click at [179, 249] on input "33881" at bounding box center [183, 256] width 34 height 14
click at [178, 371] on input "33904" at bounding box center [183, 378] width 34 height 14
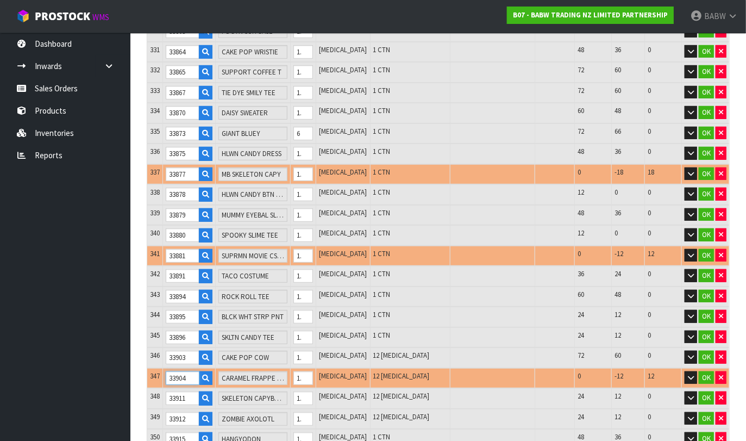
click at [178, 371] on input "33904" at bounding box center [183, 378] width 34 height 14
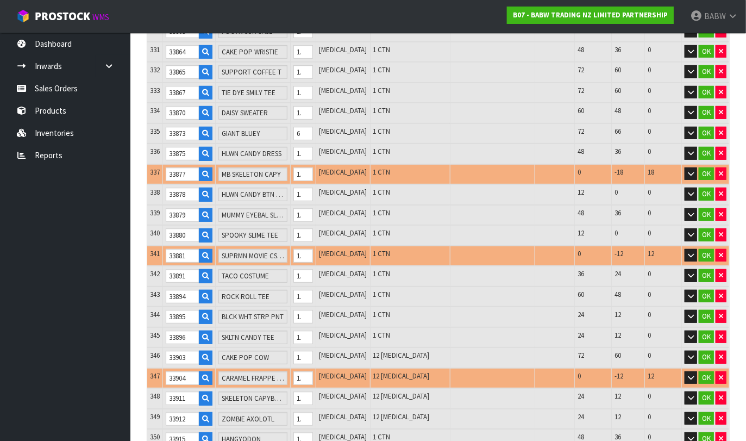
click at [81, 227] on ul "Dashboard Inwards Purchase Orders Receipts Sales Orders Products Inventories Re…" at bounding box center [65, 237] width 130 height 408
click at [663, 170] on icon "button" at bounding box center [721, 173] width 4 height 7
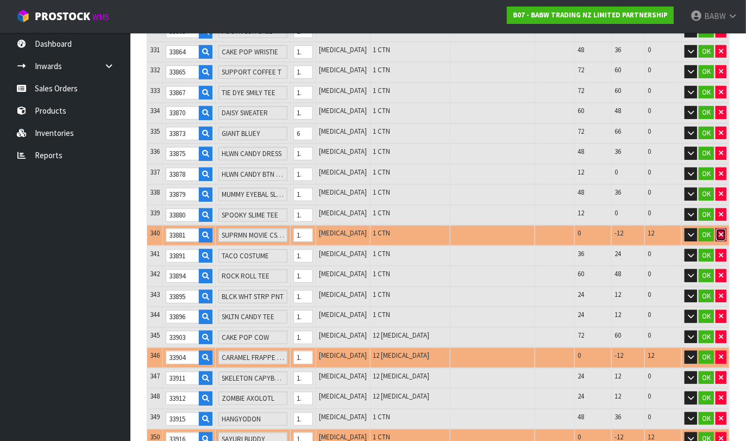
click at [663, 231] on icon "button" at bounding box center [721, 234] width 4 height 7
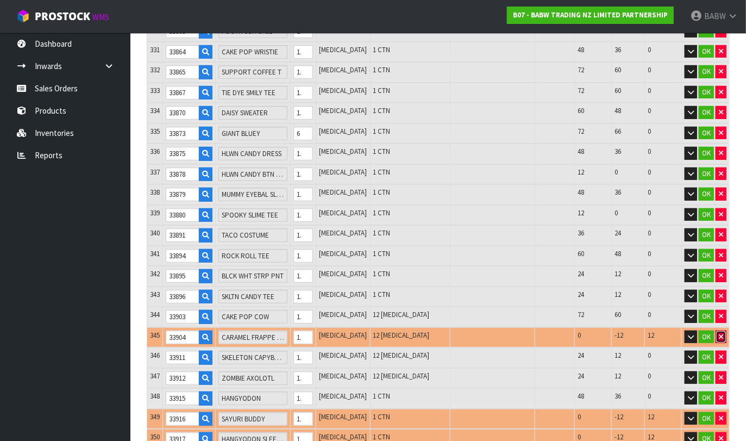
click at [663, 333] on icon "button" at bounding box center [721, 336] width 4 height 7
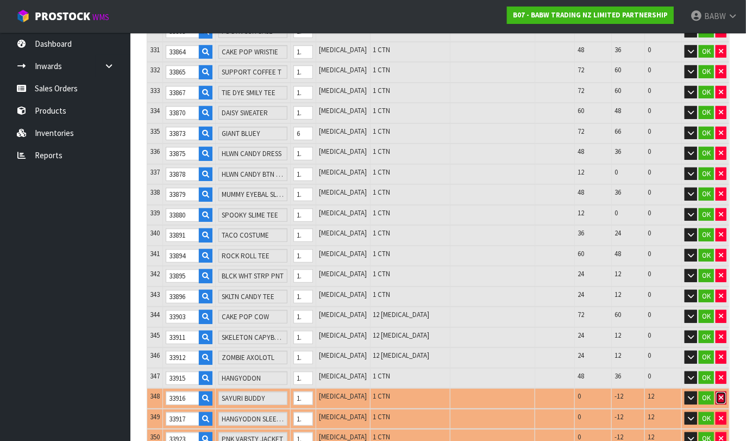
click at [663, 394] on icon "button" at bounding box center [721, 397] width 4 height 7
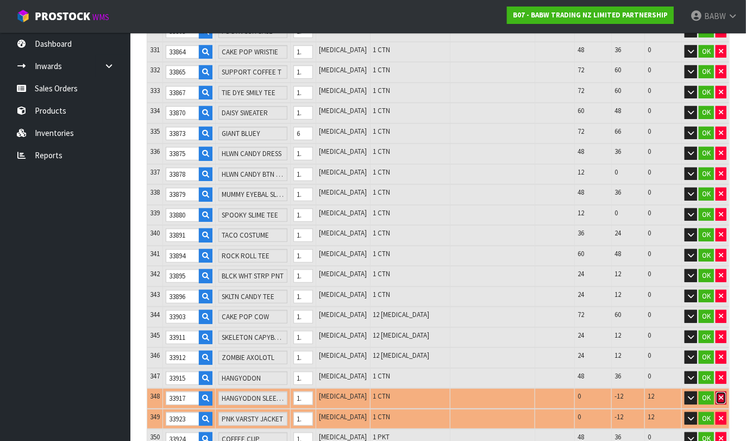
click at [663, 391] on button "button" at bounding box center [720, 397] width 11 height 13
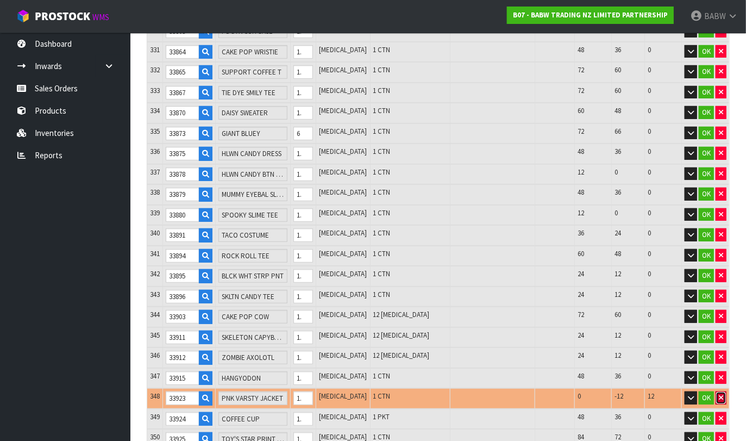
click at [663, 394] on icon "button" at bounding box center [721, 397] width 4 height 7
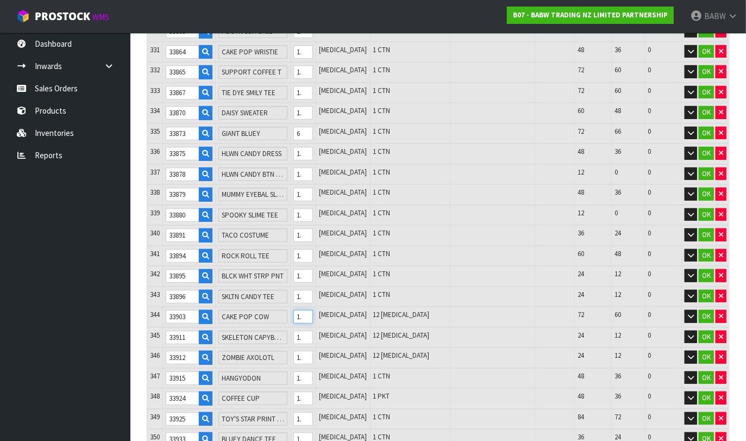
click at [313, 310] on input "12" at bounding box center [303, 317] width 20 height 14
click at [313, 330] on input "12" at bounding box center [303, 337] width 20 height 14
click at [313, 350] on input "12" at bounding box center [303, 357] width 20 height 14
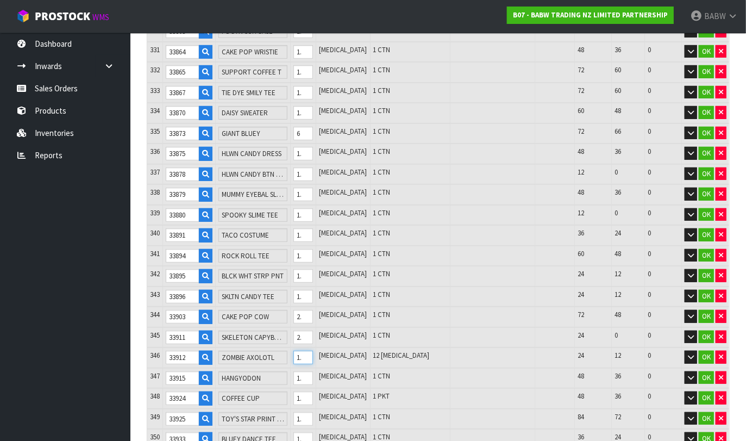
click at [313, 350] on input "12" at bounding box center [303, 357] width 20 height 14
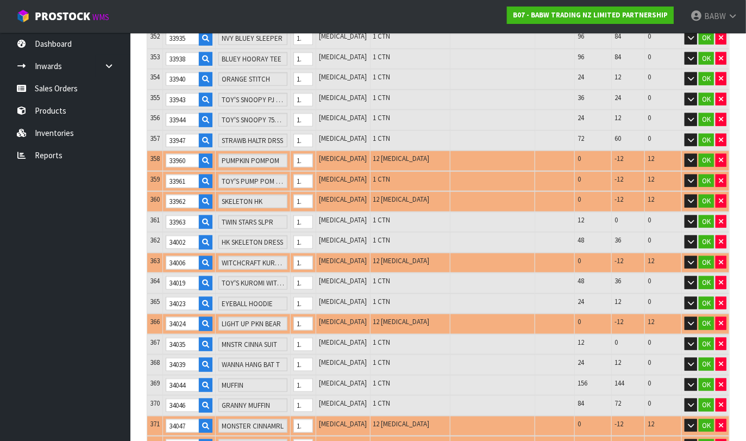
scroll to position [7363, 0]
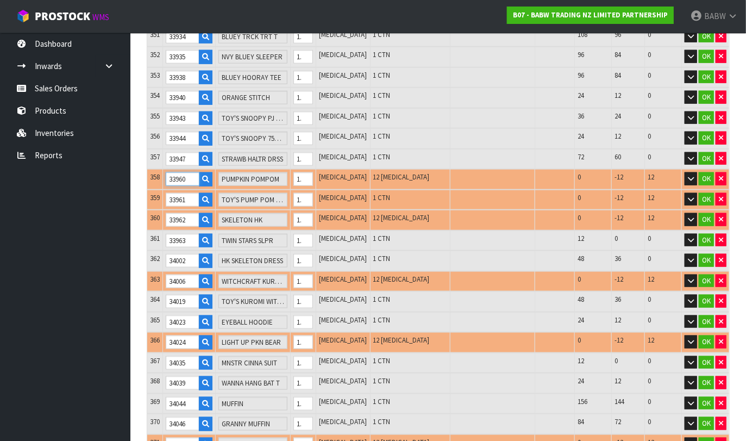
click at [171, 172] on input "33960" at bounding box center [183, 179] width 34 height 14
click at [179, 193] on input "33961" at bounding box center [183, 200] width 34 height 14
click at [183, 213] on input "33962" at bounding box center [183, 220] width 34 height 14
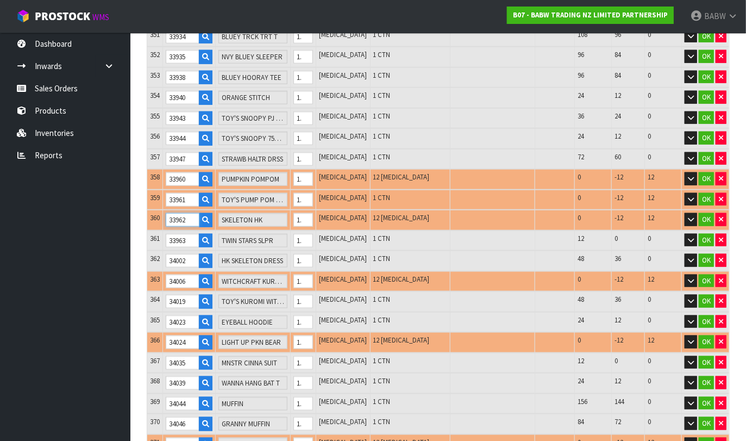
click at [183, 213] on input "33962" at bounding box center [183, 220] width 34 height 14
click at [174, 274] on input "34006" at bounding box center [183, 281] width 34 height 14
click at [178, 335] on input "34024" at bounding box center [183, 342] width 34 height 14
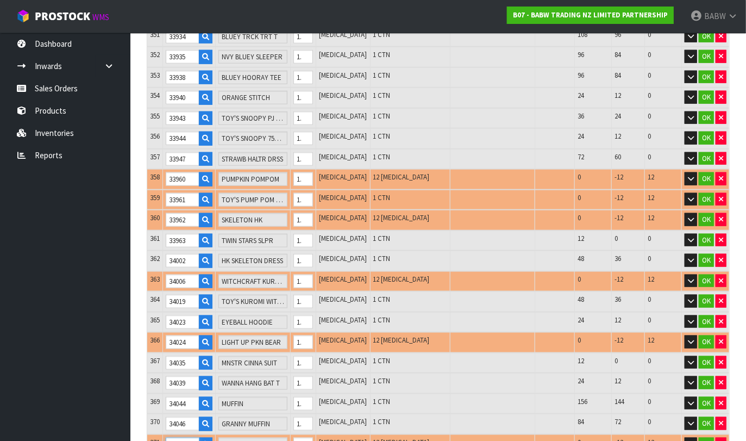
click at [181, 437] on input "34047" at bounding box center [183, 444] width 34 height 14
drag, startPoint x: 56, startPoint y: 295, endPoint x: 66, endPoint y: 290, distance: 10.9
click at [56, 295] on ul "Dashboard Inwards Purchase Orders Receipts Sales Orders Products Inventories Re…" at bounding box center [65, 237] width 130 height 408
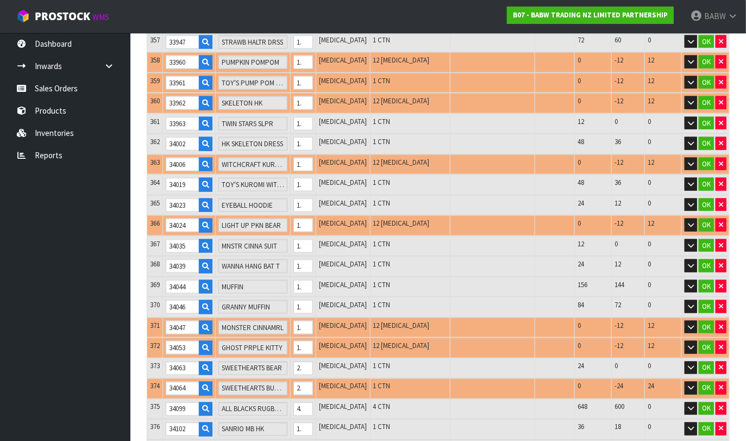
scroll to position [7462, 0]
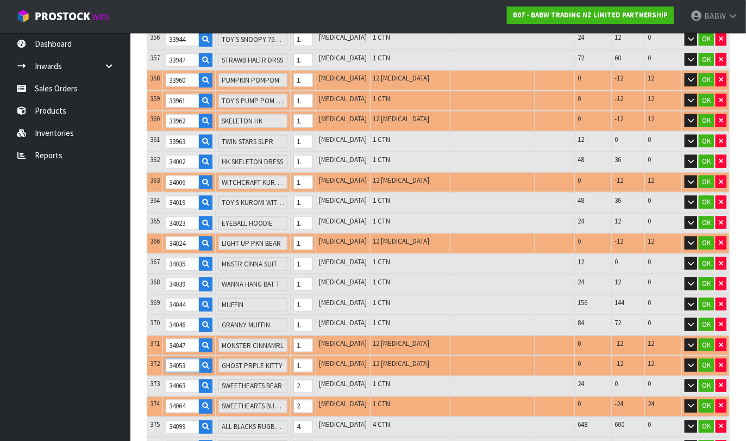
click at [178, 359] on input "34053" at bounding box center [183, 366] width 34 height 14
click at [179, 399] on input "34064" at bounding box center [183, 406] width 34 height 14
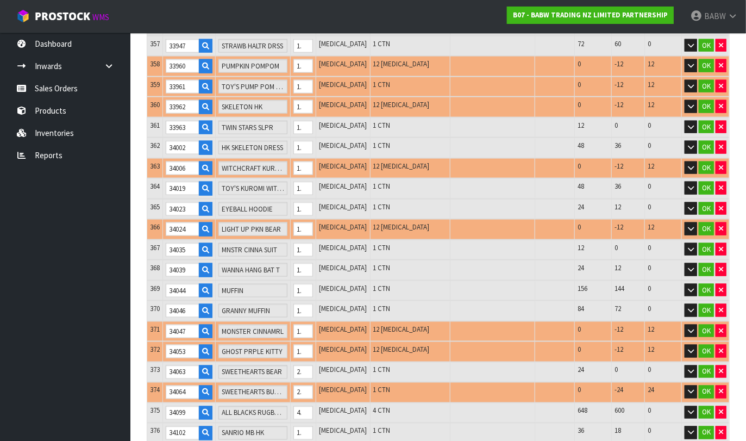
scroll to position [7583, 0]
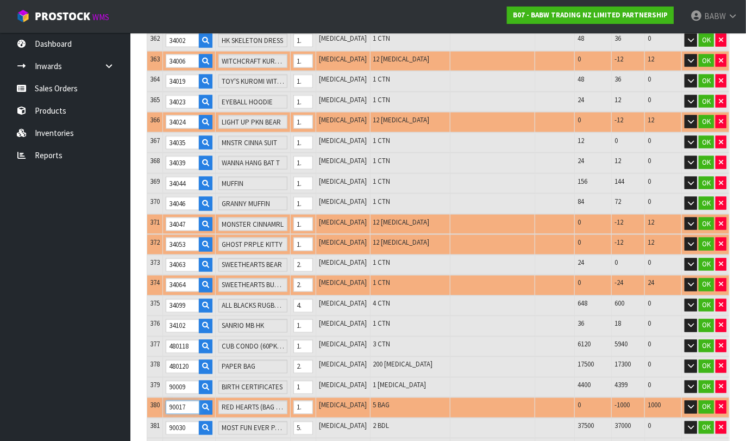
click at [179, 400] on input "90017" at bounding box center [183, 407] width 34 height 14
drag, startPoint x: 98, startPoint y: 295, endPoint x: 104, endPoint y: 292, distance: 7.3
click at [98, 295] on ul "Dashboard Inwards Purchase Orders Receipts Sales Orders Products Inventories Re…" at bounding box center [65, 237] width 130 height 408
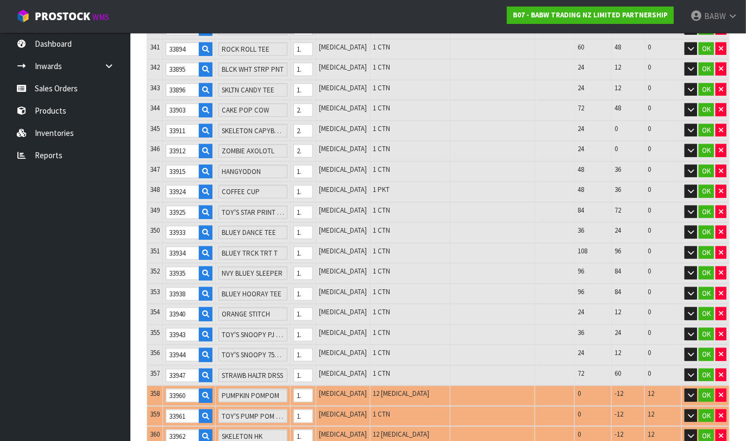
scroll to position [7221, 0]
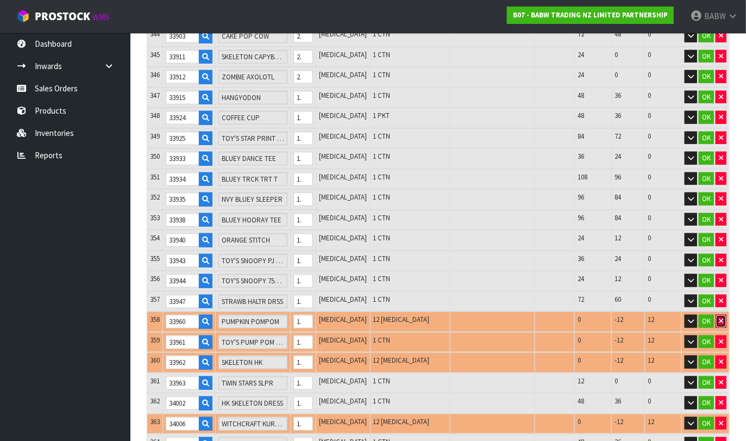
click at [663, 315] on button "button" at bounding box center [720, 321] width 11 height 13
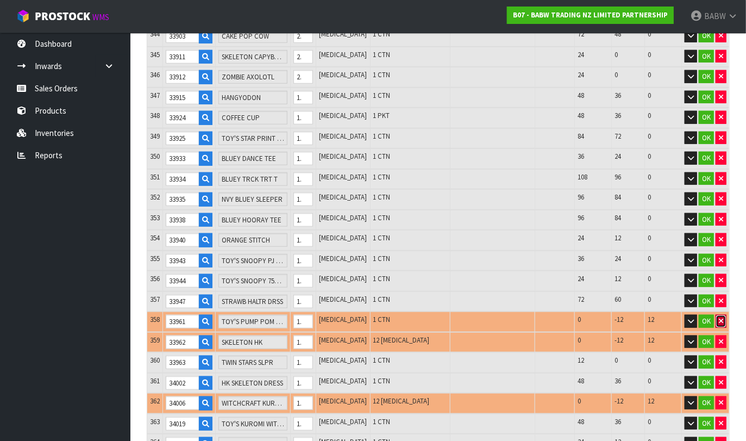
click at [663, 315] on button "button" at bounding box center [720, 321] width 11 height 13
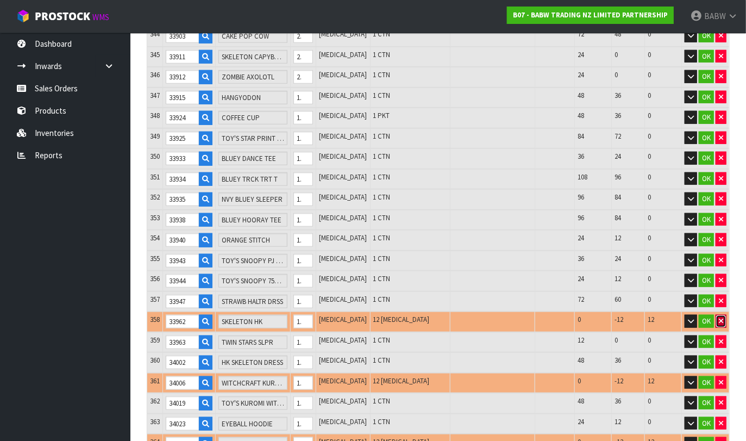
click at [663, 317] on icon "button" at bounding box center [721, 320] width 4 height 7
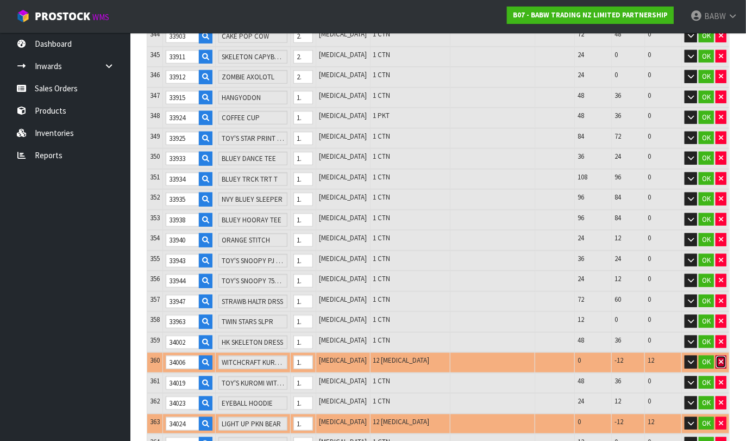
click at [663, 358] on icon "button" at bounding box center [721, 361] width 4 height 7
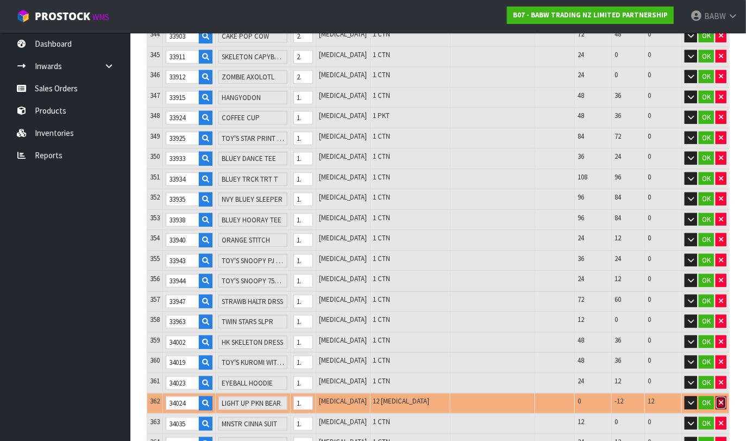
click at [663, 399] on icon "button" at bounding box center [721, 402] width 4 height 7
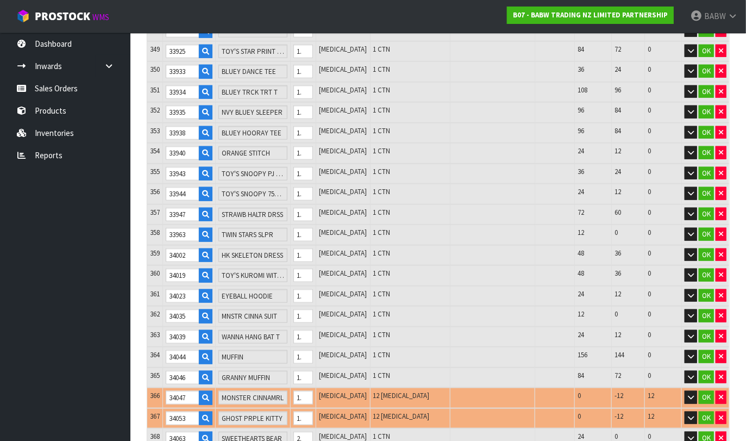
scroll to position [7341, 0]
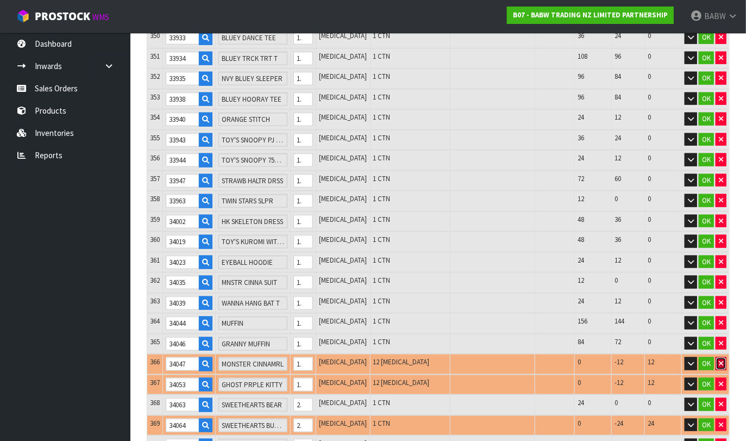
click at [663, 360] on icon "button" at bounding box center [721, 363] width 4 height 7
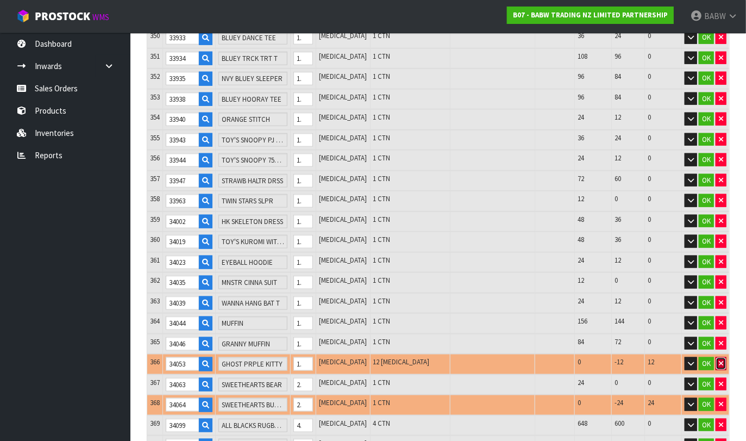
click at [663, 357] on button "button" at bounding box center [720, 363] width 11 height 13
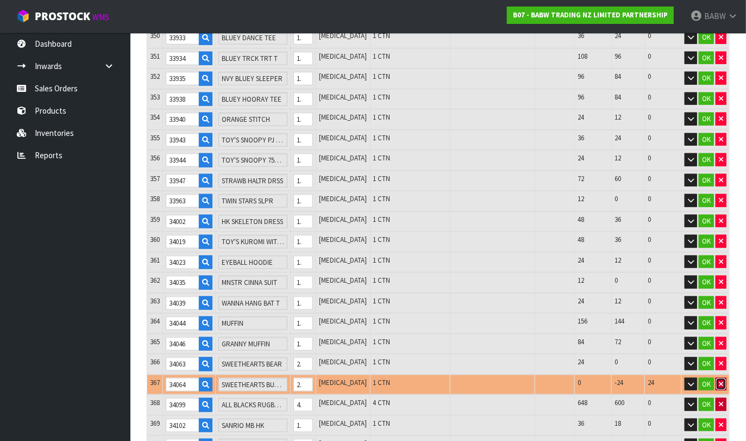
click at [663, 378] on button "button" at bounding box center [720, 384] width 11 height 13
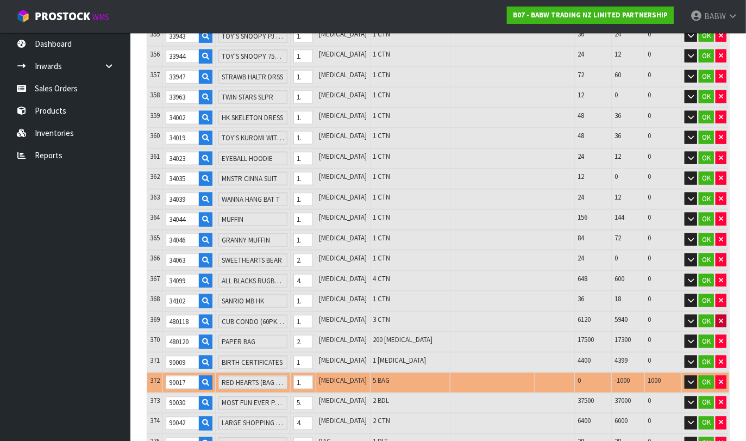
scroll to position [7462, 0]
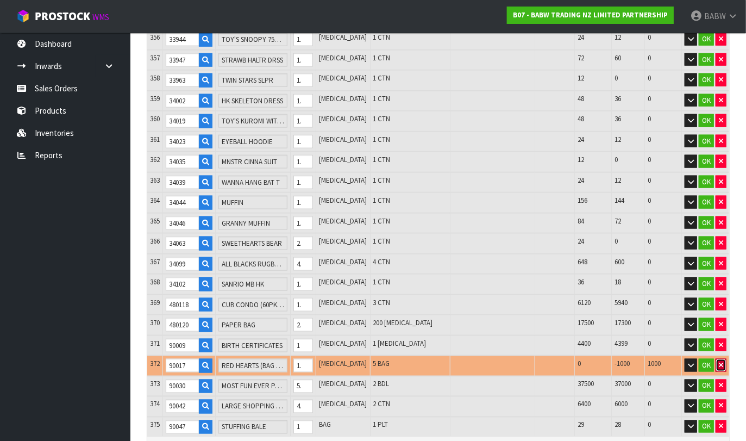
click at [663, 361] on icon "button" at bounding box center [721, 364] width 4 height 7
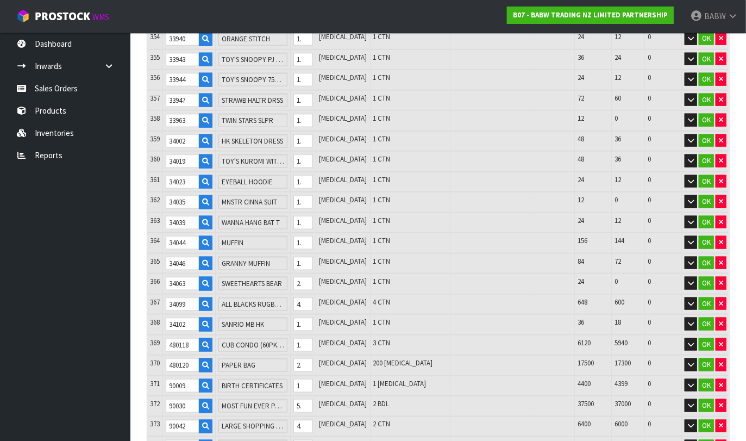
scroll to position [7402, 0]
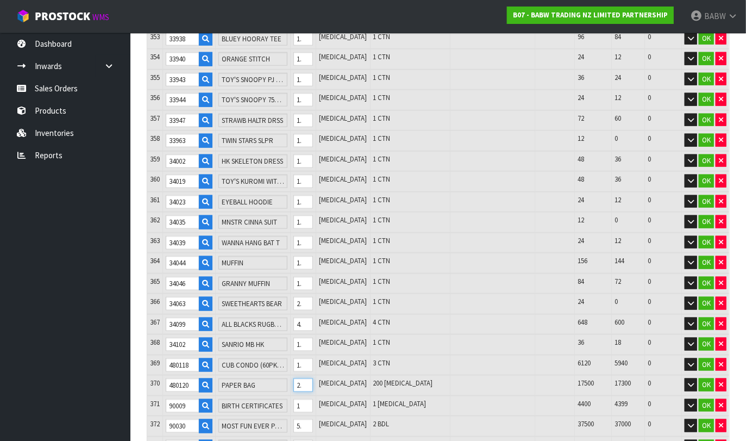
click at [313, 378] on input "200" at bounding box center [303, 385] width 20 height 14
click at [78, 294] on ul "Dashboard Inwards Purchase Orders Receipts Sales Orders Products Inventories Re…" at bounding box center [65, 237] width 130 height 408
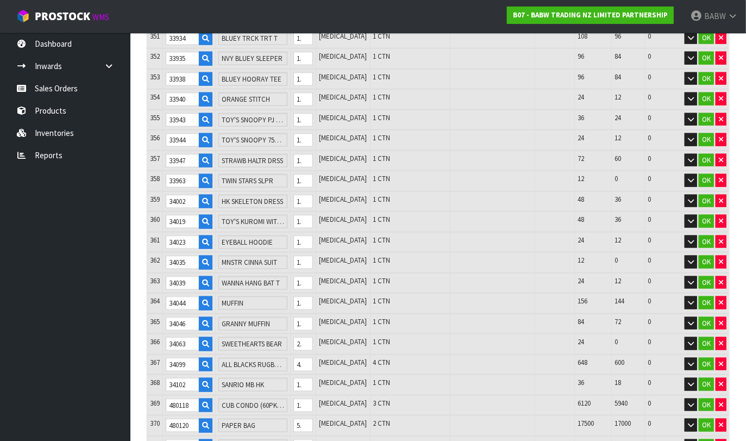
scroll to position [7341, 0]
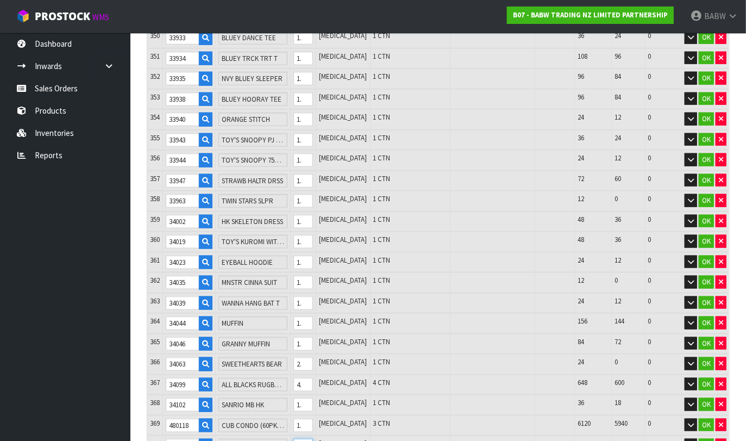
click at [313, 438] on input "500" at bounding box center [303, 445] width 20 height 14
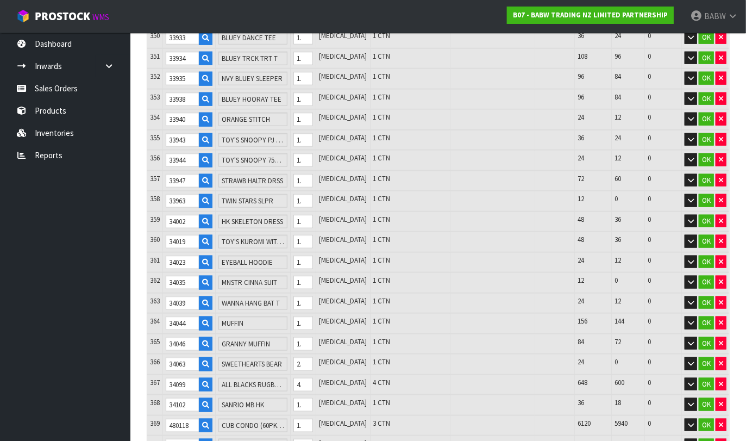
click at [63, 348] on ul "Dashboard Inwards Purchase Orders Receipts Sales Orders Products Inventories Re…" at bounding box center [65, 237] width 130 height 408
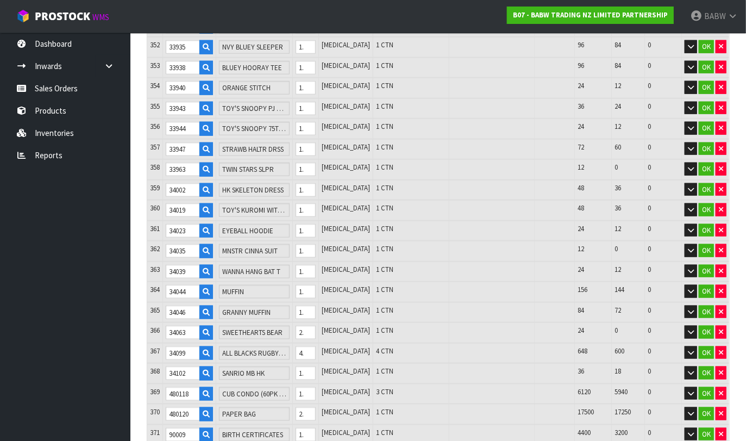
scroll to position [7418, 0]
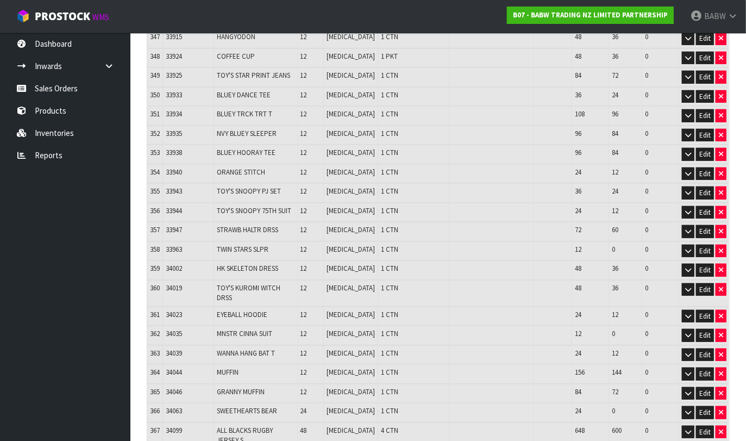
scroll to position [7070, 0]
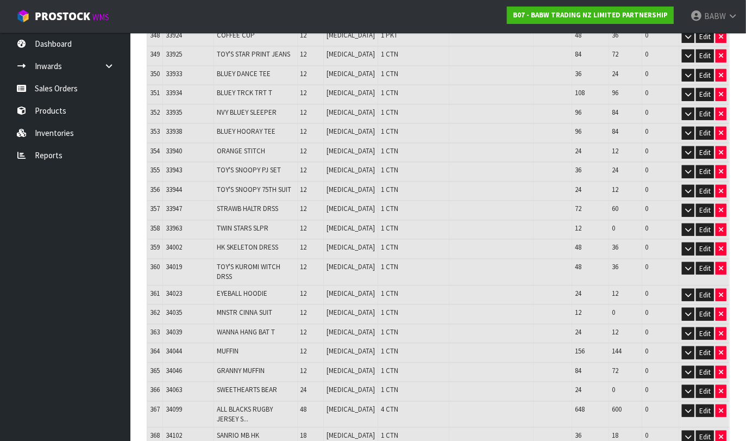
click at [90, 323] on ul "Dashboard Inwards Purchase Orders Receipts Sales Orders Products Inventories Re…" at bounding box center [65, 237] width 130 height 408
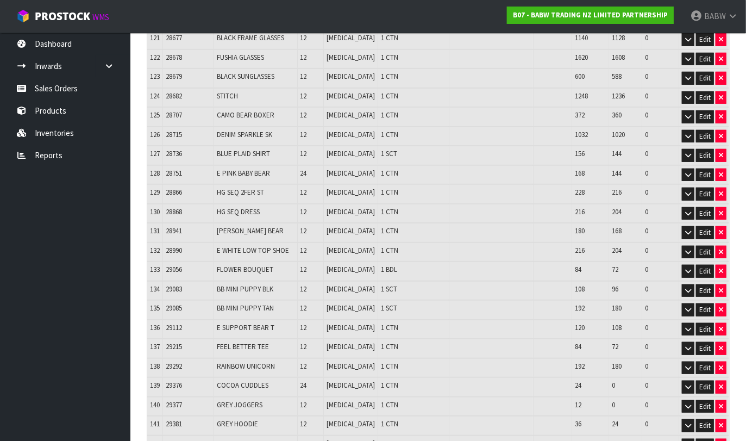
scroll to position [3017, 0]
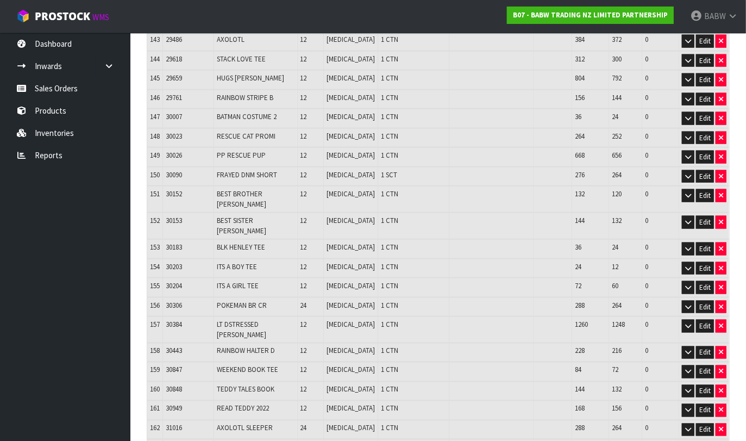
click at [96, 240] on ul "Dashboard Inwards Purchase Orders Receipts Sales Orders Products Inventories Re…" at bounding box center [65, 237] width 130 height 408
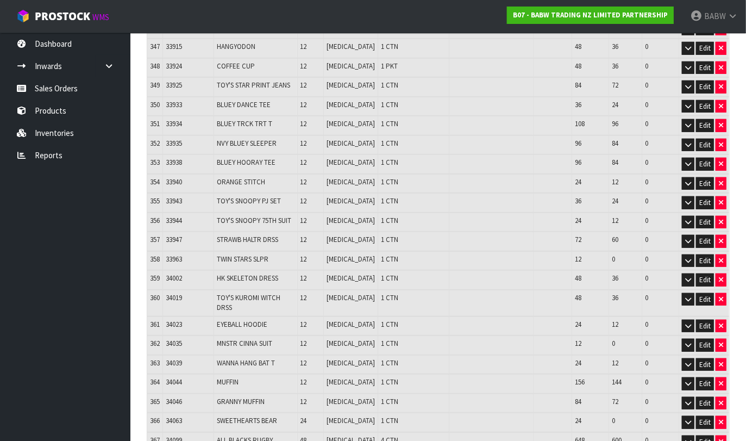
scroll to position [7130, 0]
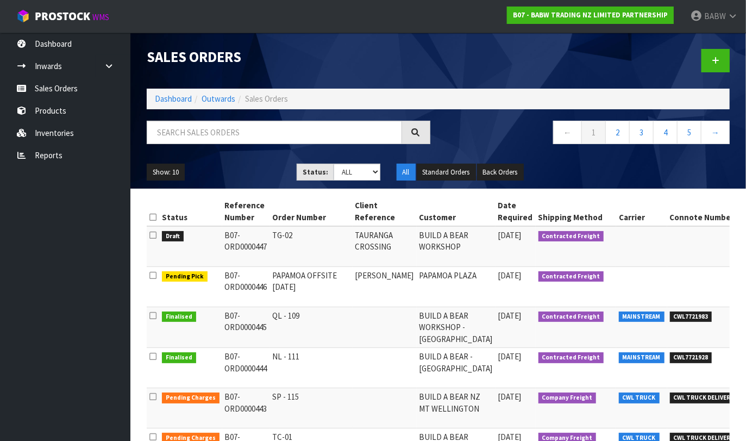
click at [62, 288] on ul "Dashboard Inwards Purchase Orders Receipts Sales Orders Products Inventories Re…" at bounding box center [65, 237] width 130 height 408
drag, startPoint x: 274, startPoint y: 272, endPoint x: 302, endPoint y: 286, distance: 31.8
click at [302, 286] on td "PAPAMOA OFFSITE [DATE]" at bounding box center [311, 287] width 83 height 40
click at [306, 287] on td "PAPAMOA OFFSITE [DATE]" at bounding box center [311, 287] width 83 height 40
drag, startPoint x: 306, startPoint y: 287, endPoint x: 278, endPoint y: 274, distance: 30.9
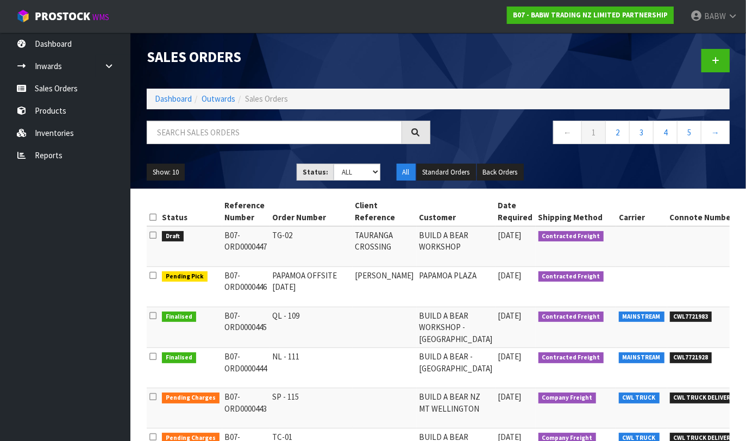
click at [278, 273] on td "PAPAMOA OFFSITE [DATE]" at bounding box center [311, 287] width 83 height 40
click at [299, 293] on td "PAPAMOA OFFSITE [DATE]" at bounding box center [311, 287] width 83 height 40
click at [266, 246] on tr "Draft B07-ORD0000447 TG-02 TAURANGA CROSSING BUILD A BEAR WORKSHOP [DATE] Contr…" at bounding box center [507, 246] width 721 height 41
click at [275, 247] on td "TG-02" at bounding box center [311, 246] width 83 height 41
click at [104, 272] on ul "Dashboard Inwards Purchase Orders Receipts Sales Orders Products Inventories Re…" at bounding box center [65, 237] width 130 height 408
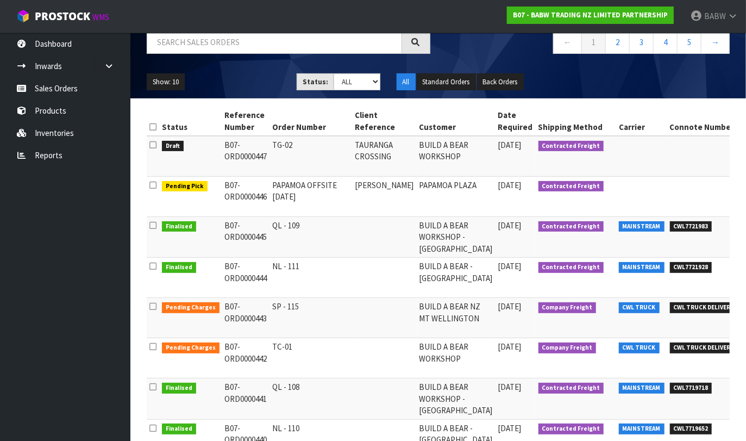
scroll to position [235, 0]
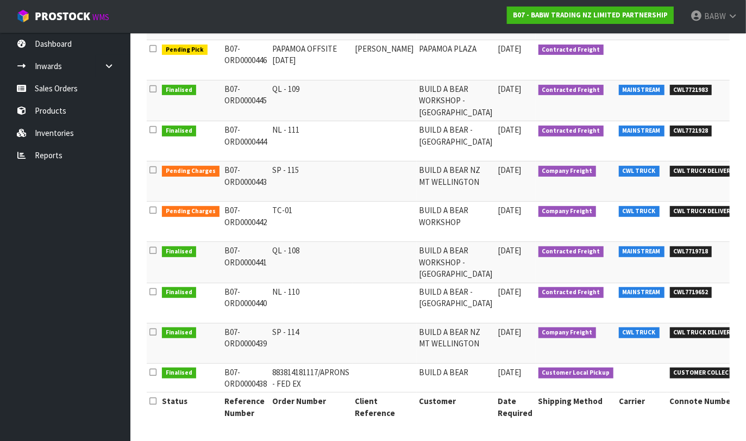
drag, startPoint x: 394, startPoint y: 422, endPoint x: 549, endPoint y: 426, distance: 154.9
click at [549, 426] on div "Status Reference Number Order Number Client Reference Customer Date Required Sh…" at bounding box center [438, 201] width 583 height 462
click at [69, 325] on ul "Dashboard Inwards Purchase Orders Receipts Sales Orders Products Inventories Re…" at bounding box center [65, 237] width 130 height 408
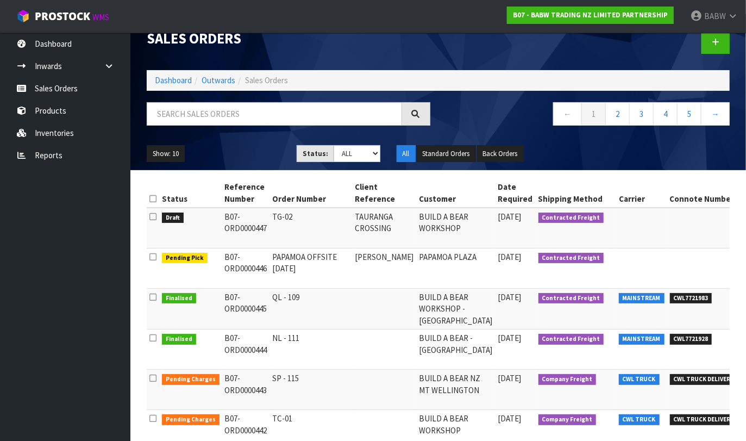
scroll to position [0, 0]
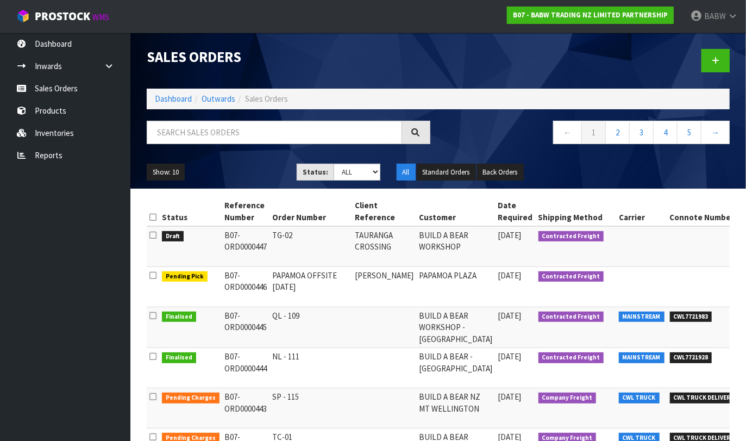
drag, startPoint x: 37, startPoint y: 259, endPoint x: 284, endPoint y: 92, distance: 297.7
click at [37, 259] on ul "Dashboard Inwards Purchase Orders Receipts Sales Orders Products Inventories Re…" at bounding box center [65, 237] width 130 height 408
click at [58, 240] on ul "Dashboard Inwards Purchase Orders Receipts Sales Orders Products Inventories Re…" at bounding box center [65, 237] width 130 height 408
click at [87, 268] on ul "Dashboard Inwards Purchase Orders Receipts Sales Orders Products Inventories Re…" at bounding box center [65, 237] width 130 height 408
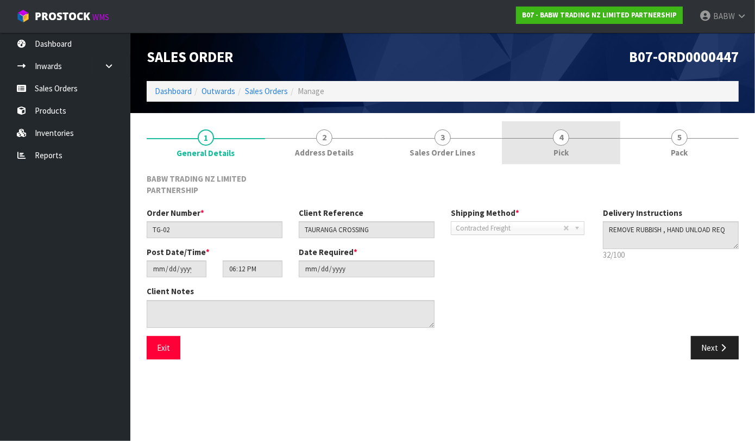
click at [565, 147] on span "Pick" at bounding box center [561, 152] width 15 height 11
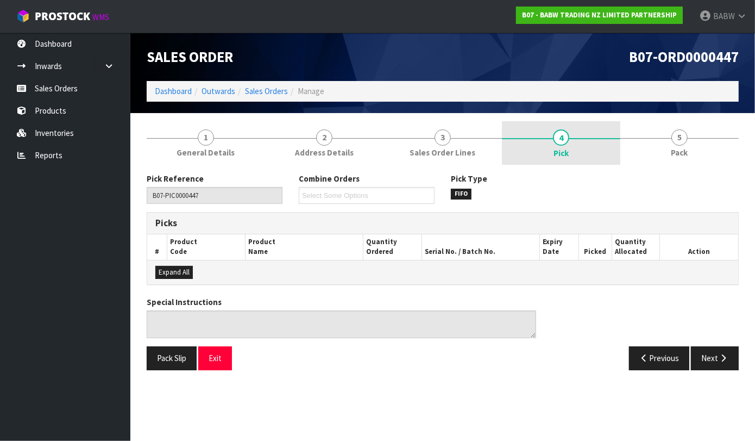
click at [429, 148] on span "Sales Order Lines" at bounding box center [443, 152] width 66 height 11
click at [219, 144] on link "1 General Details" at bounding box center [206, 142] width 118 height 43
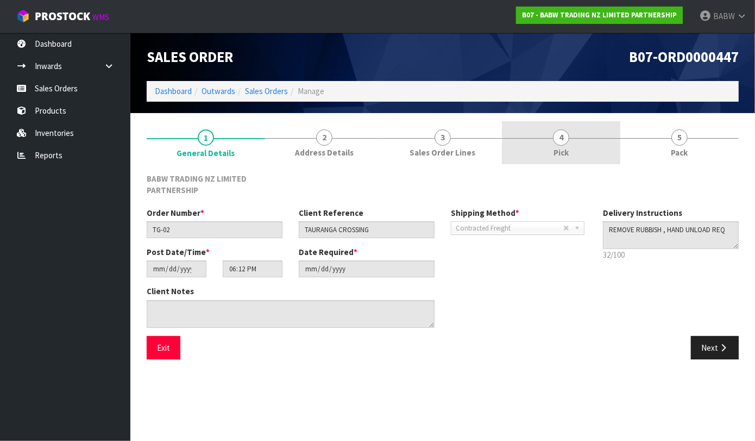
click at [549, 149] on link "4 Pick" at bounding box center [561, 142] width 118 height 43
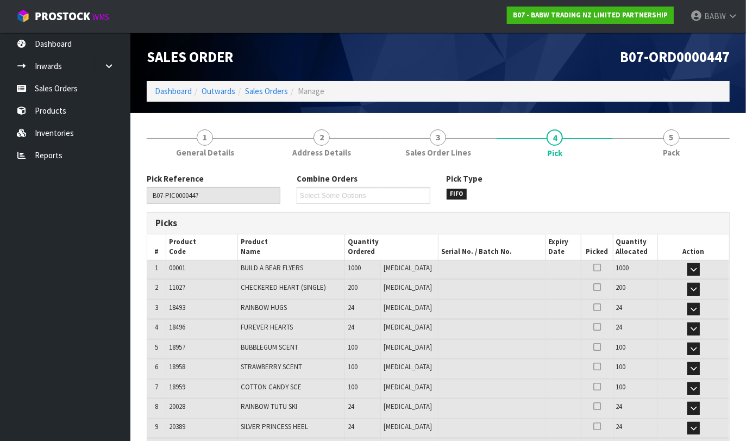
scroll to position [60, 0]
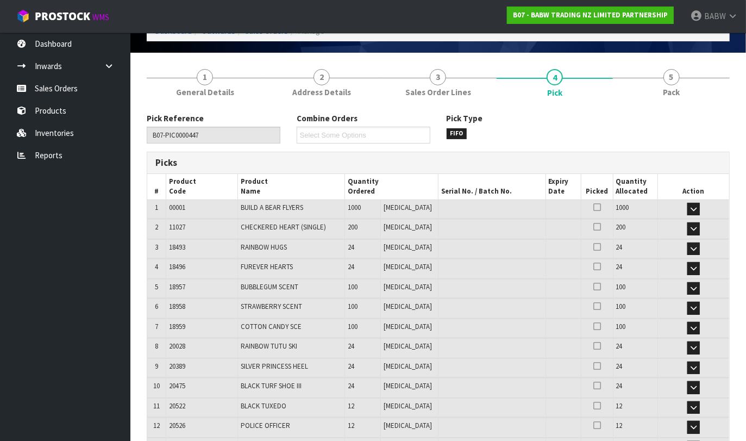
click at [529, 125] on div "Pick Type FIFO" at bounding box center [513, 125] width 150 height 26
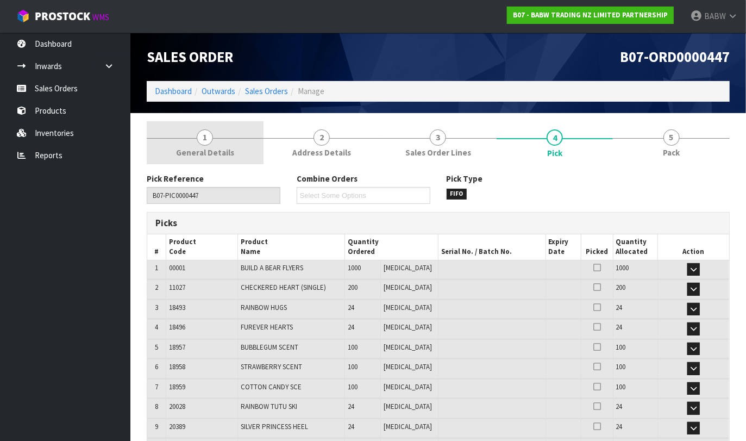
click at [216, 136] on link "1 General Details" at bounding box center [205, 142] width 117 height 43
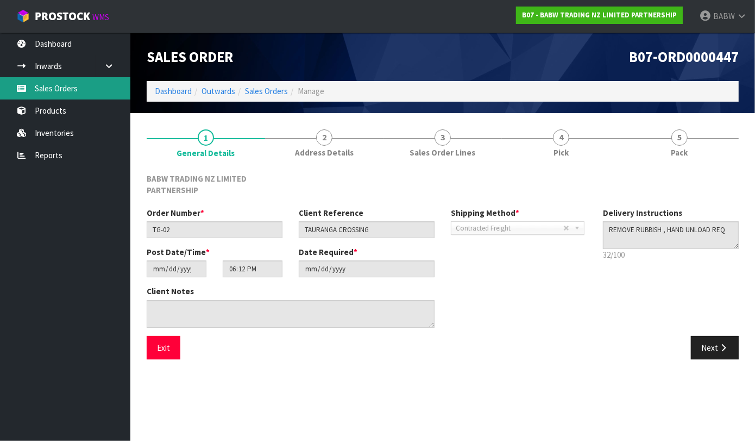
click at [62, 86] on link "Sales Orders" at bounding box center [65, 88] width 130 height 22
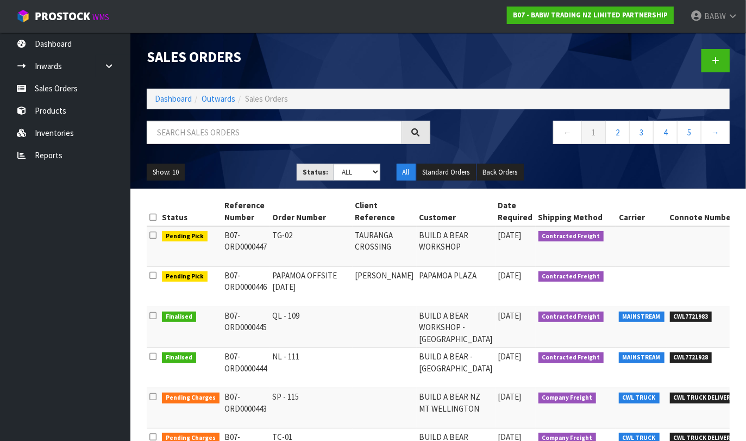
drag, startPoint x: 68, startPoint y: 237, endPoint x: 77, endPoint y: 225, distance: 15.2
click at [68, 237] on ul "Dashboard Inwards Purchase Orders Receipts Sales Orders Products Inventories Re…" at bounding box center [65, 237] width 130 height 408
click at [42, 193] on ul "Dashboard Inwards Purchase Orders Receipts Sales Orders Products Inventories Re…" at bounding box center [65, 237] width 130 height 408
